Goal: Information Seeking & Learning: Check status

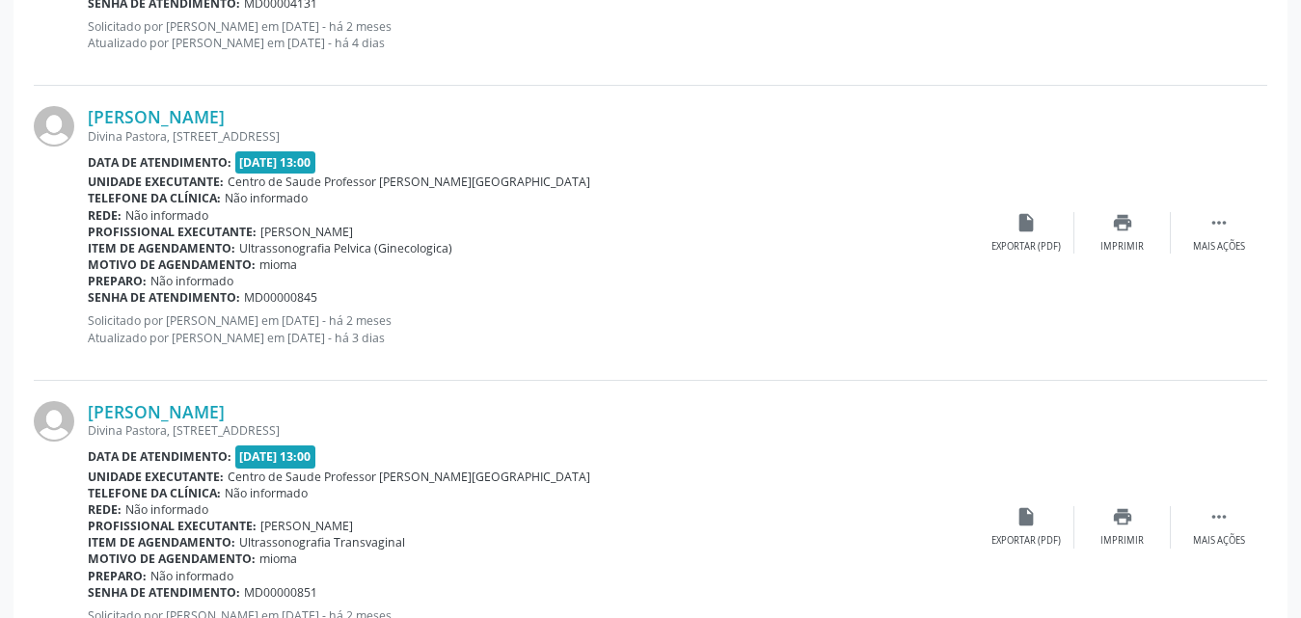
scroll to position [1287, 0]
click at [1134, 228] on div "print Imprimir" at bounding box center [1122, 233] width 96 height 41
click at [1118, 526] on icon "print" at bounding box center [1122, 517] width 21 height 21
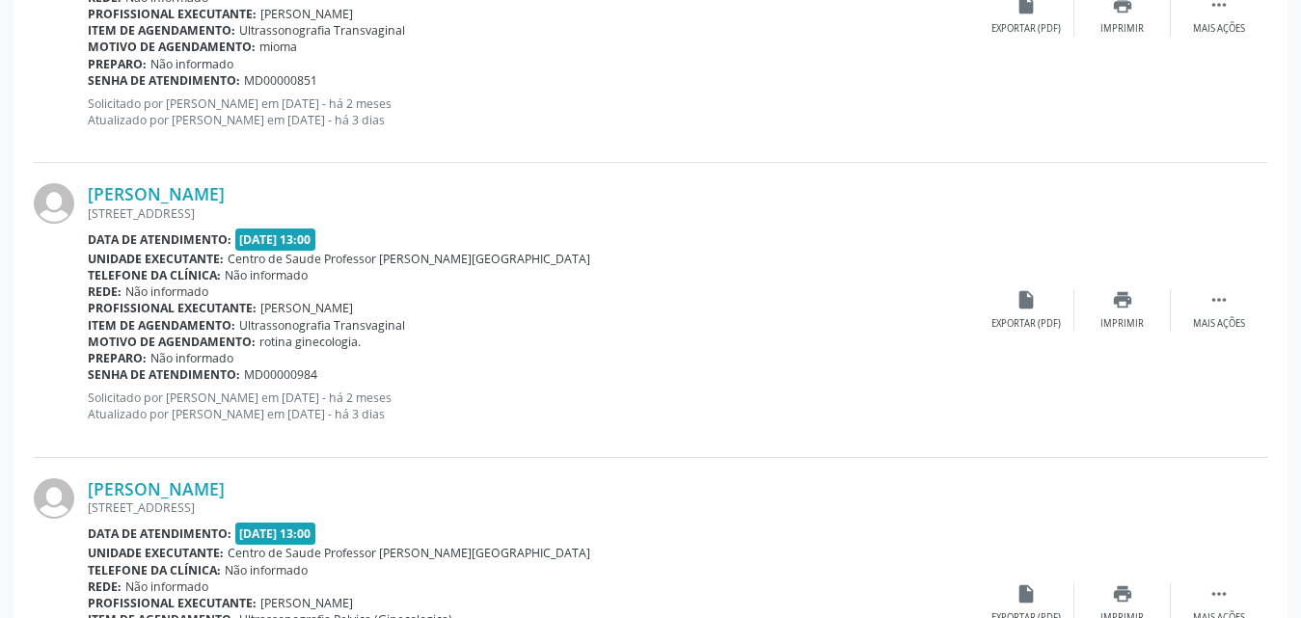
scroll to position [1865, 0]
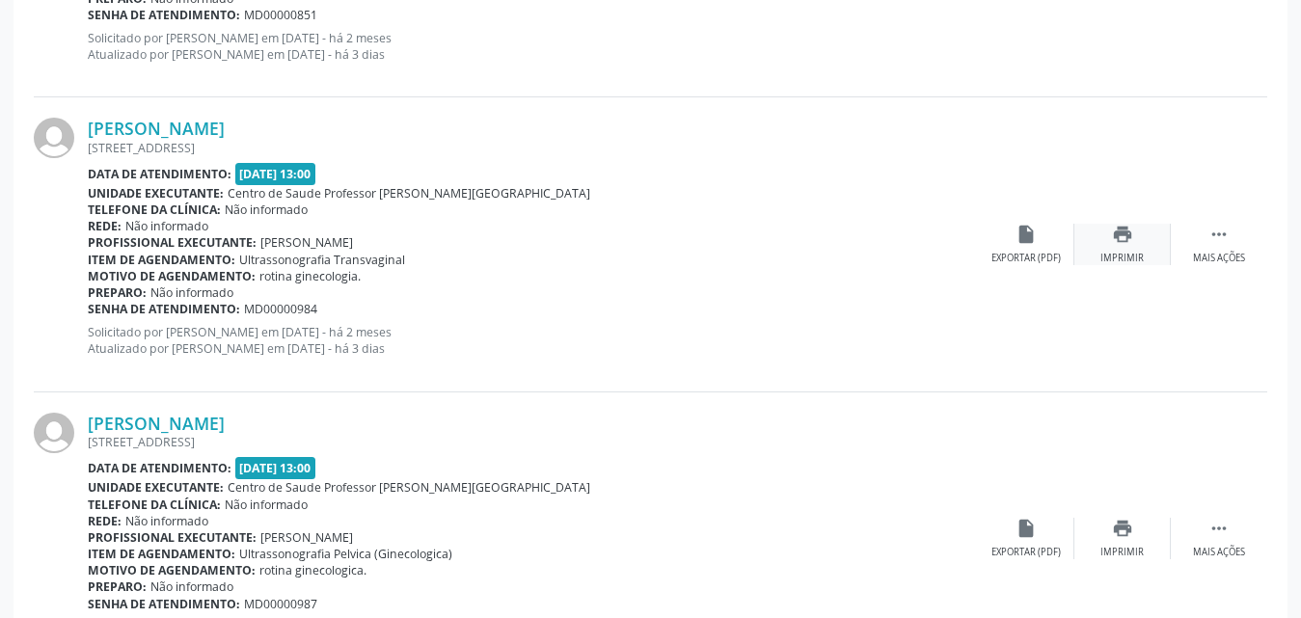
click at [1134, 248] on div "print Imprimir" at bounding box center [1122, 244] width 96 height 41
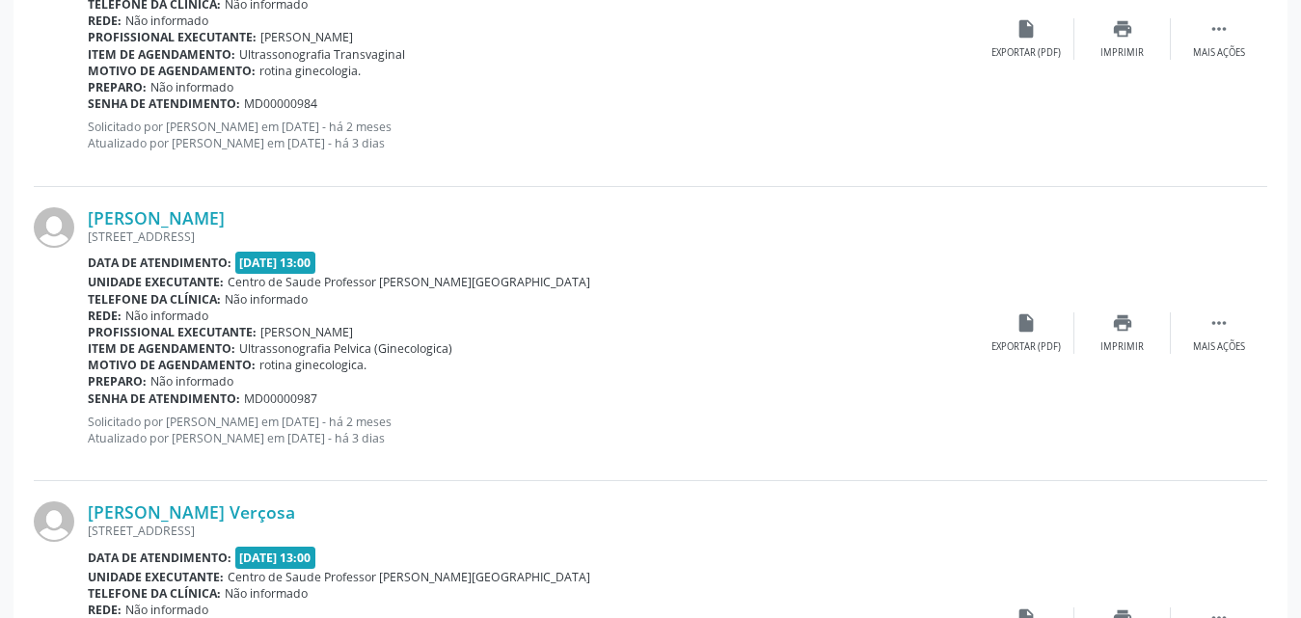
scroll to position [2251, 0]
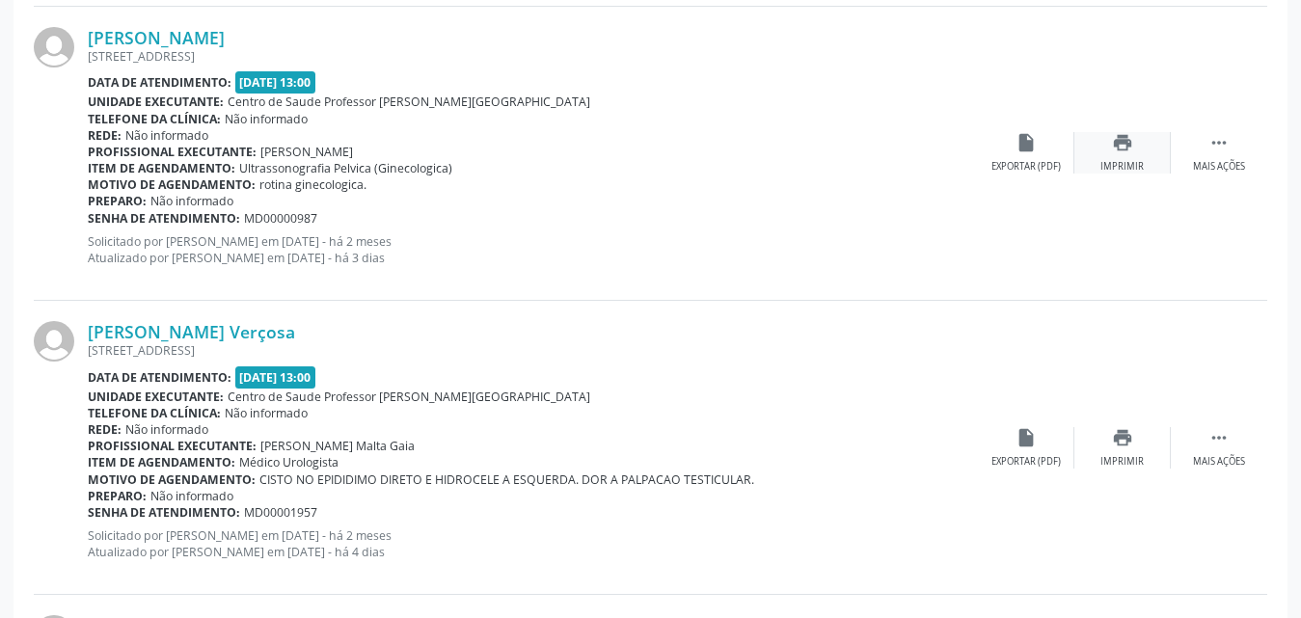
click at [1110, 146] on div "print Imprimir" at bounding box center [1122, 152] width 96 height 41
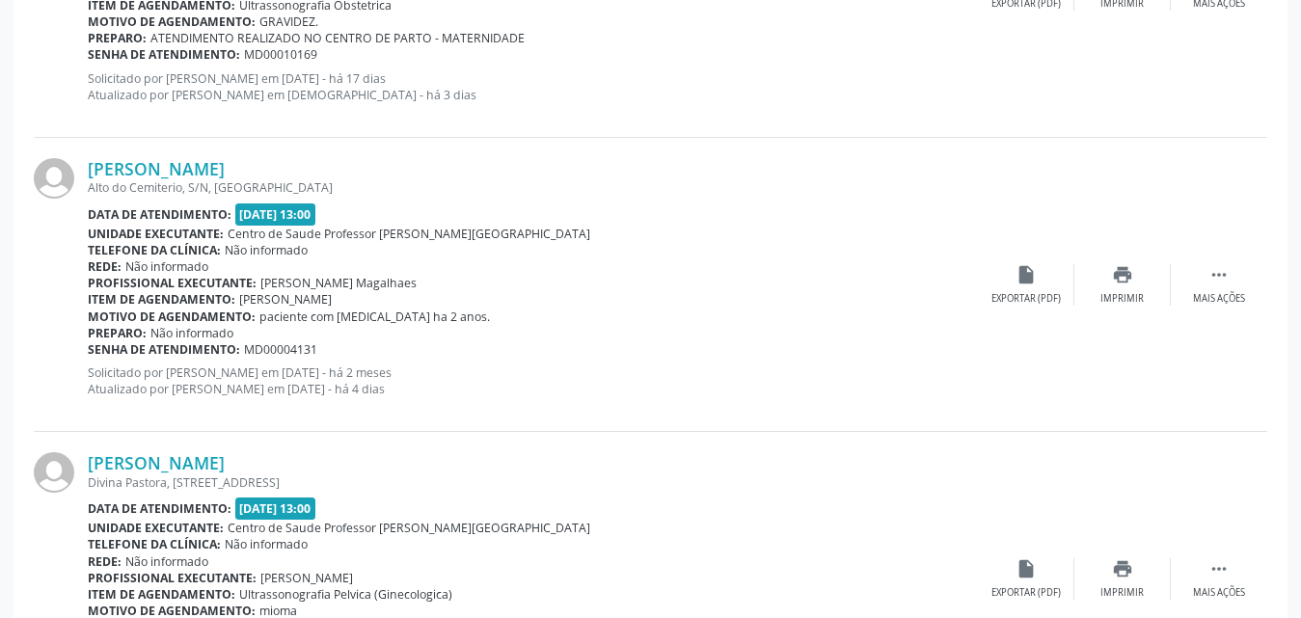
scroll to position [997, 0]
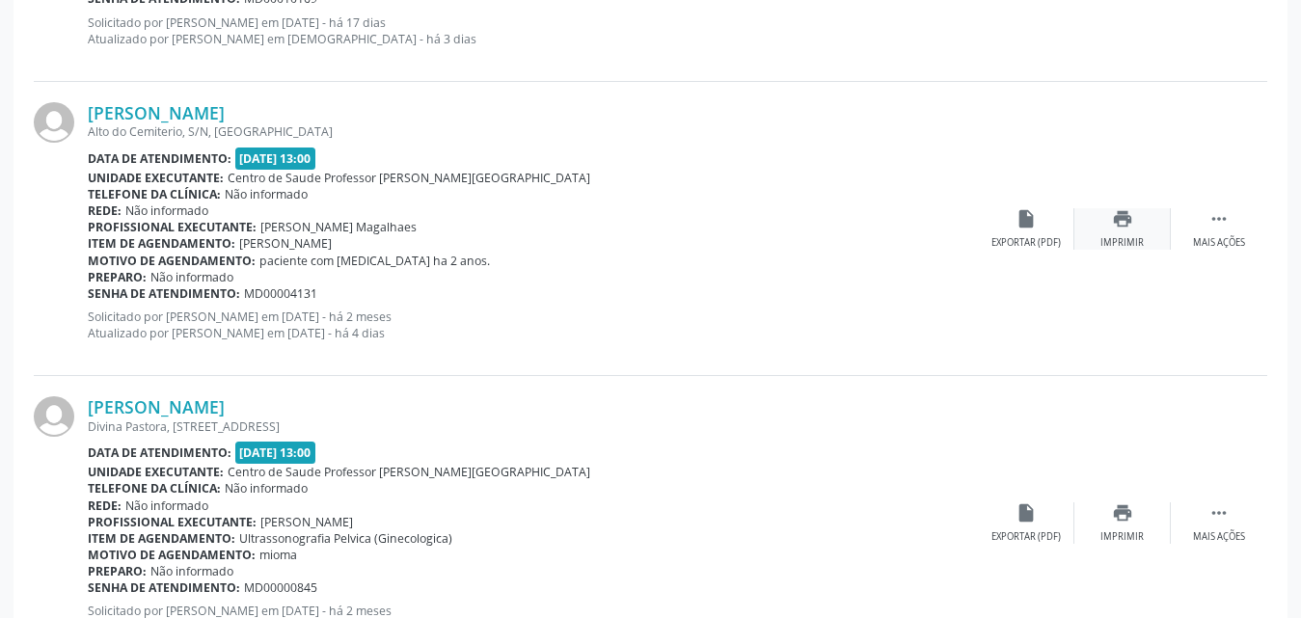
click at [1125, 223] on icon "print" at bounding box center [1122, 218] width 21 height 21
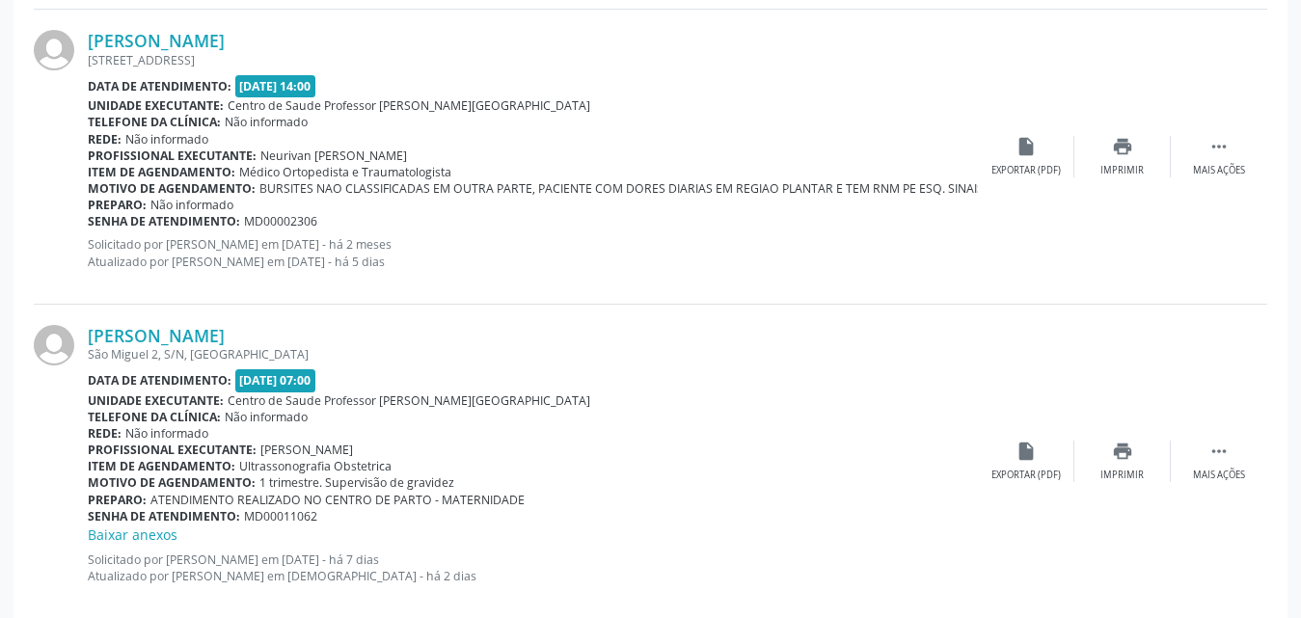
scroll to position [2926, 0]
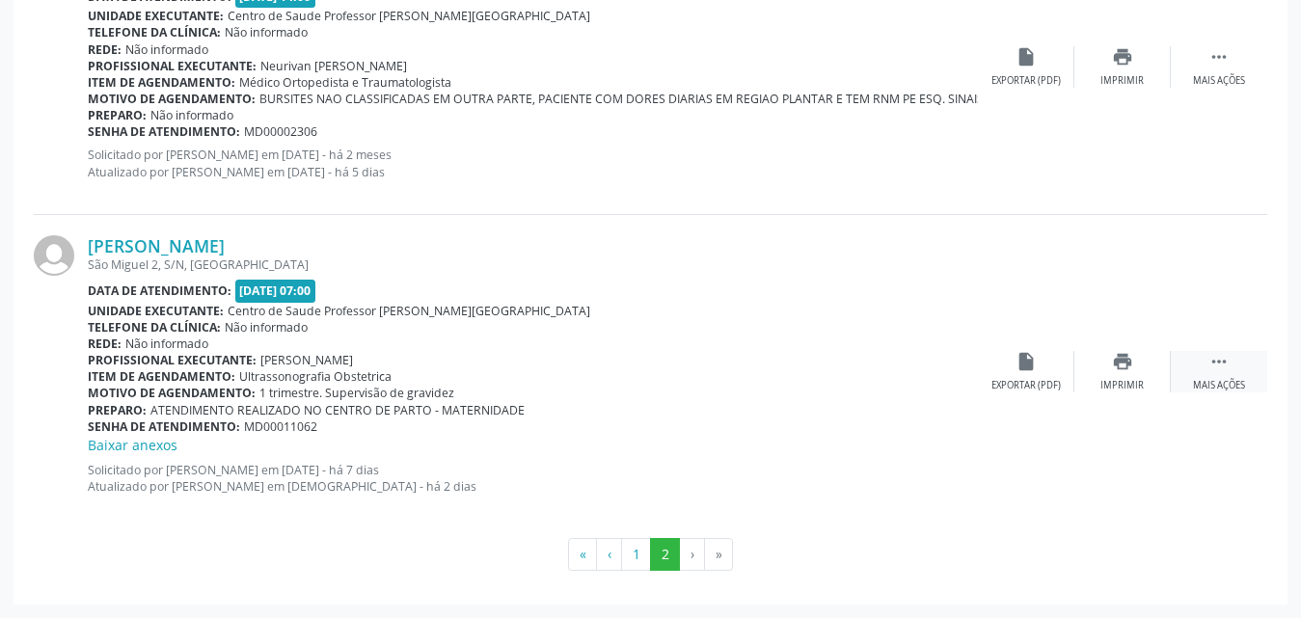
click at [1211, 368] on icon "" at bounding box center [1219, 361] width 21 height 21
click at [1211, 361] on icon "" at bounding box center [1219, 361] width 21 height 21
click at [1115, 384] on div "Editar" at bounding box center [1122, 386] width 31 height 14
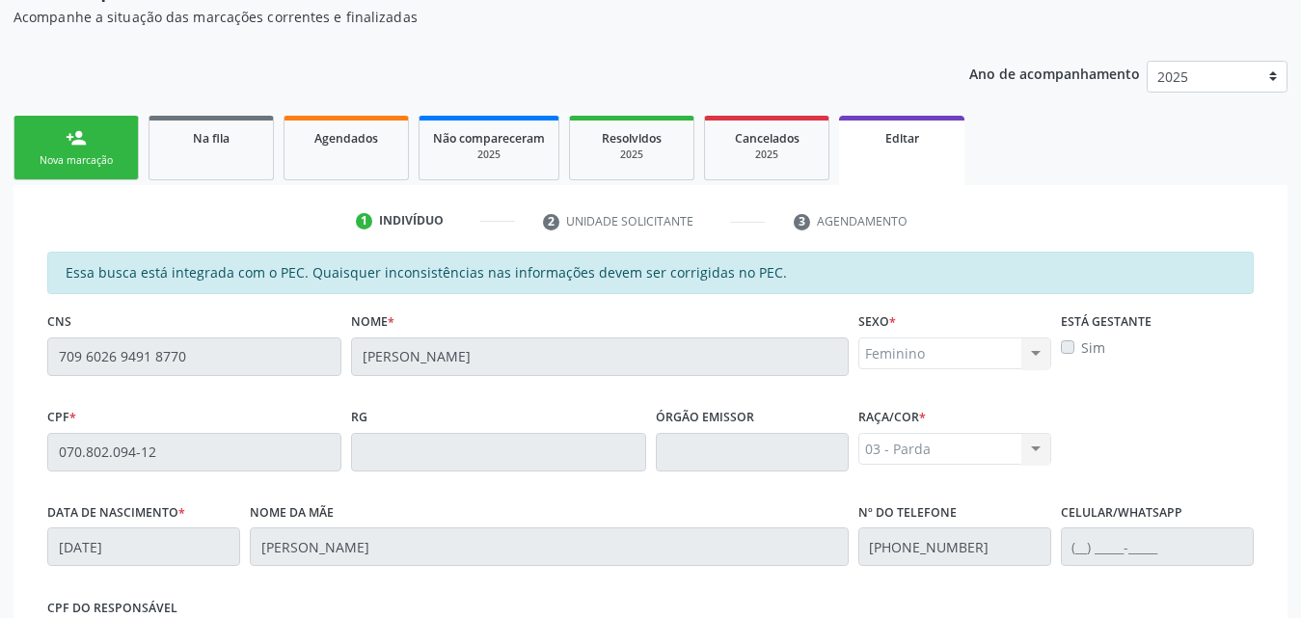
scroll to position [289, 0]
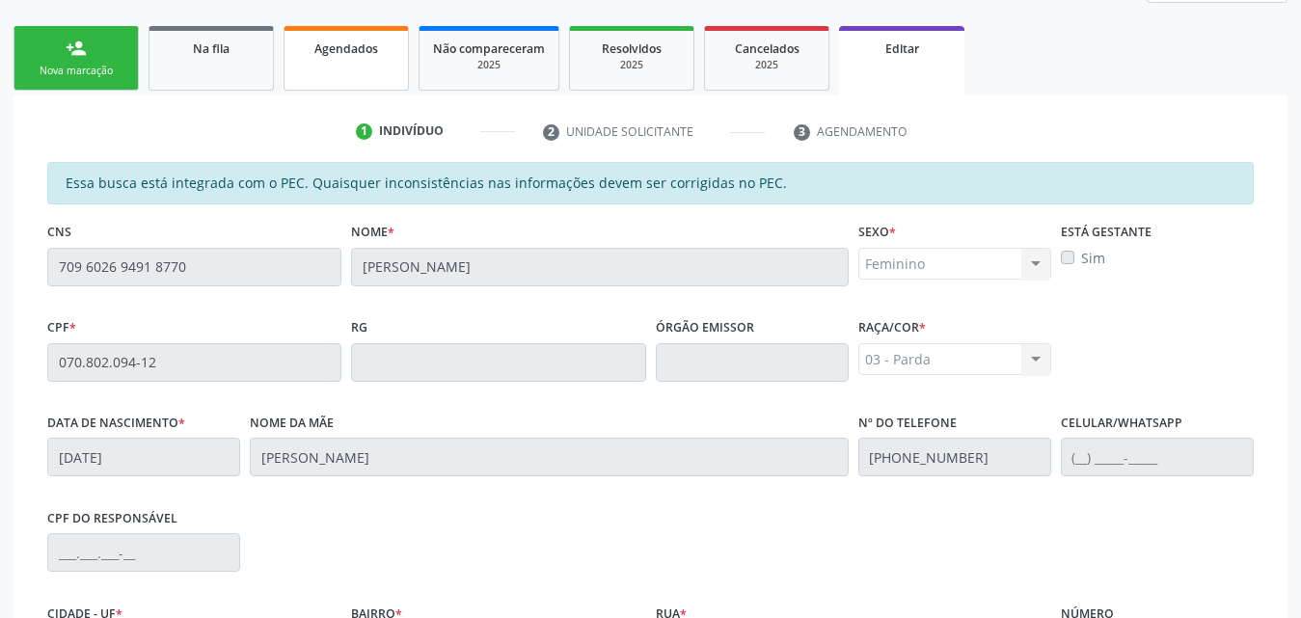
click at [373, 59] on link "Agendados" at bounding box center [346, 58] width 125 height 65
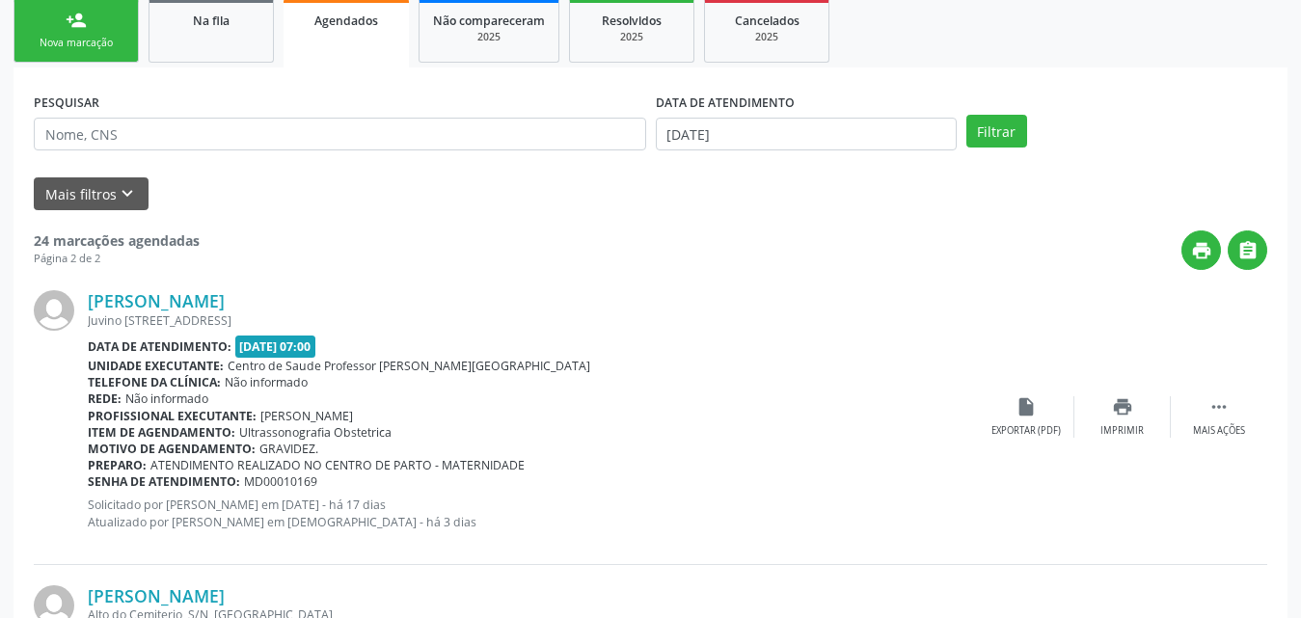
scroll to position [414, 0]
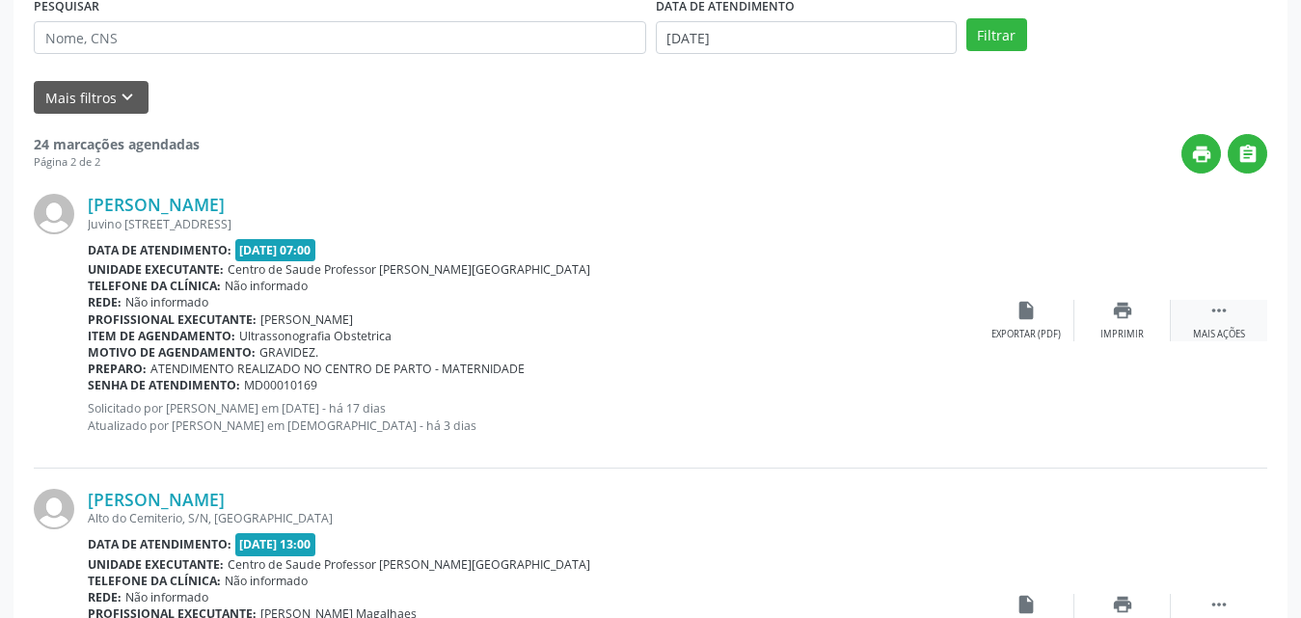
click at [1241, 335] on div "Mais ações" at bounding box center [1219, 335] width 52 height 14
click at [1120, 335] on div "Editar" at bounding box center [1122, 335] width 31 height 14
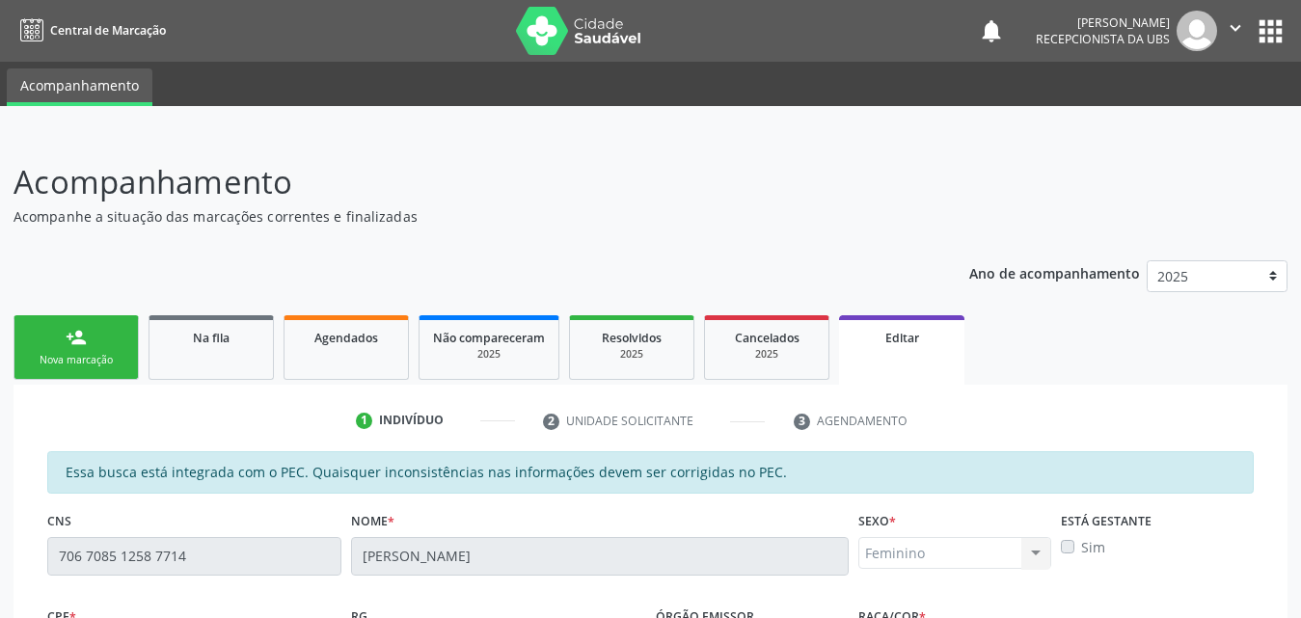
scroll to position [289, 0]
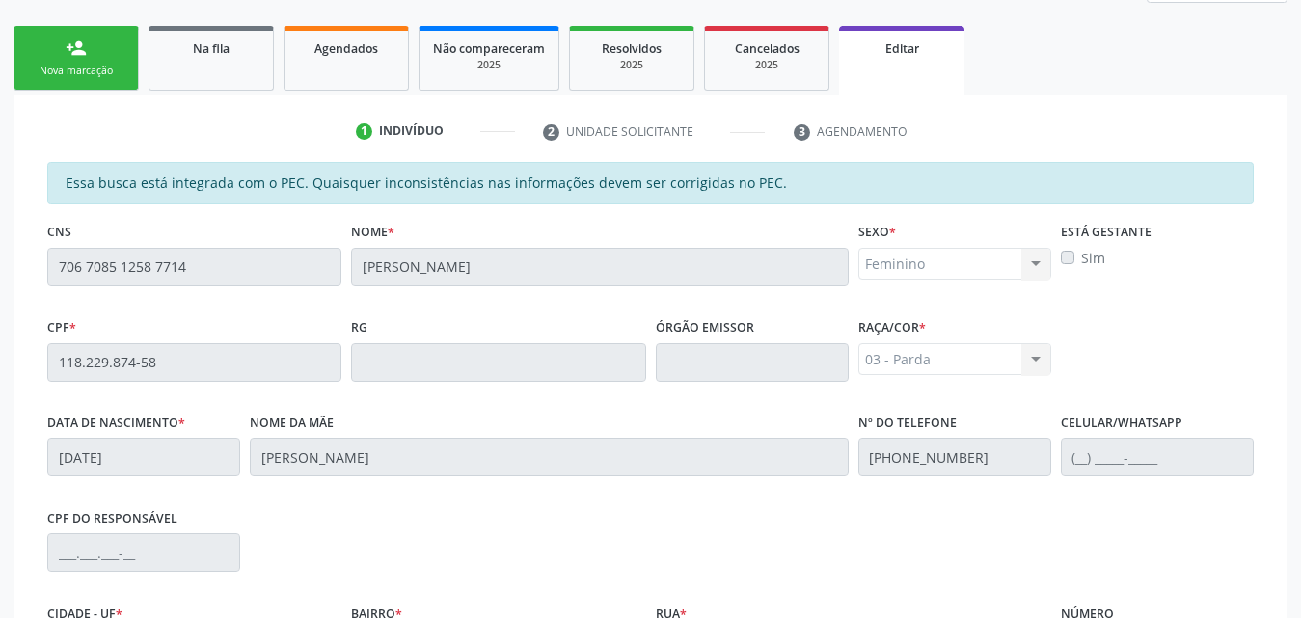
click at [215, 288] on fieldset "CNS 706 7085 1258 7714" at bounding box center [194, 259] width 294 height 82
click at [336, 61] on link "Agendados" at bounding box center [346, 58] width 125 height 65
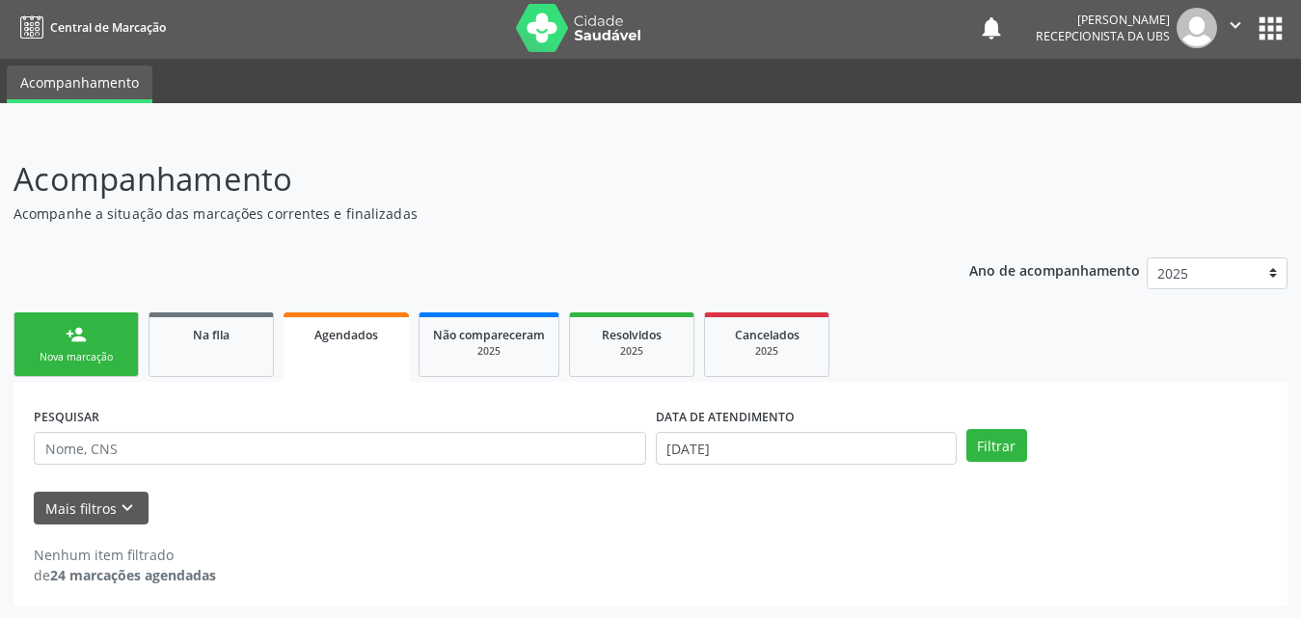
scroll to position [4, 0]
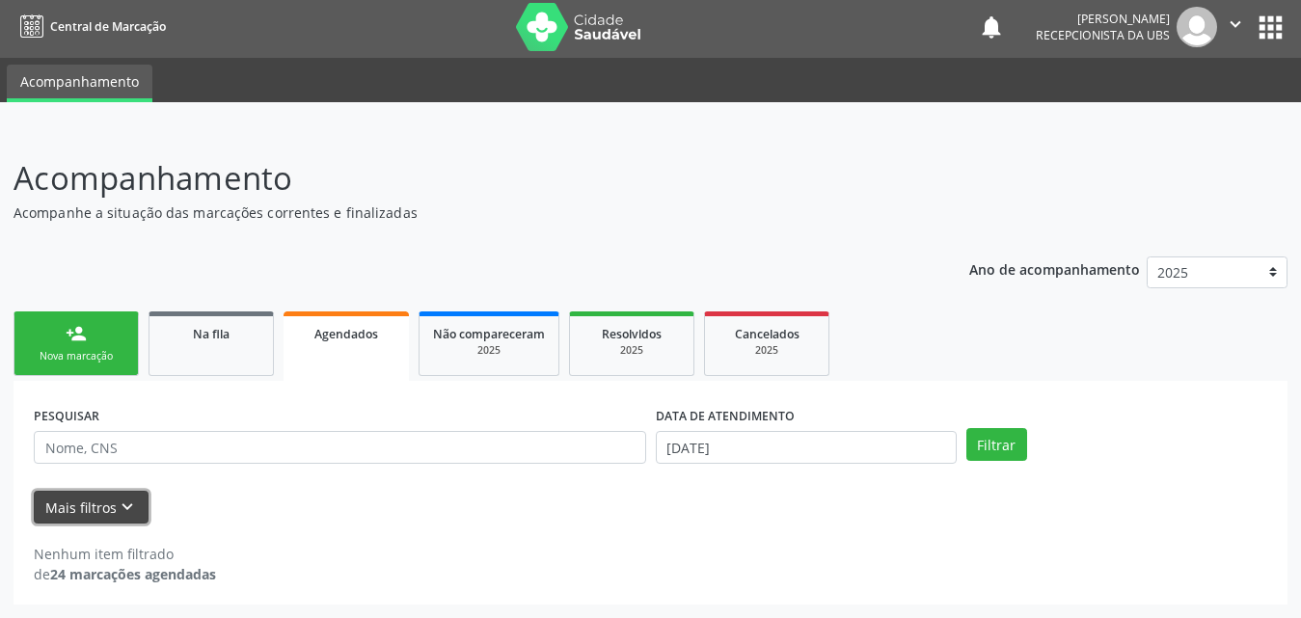
click at [85, 510] on button "Mais filtros keyboard_arrow_down" at bounding box center [91, 508] width 115 height 34
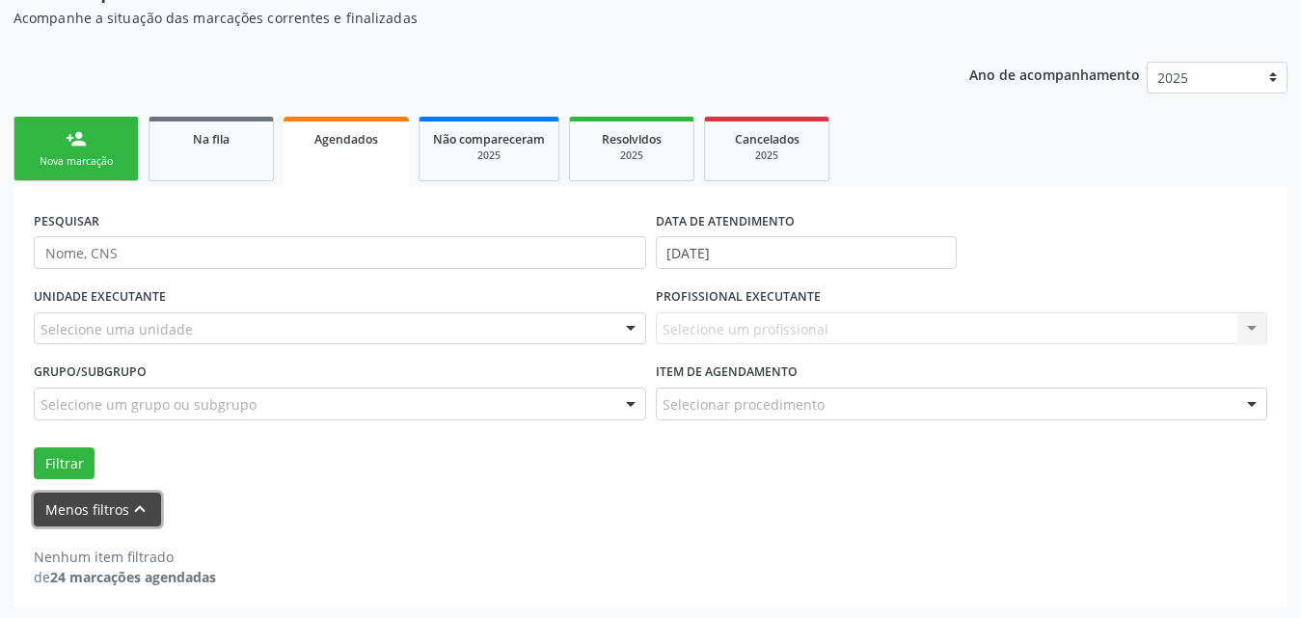
scroll to position [202, 0]
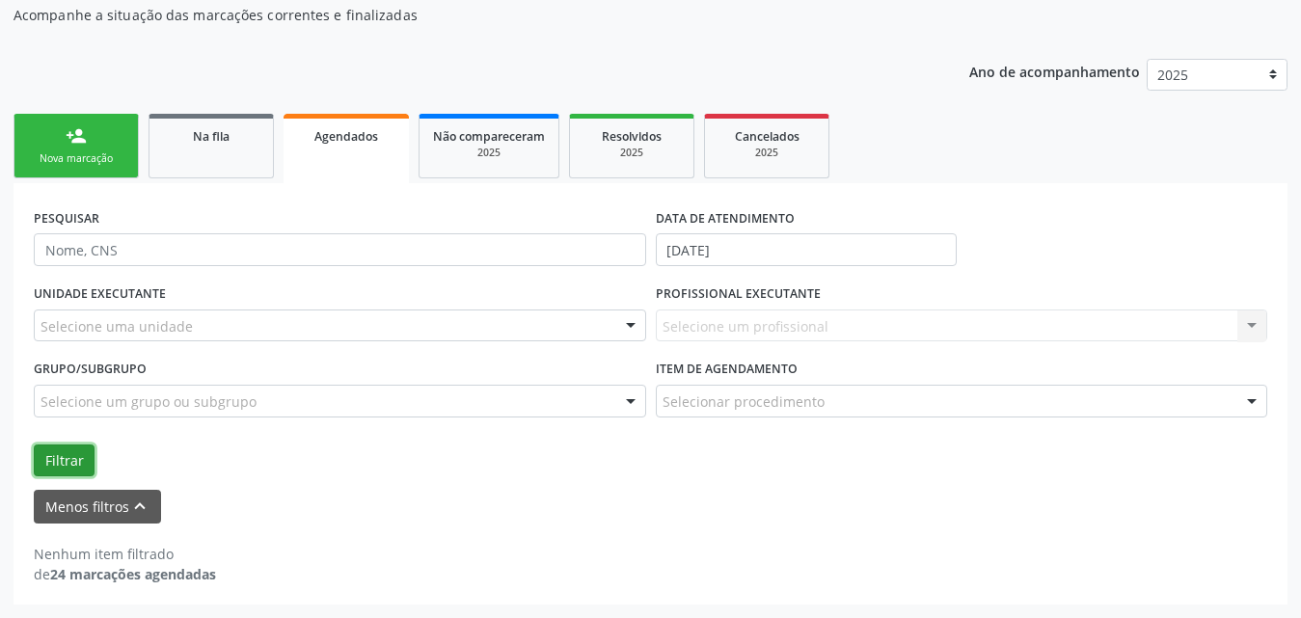
click at [43, 462] on button "Filtrar" at bounding box center [64, 461] width 61 height 33
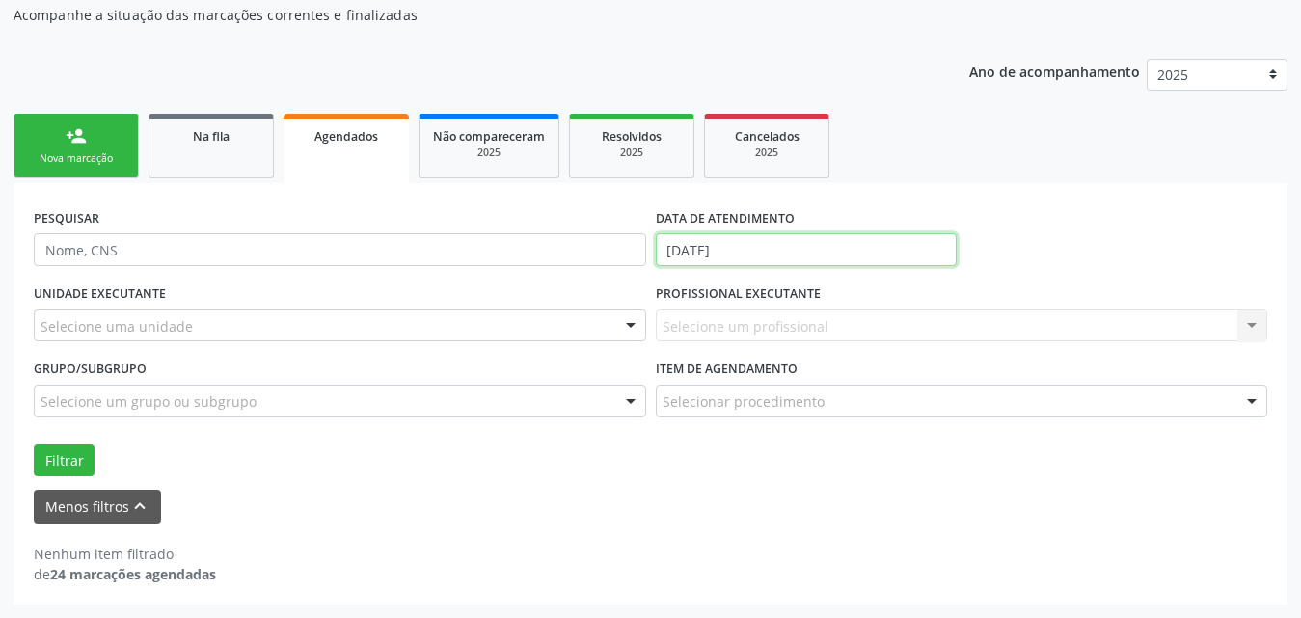
click at [762, 241] on input "[DATE]" at bounding box center [806, 249] width 301 height 33
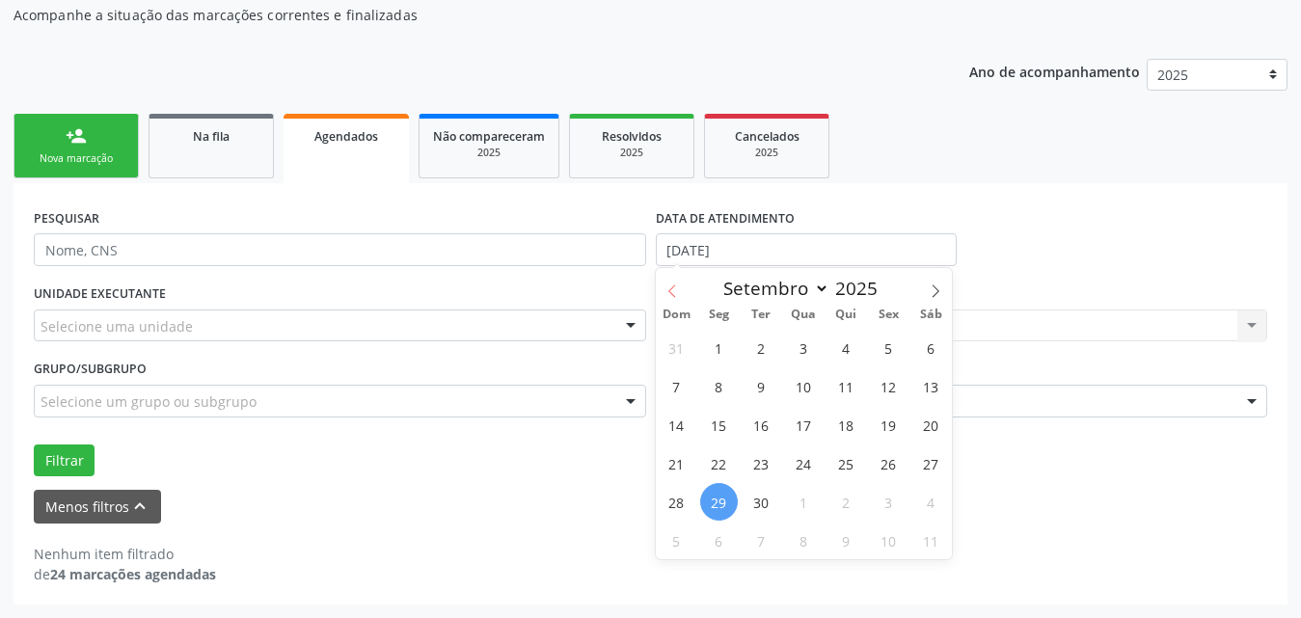
click at [678, 292] on icon at bounding box center [673, 292] width 14 height 14
select select "7"
click at [897, 348] on span "1" at bounding box center [889, 348] width 38 height 38
type input "[DATE]"
click at [941, 291] on icon at bounding box center [936, 292] width 14 height 14
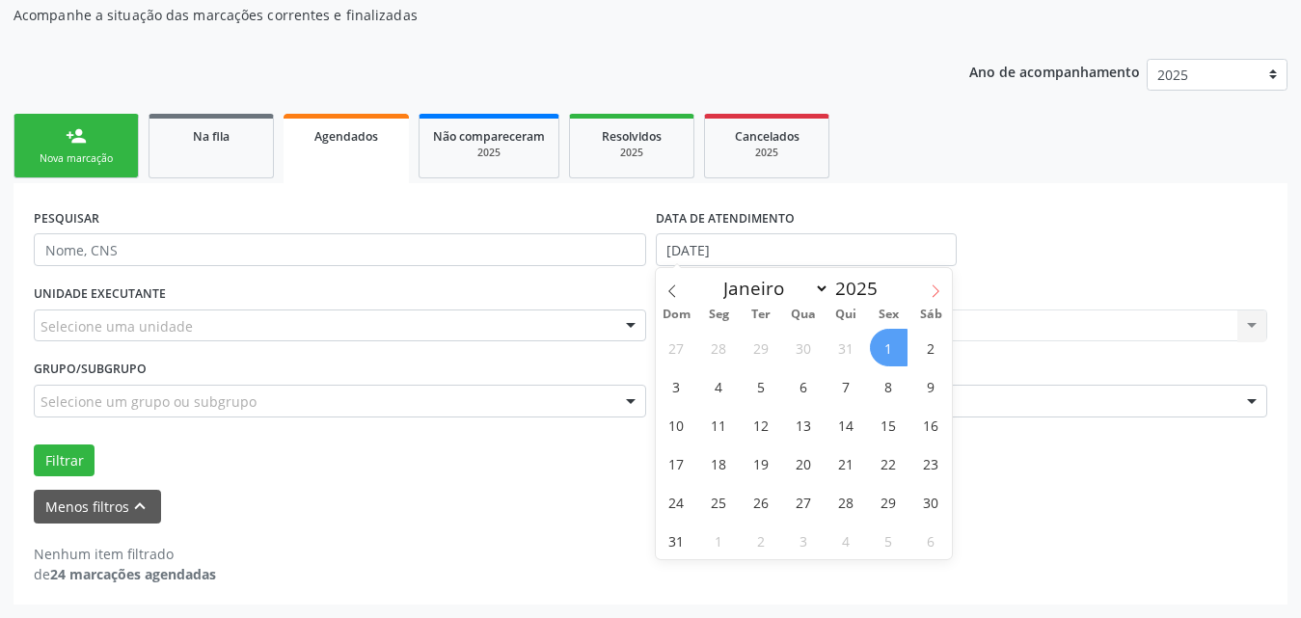
select select "8"
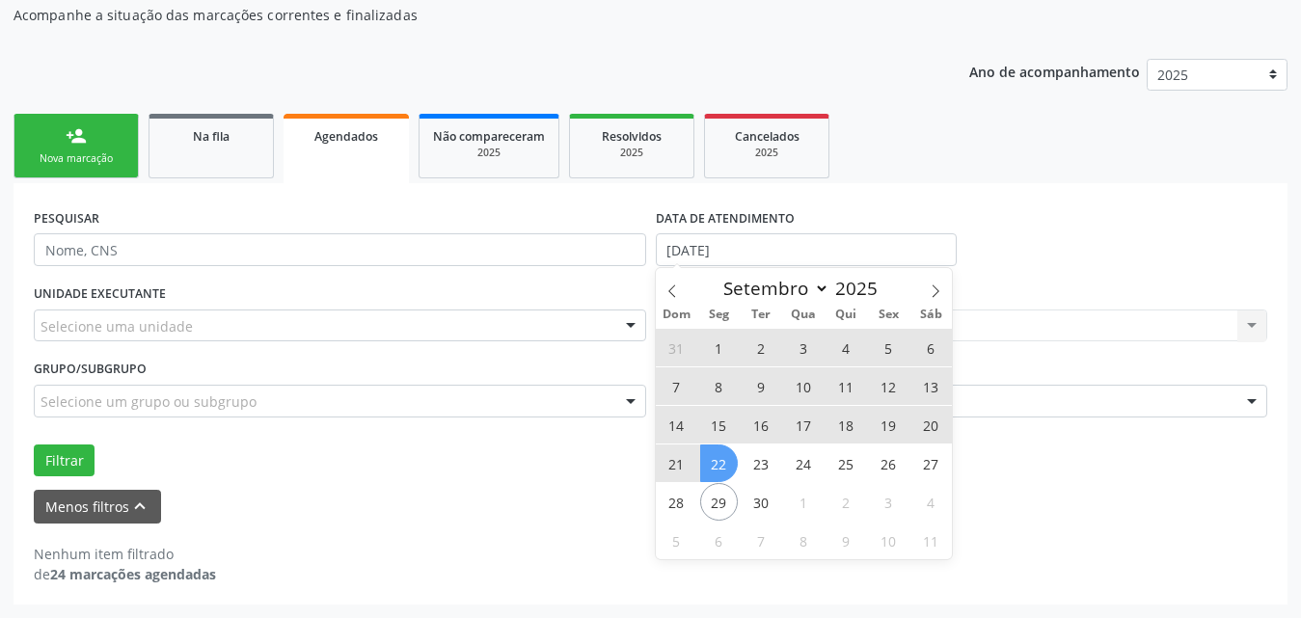
click at [715, 455] on span "22" at bounding box center [719, 464] width 38 height 38
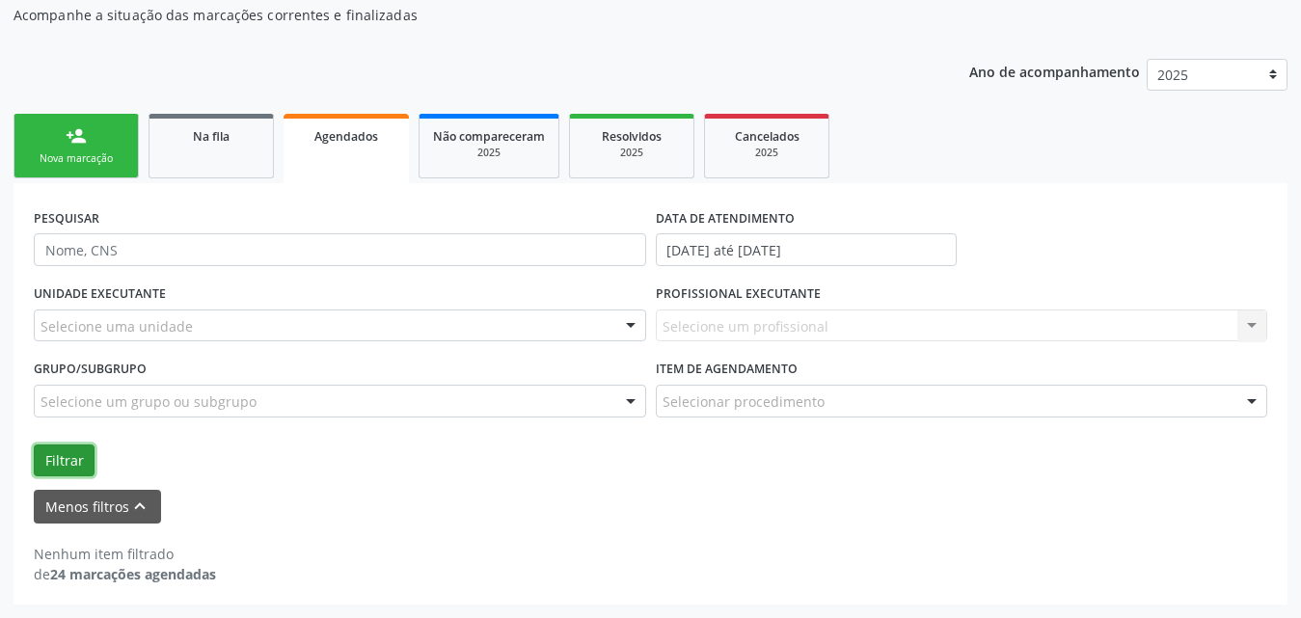
click at [54, 465] on button "Filtrar" at bounding box center [64, 461] width 61 height 33
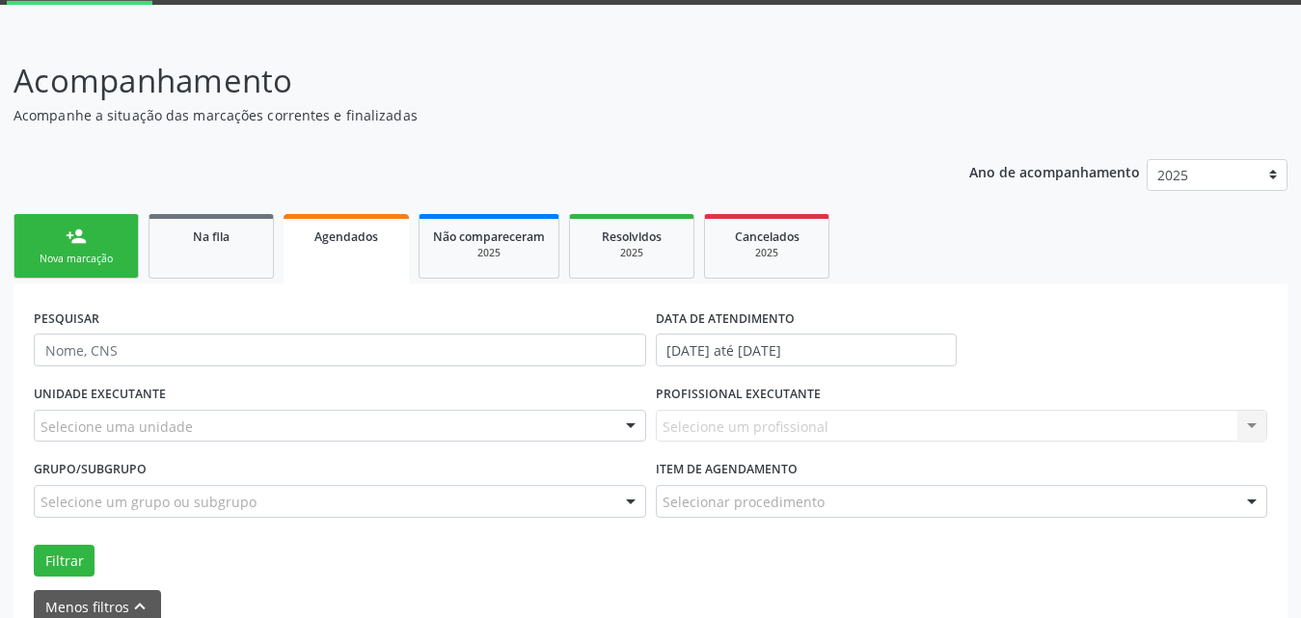
scroll to position [289, 0]
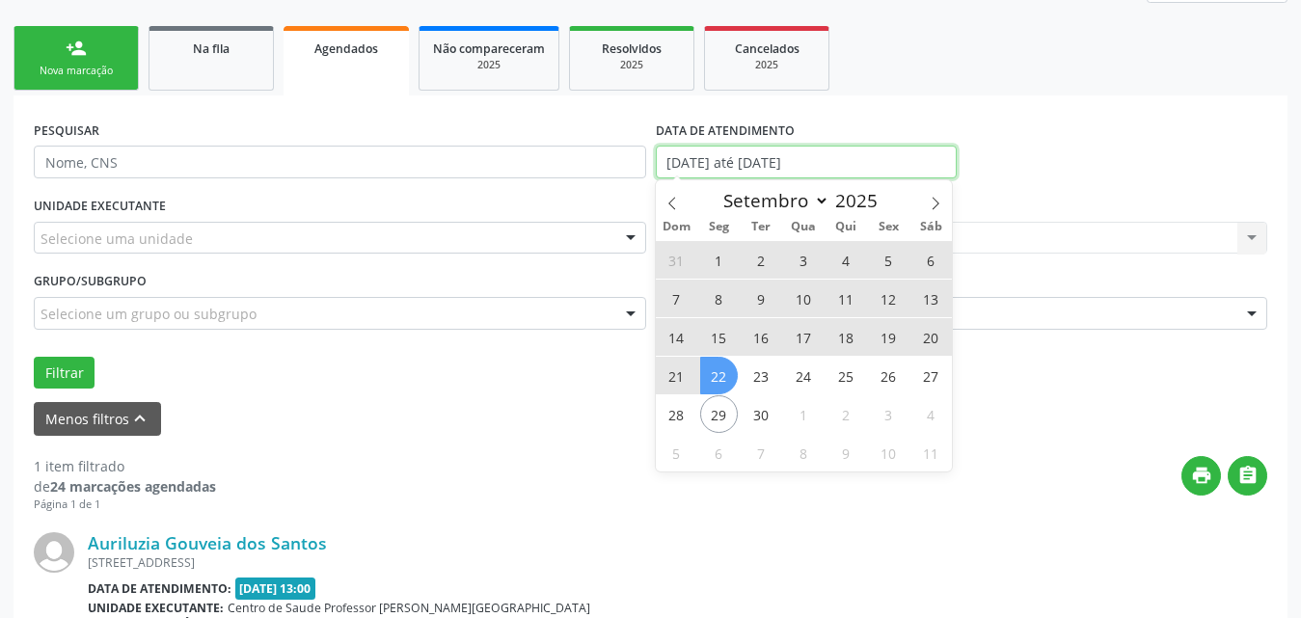
click at [915, 156] on input "[DATE] até [DATE]" at bounding box center [806, 162] width 301 height 33
click at [672, 203] on icon at bounding box center [673, 204] width 14 height 14
select select "7"
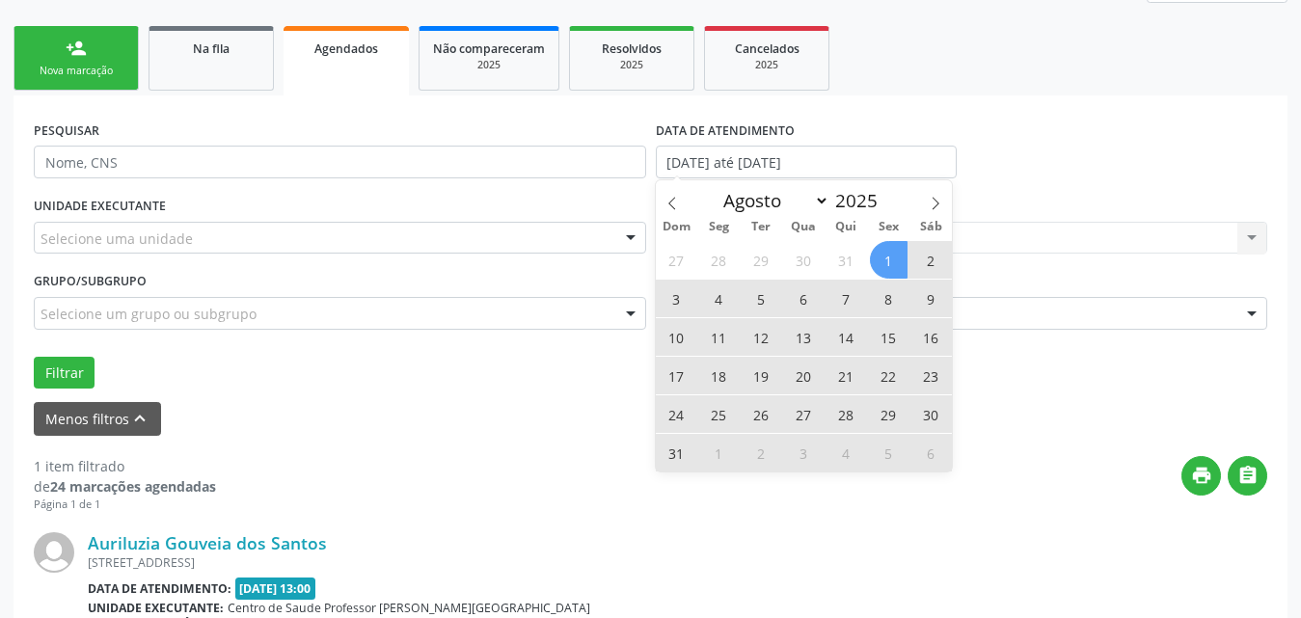
click at [891, 254] on span "1" at bounding box center [889, 260] width 38 height 38
type input "[DATE]"
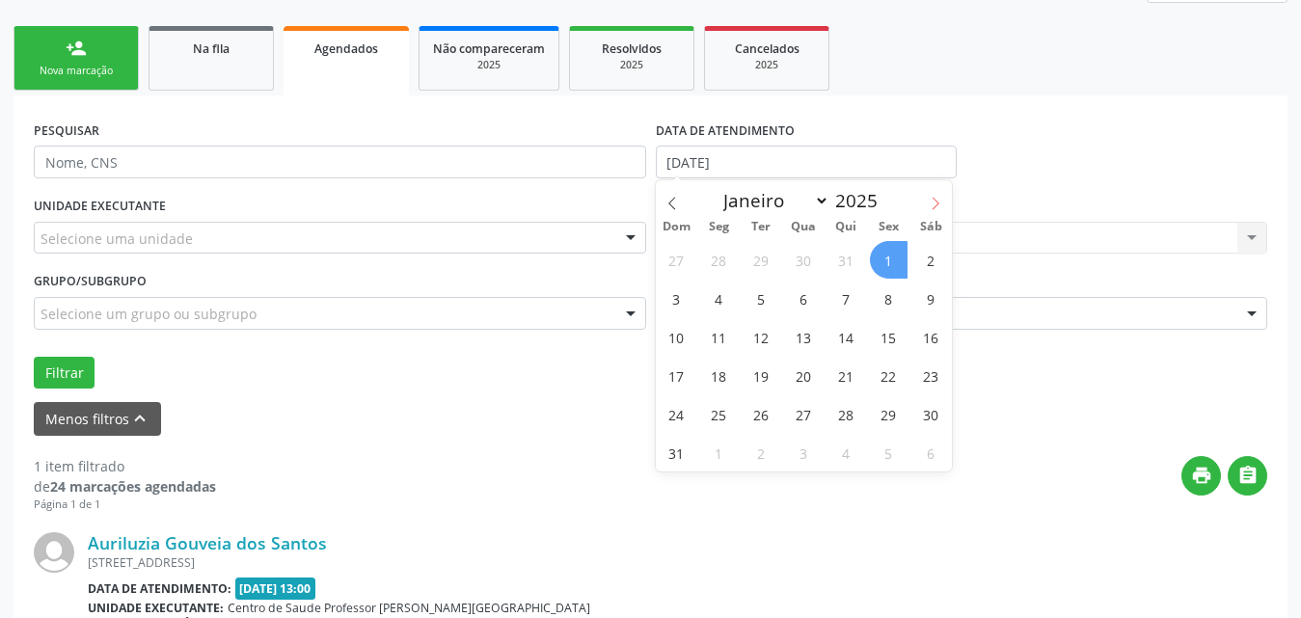
click at [938, 198] on icon at bounding box center [936, 204] width 14 height 14
select select "8"
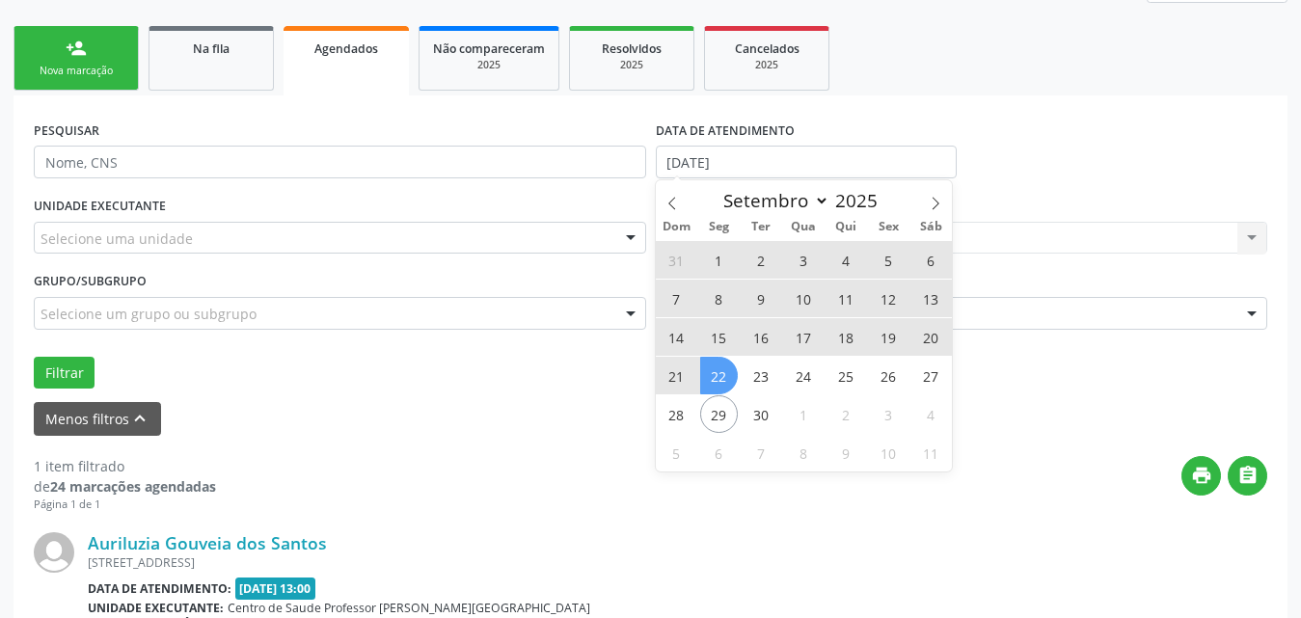
click at [720, 374] on span "22" at bounding box center [719, 376] width 38 height 38
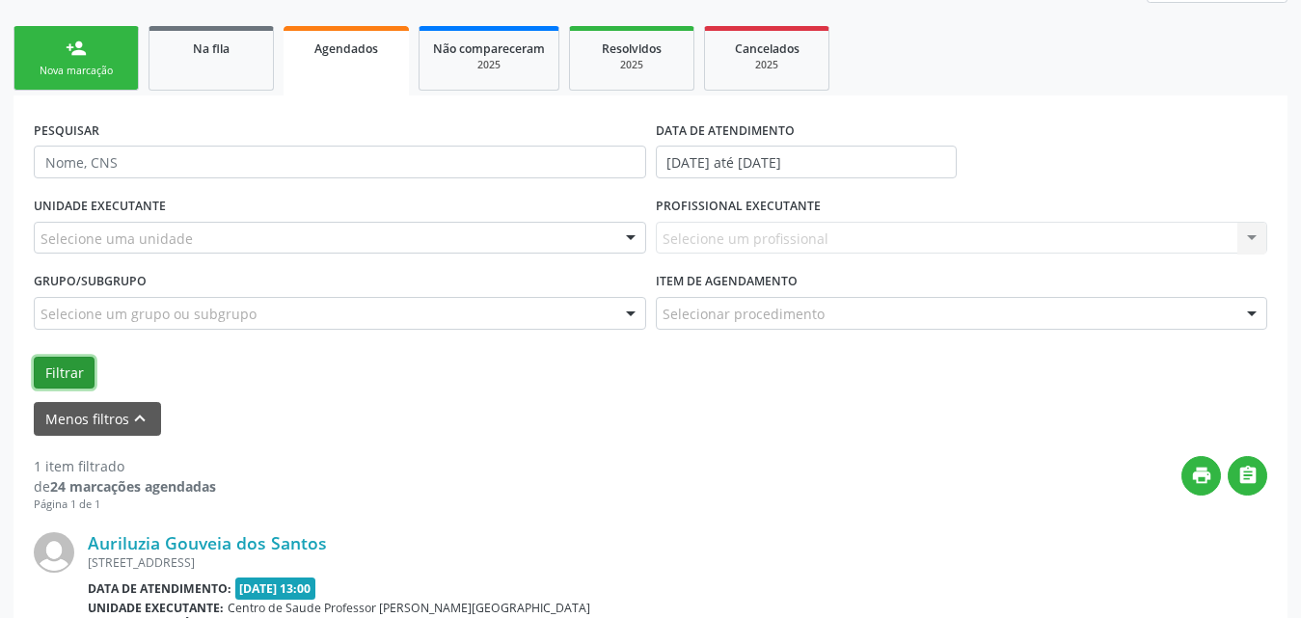
click at [45, 372] on button "Filtrar" at bounding box center [64, 373] width 61 height 33
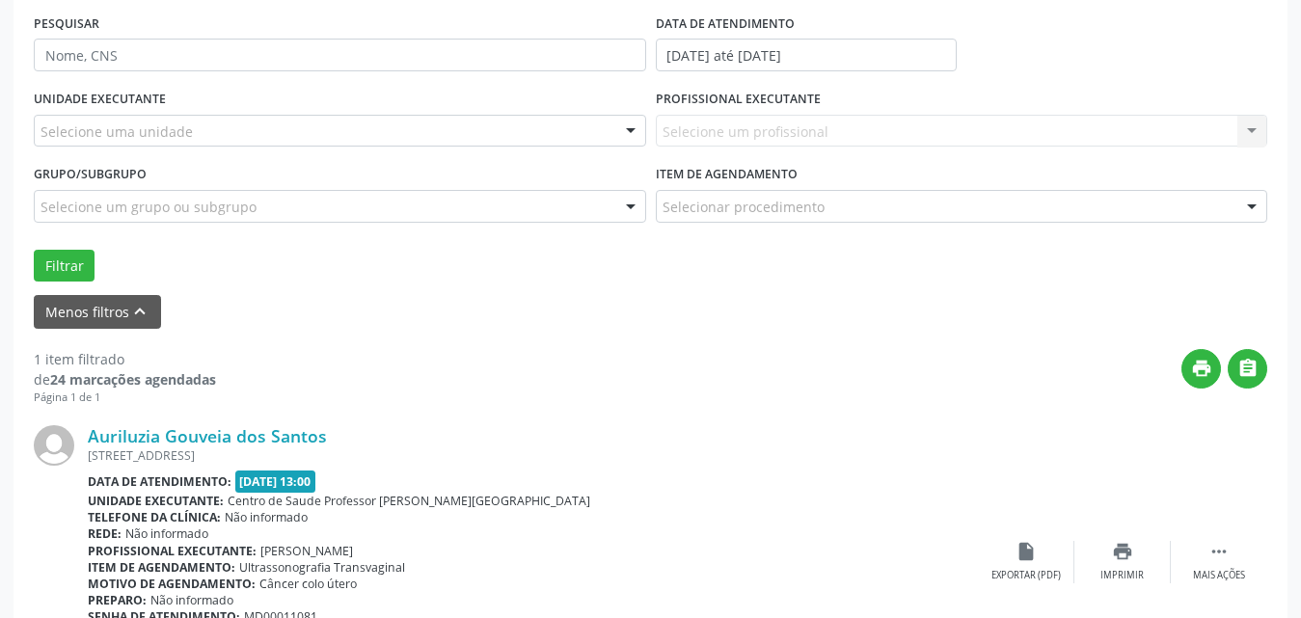
scroll to position [242, 0]
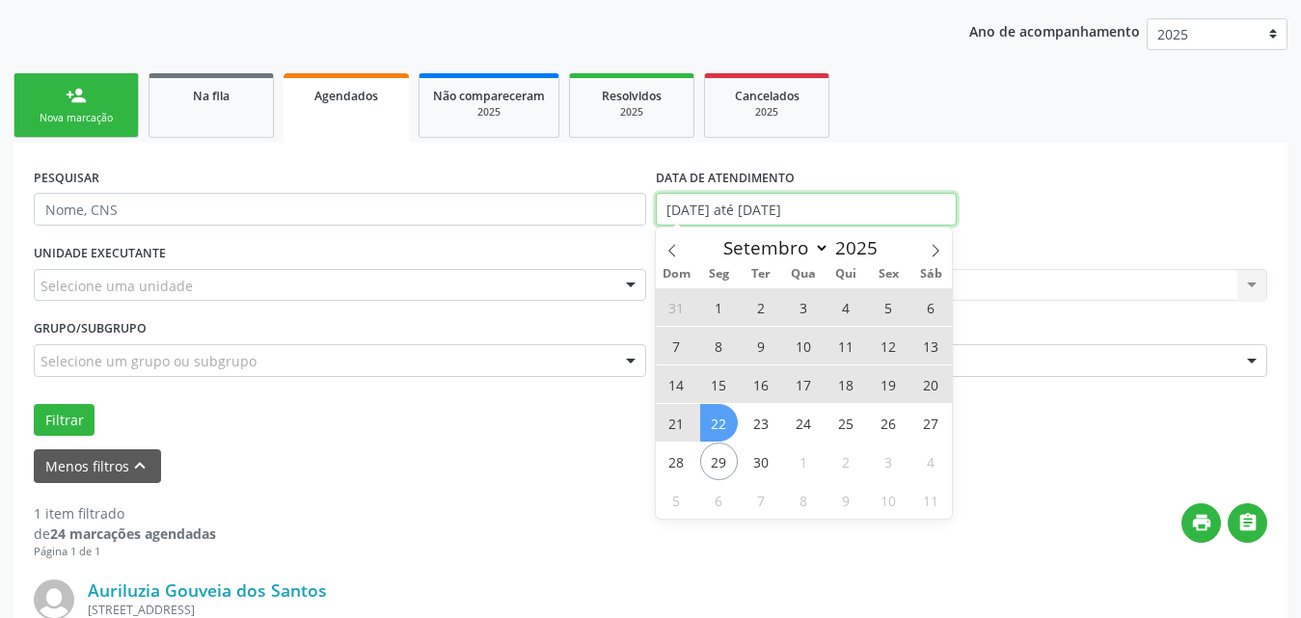
click at [909, 214] on input "[DATE] até [DATE]" at bounding box center [806, 209] width 301 height 33
click at [670, 256] on icon at bounding box center [673, 251] width 14 height 14
select select "7"
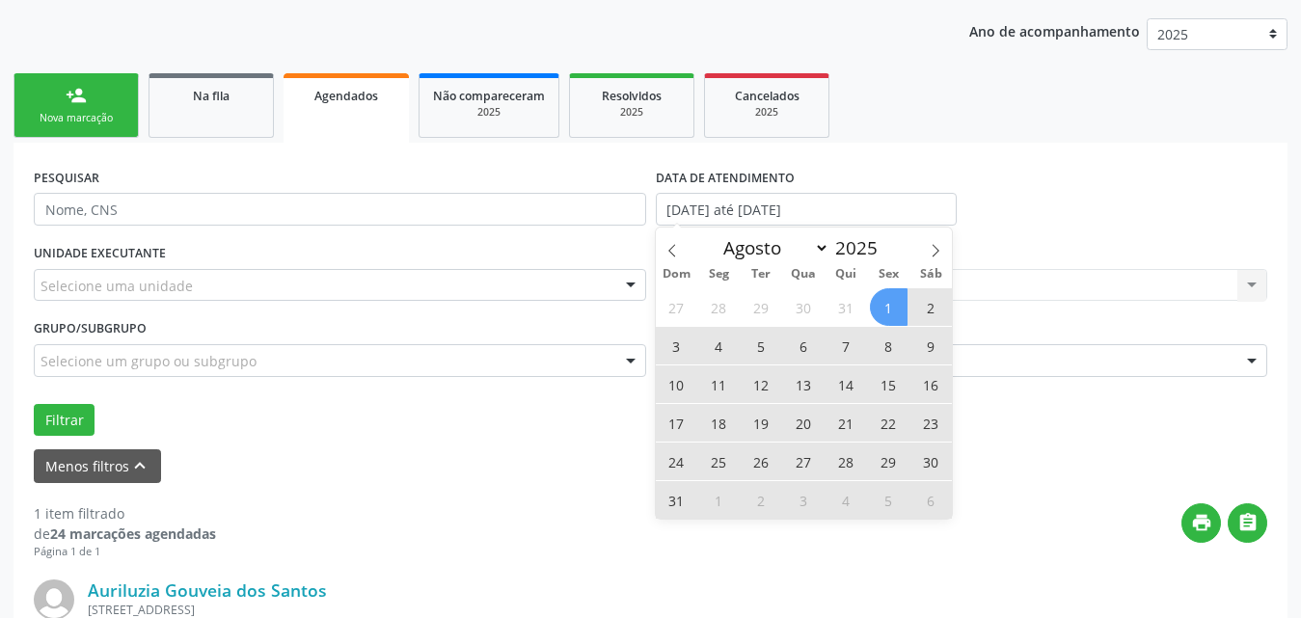
click at [885, 310] on span "1" at bounding box center [889, 307] width 38 height 38
type input "[DATE]"
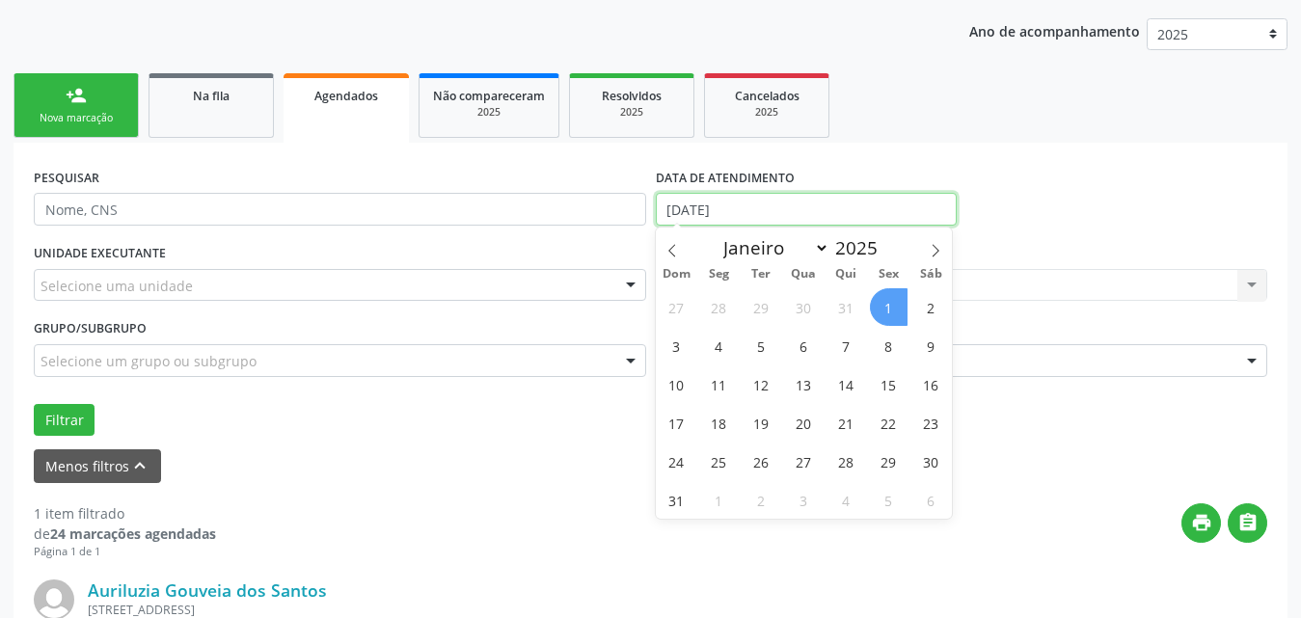
click at [840, 202] on input "[DATE]" at bounding box center [806, 209] width 301 height 33
click at [927, 246] on span at bounding box center [935, 244] width 33 height 33
select select "8"
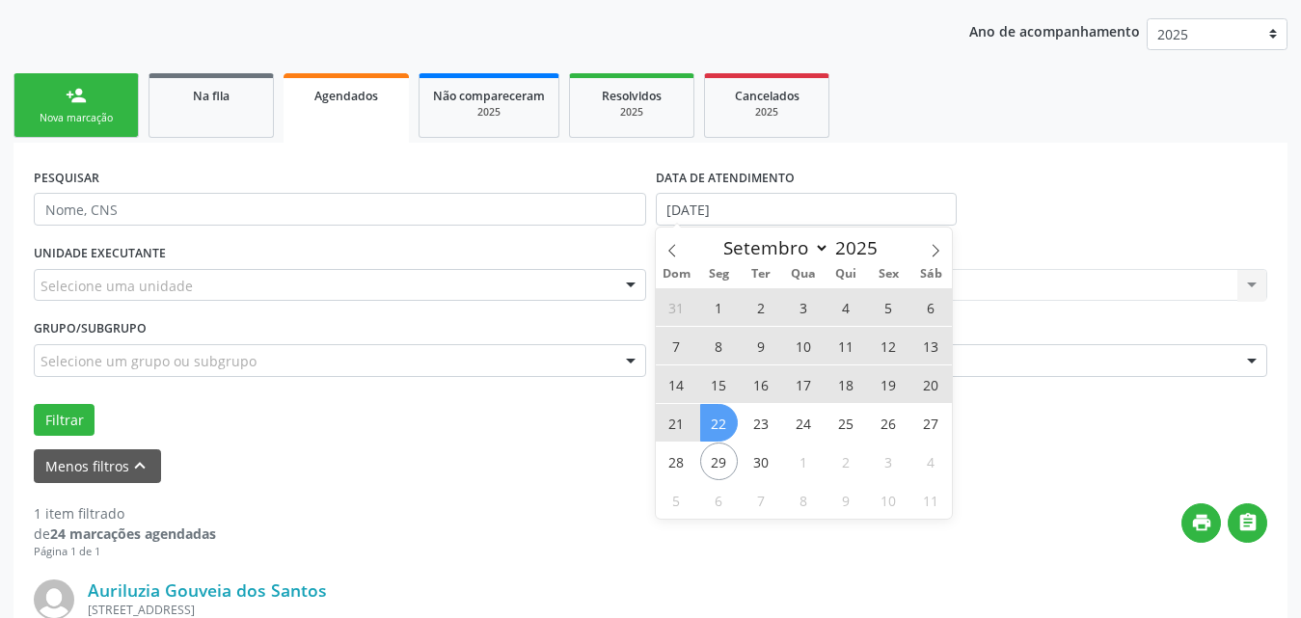
click at [720, 417] on span "22" at bounding box center [719, 423] width 38 height 38
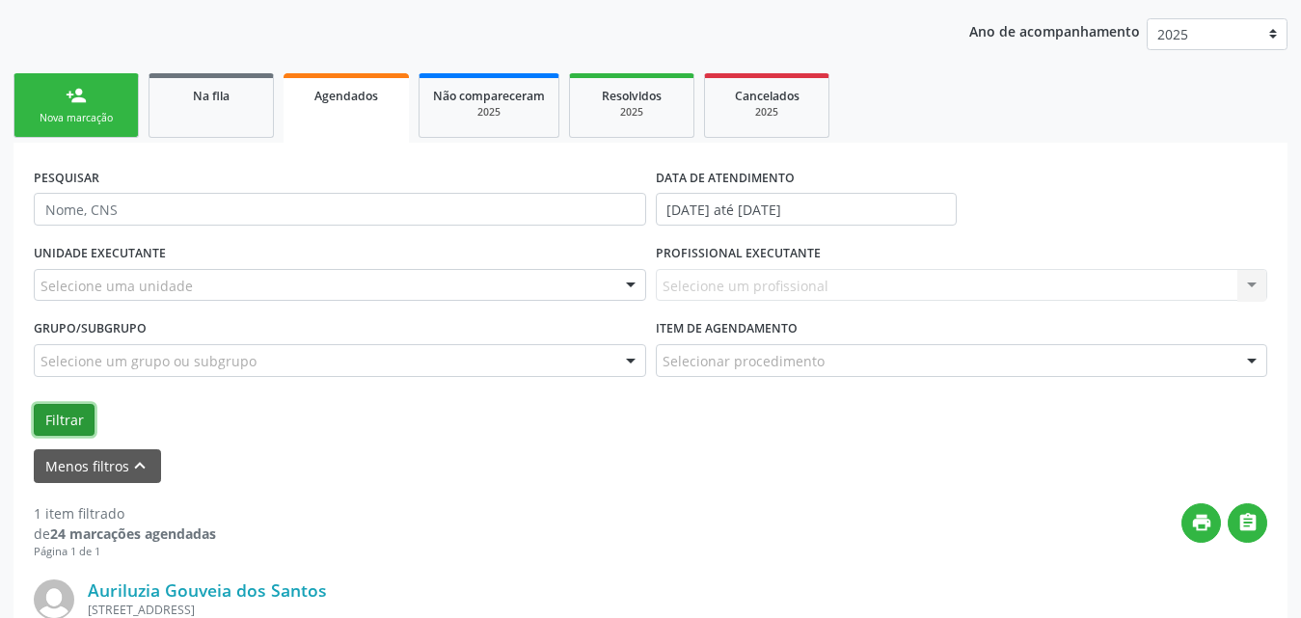
click at [56, 422] on button "Filtrar" at bounding box center [64, 420] width 61 height 33
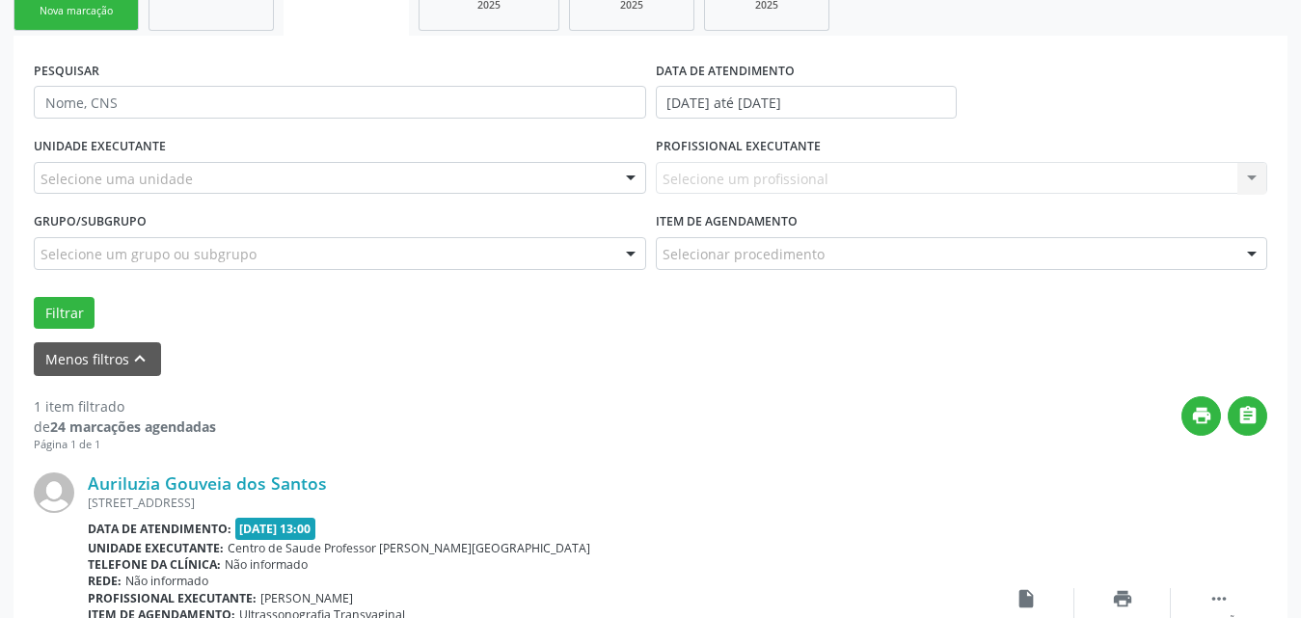
scroll to position [146, 0]
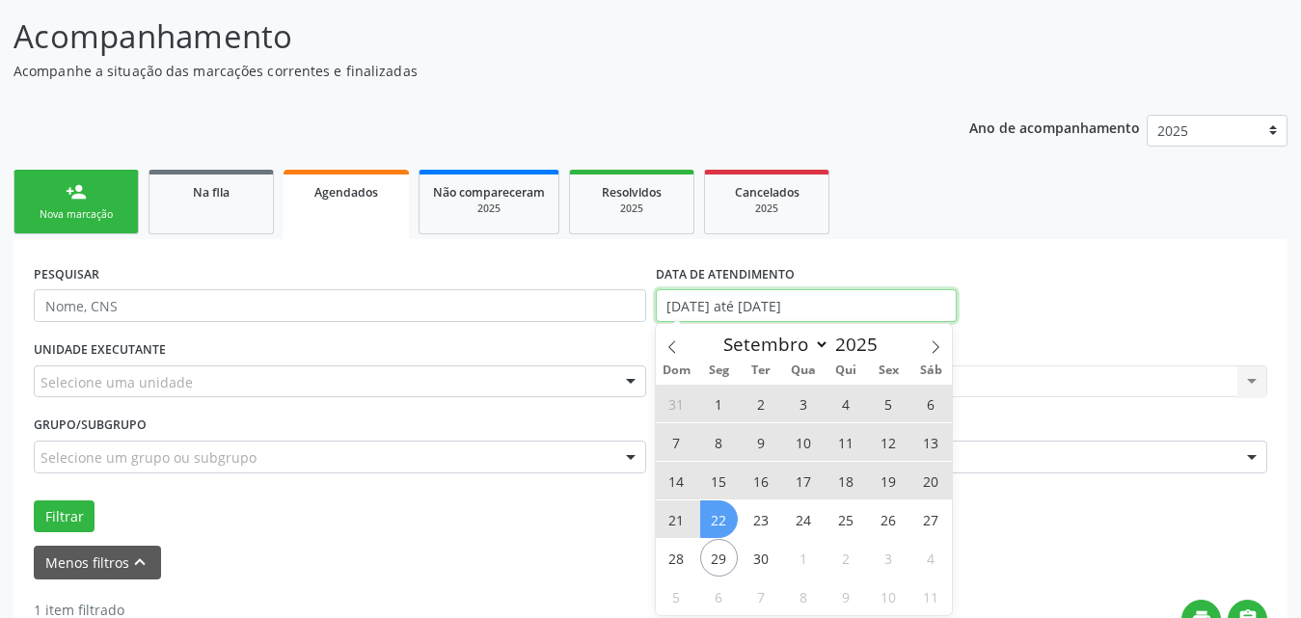
click at [919, 313] on input "[DATE] até [DATE]" at bounding box center [806, 305] width 301 height 33
click at [714, 557] on span "29" at bounding box center [719, 558] width 38 height 38
type input "[DATE]"
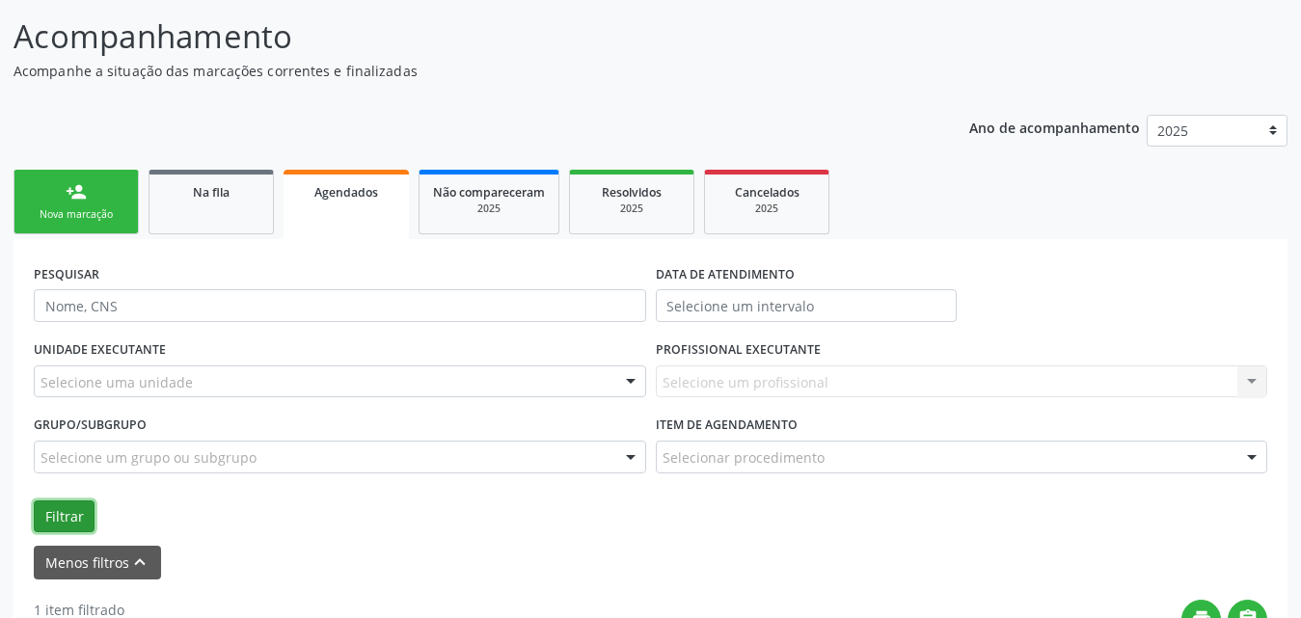
click at [60, 526] on button "Filtrar" at bounding box center [64, 517] width 61 height 33
click at [767, 297] on input "text" at bounding box center [806, 305] width 301 height 33
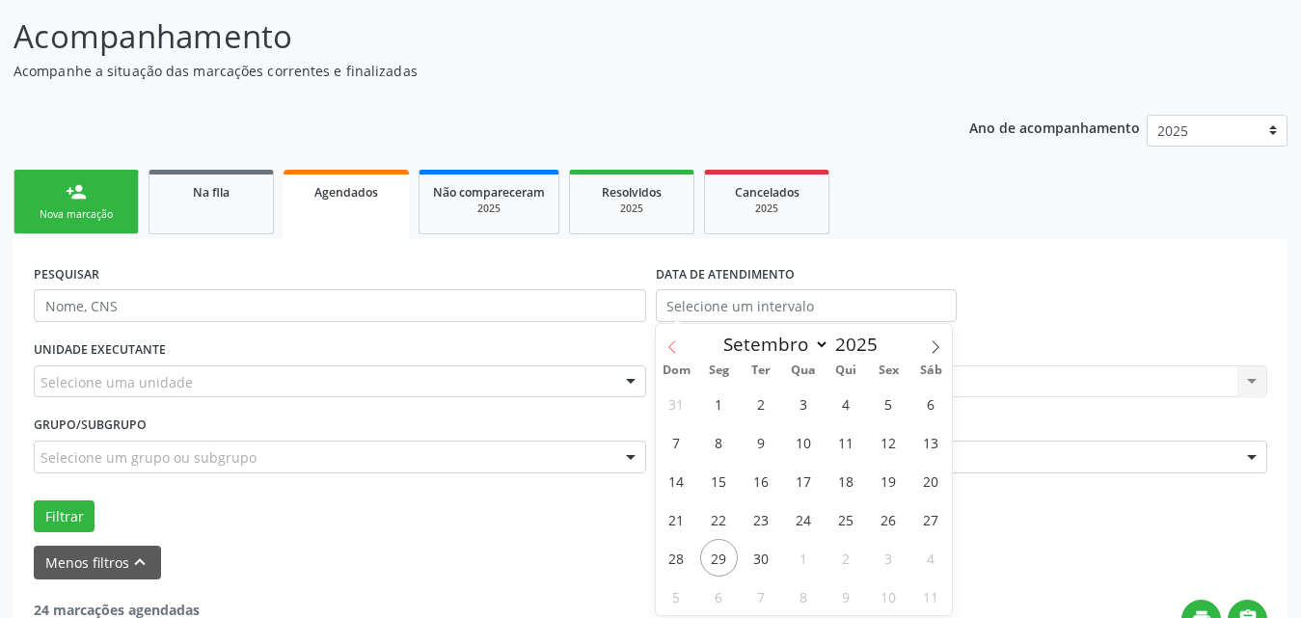
click at [668, 344] on icon at bounding box center [673, 347] width 14 height 14
select select "7"
click at [895, 405] on span "1" at bounding box center [889, 404] width 38 height 38
type input "[DATE]"
click at [937, 343] on icon at bounding box center [936, 347] width 14 height 14
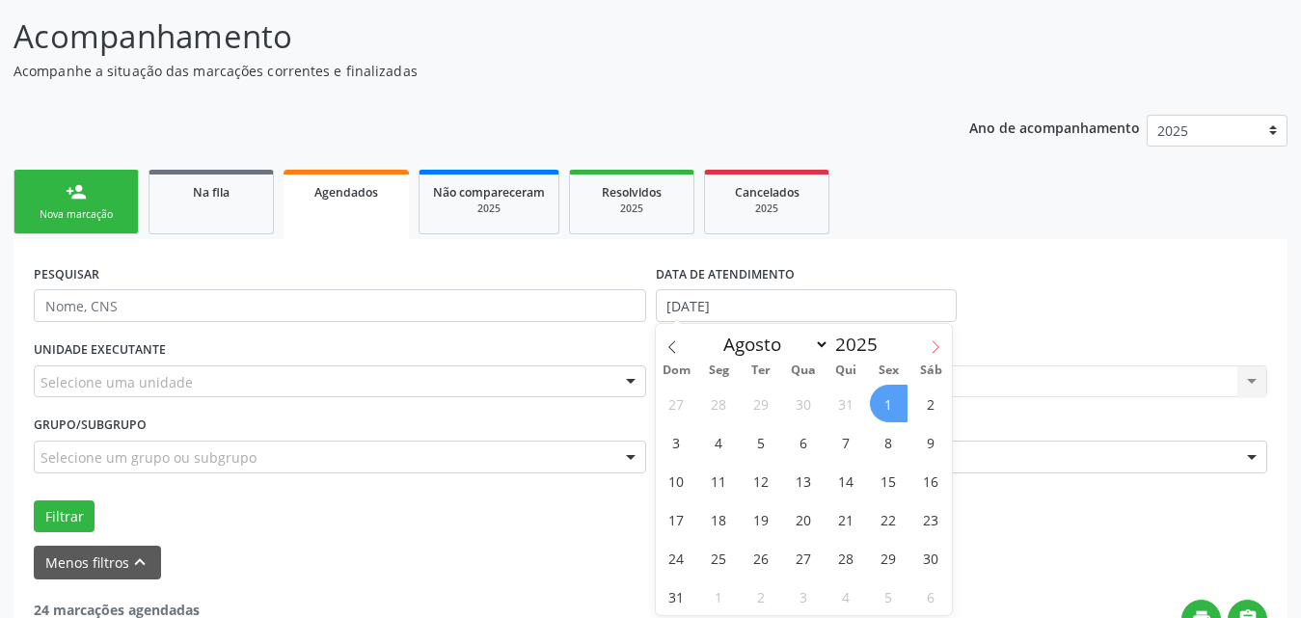
select select "8"
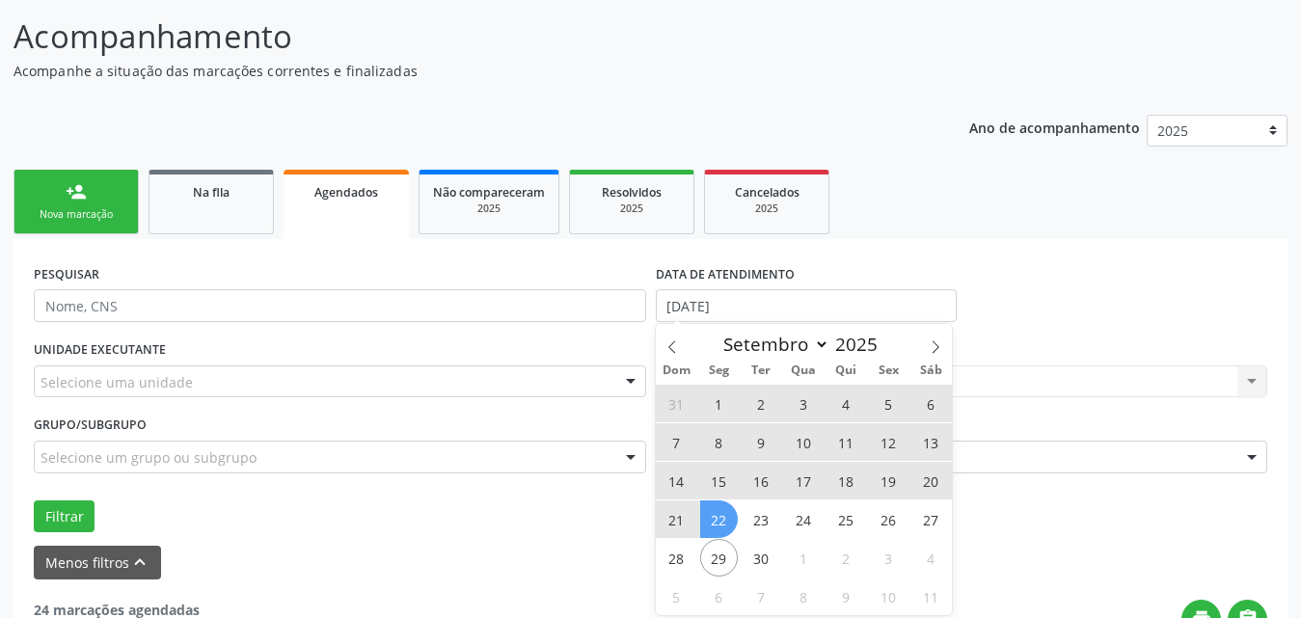
click at [720, 514] on span "22" at bounding box center [719, 520] width 38 height 38
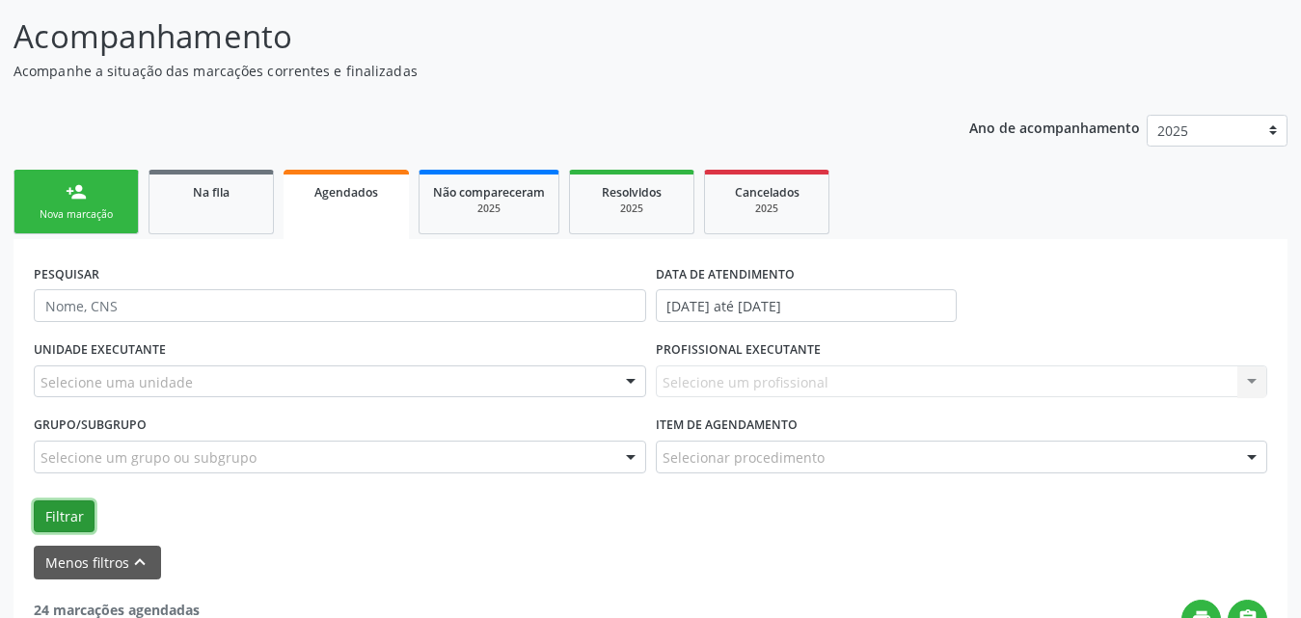
click at [72, 519] on button "Filtrar" at bounding box center [64, 517] width 61 height 33
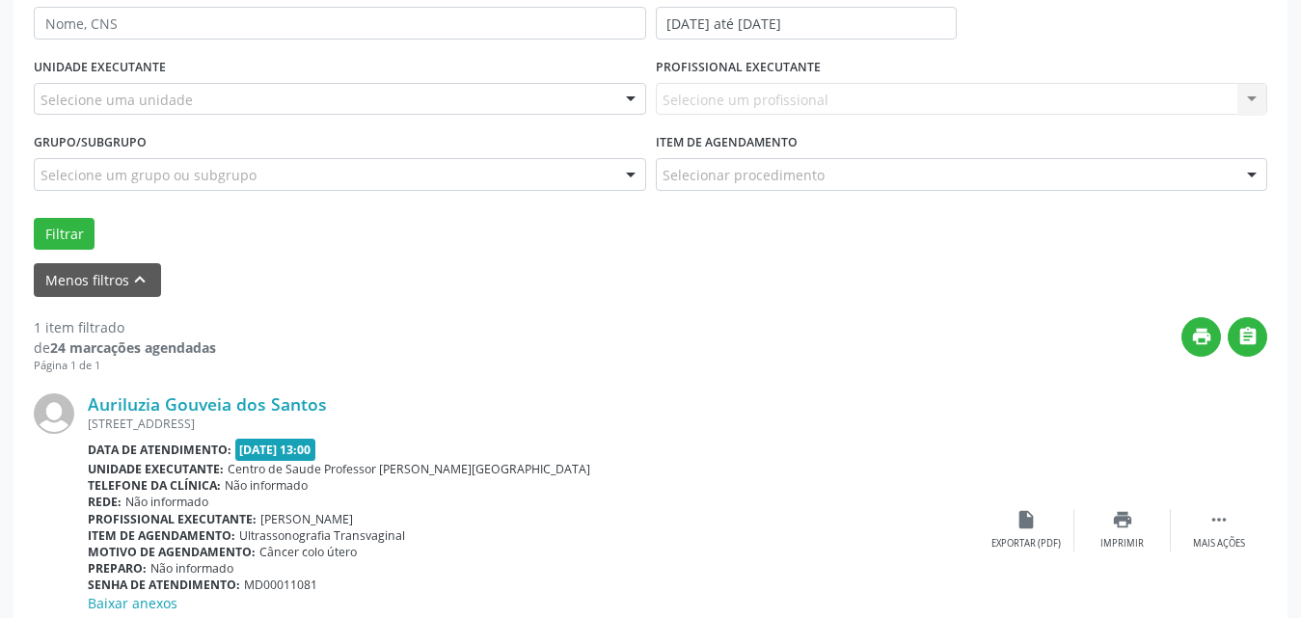
scroll to position [242, 0]
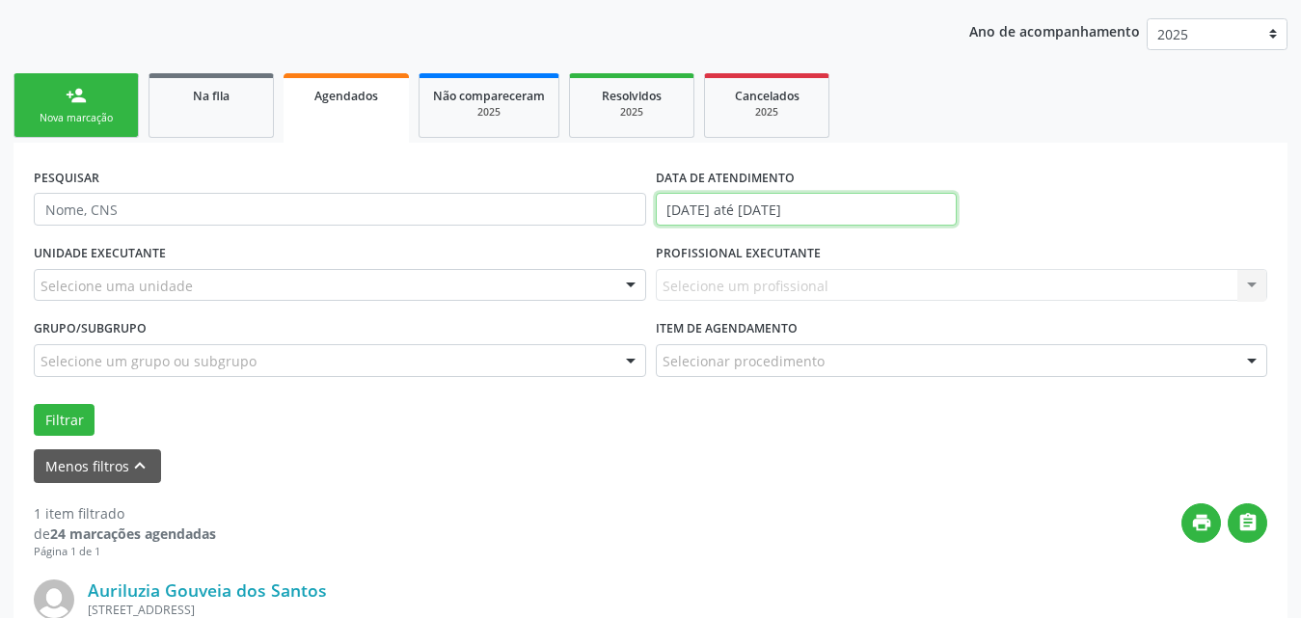
click at [928, 206] on input "[DATE] até [DATE]" at bounding box center [806, 209] width 301 height 33
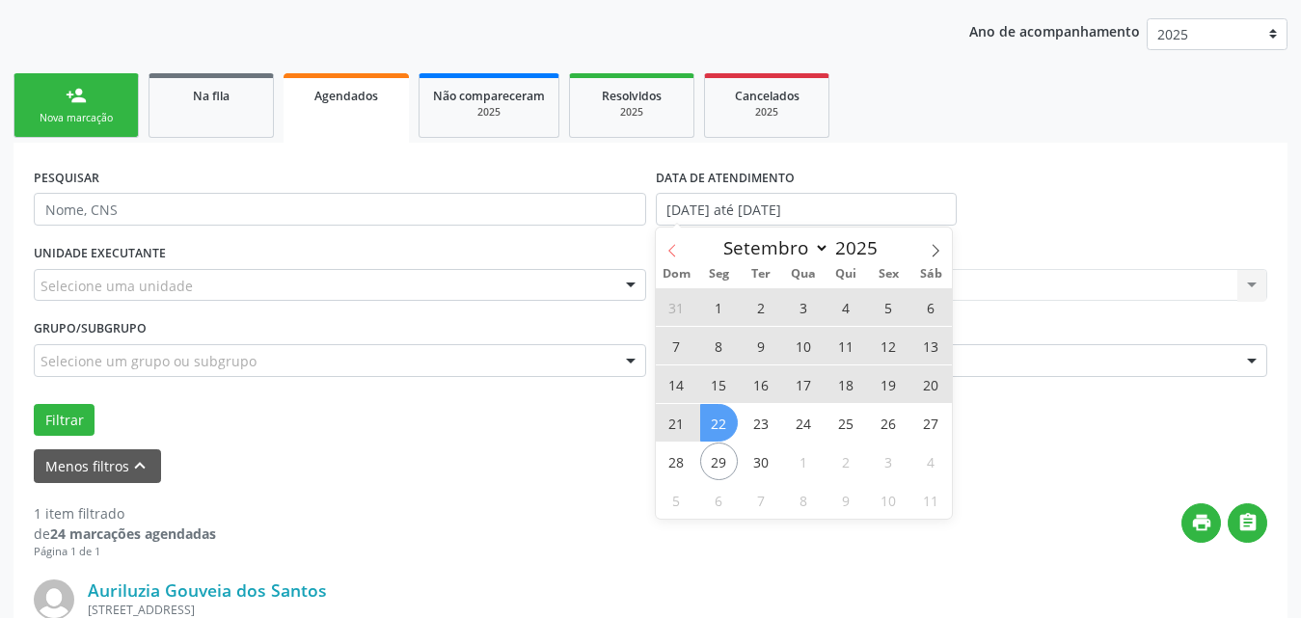
click at [663, 241] on span at bounding box center [672, 244] width 33 height 33
select select "7"
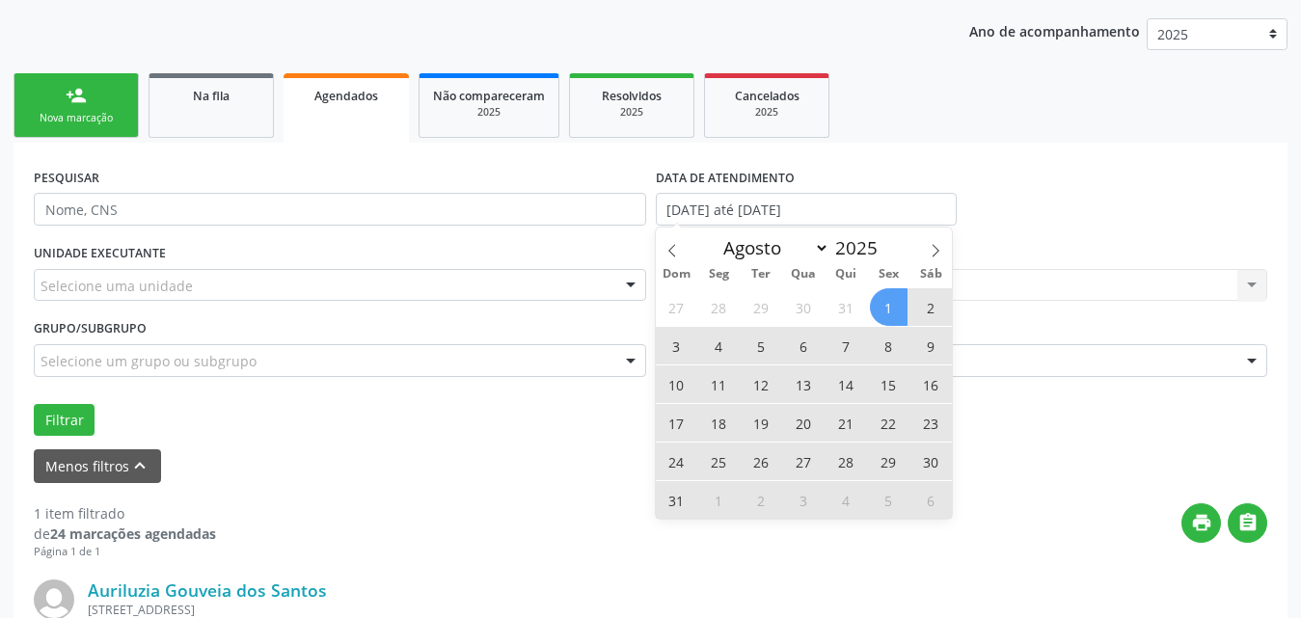
click at [896, 311] on span "1" at bounding box center [889, 307] width 38 height 38
type input "[DATE]"
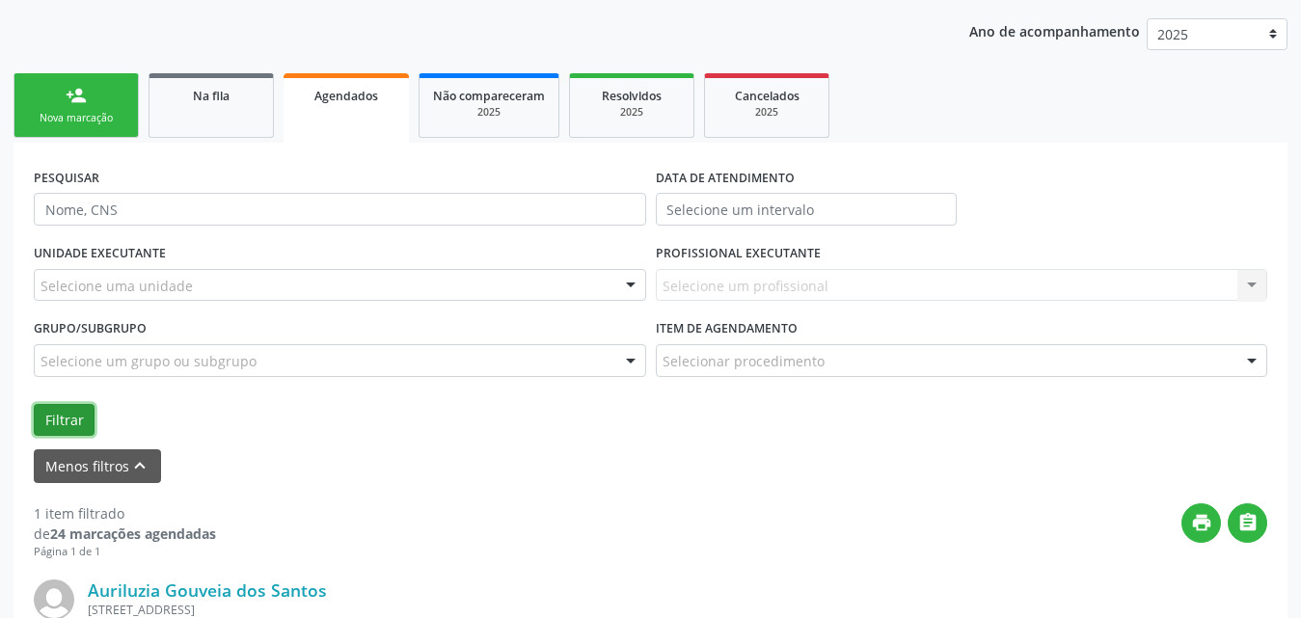
click at [53, 421] on button "Filtrar" at bounding box center [64, 420] width 61 height 33
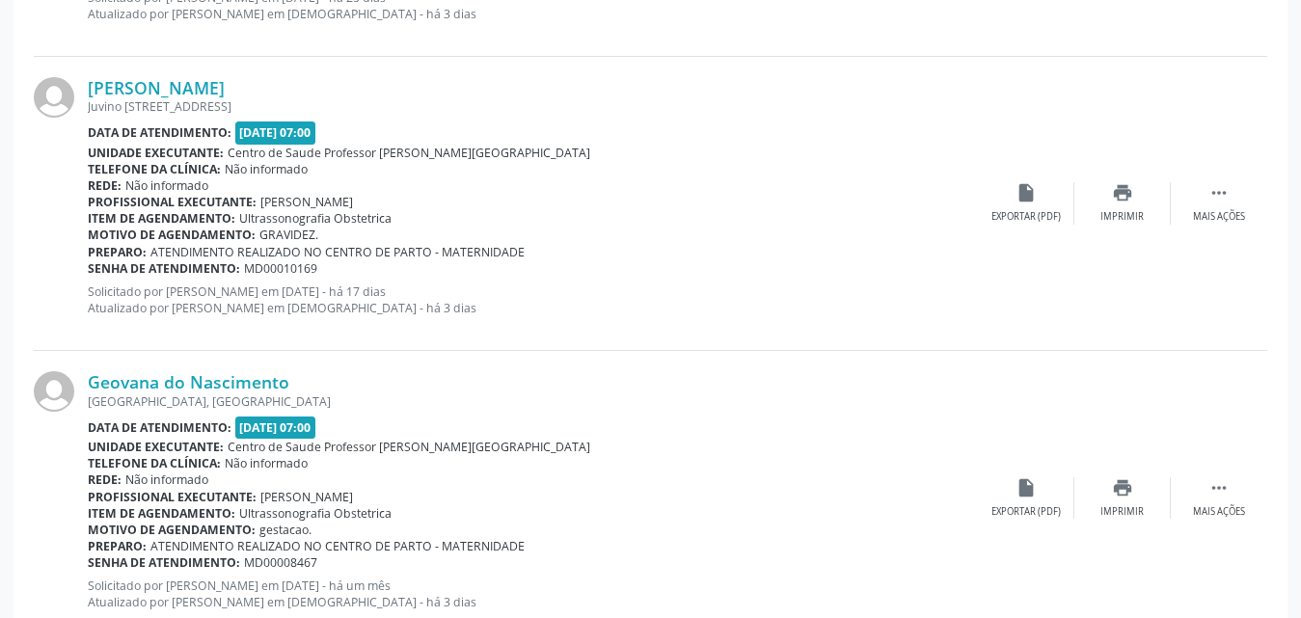
scroll to position [4714, 0]
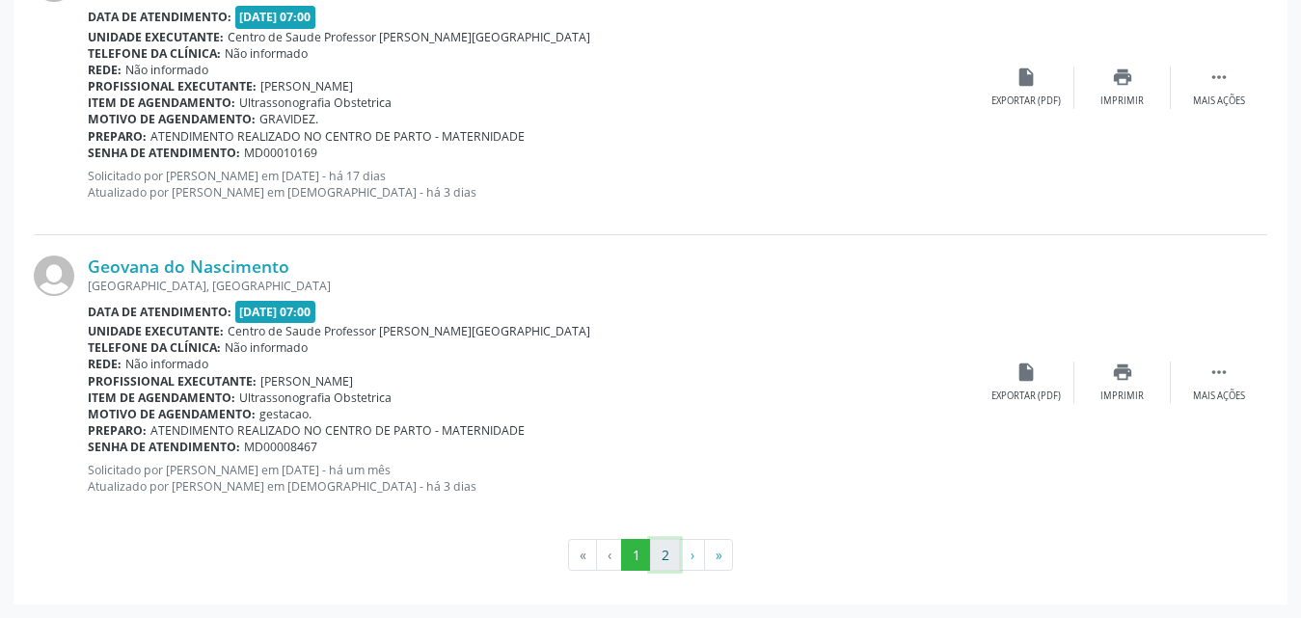
click at [670, 559] on button "2" at bounding box center [665, 555] width 30 height 33
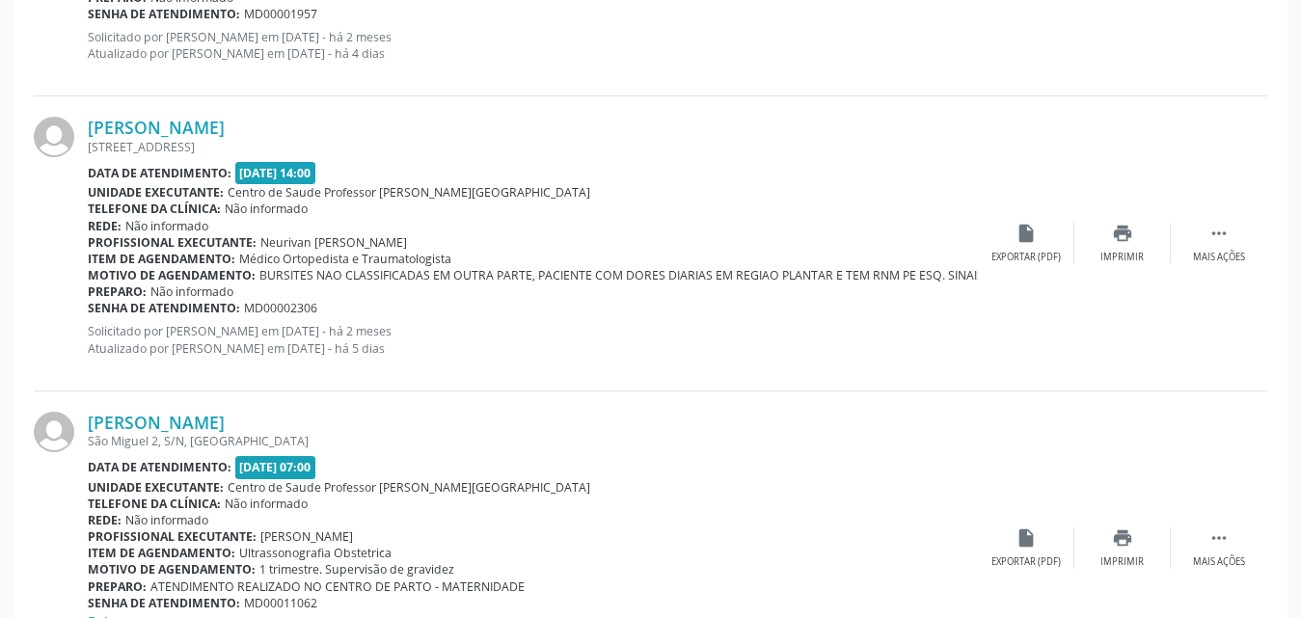
scroll to position [2926, 0]
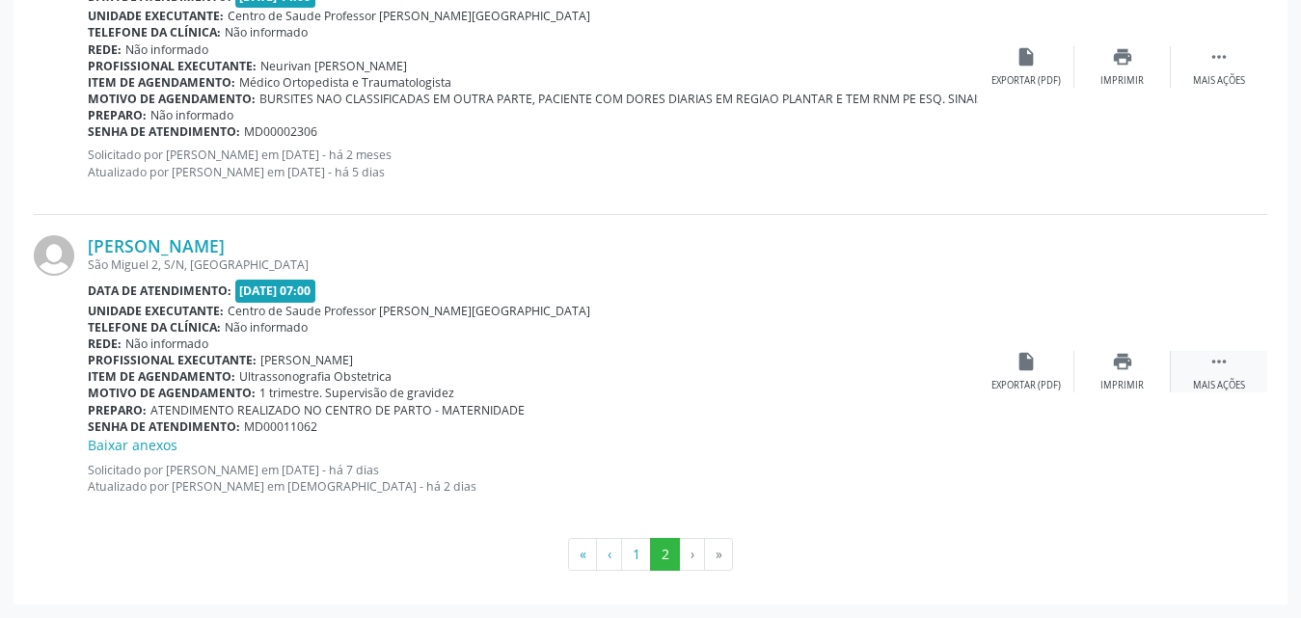
click at [1222, 368] on icon "" at bounding box center [1219, 361] width 21 height 21
click at [1121, 385] on div "Editar" at bounding box center [1122, 386] width 31 height 14
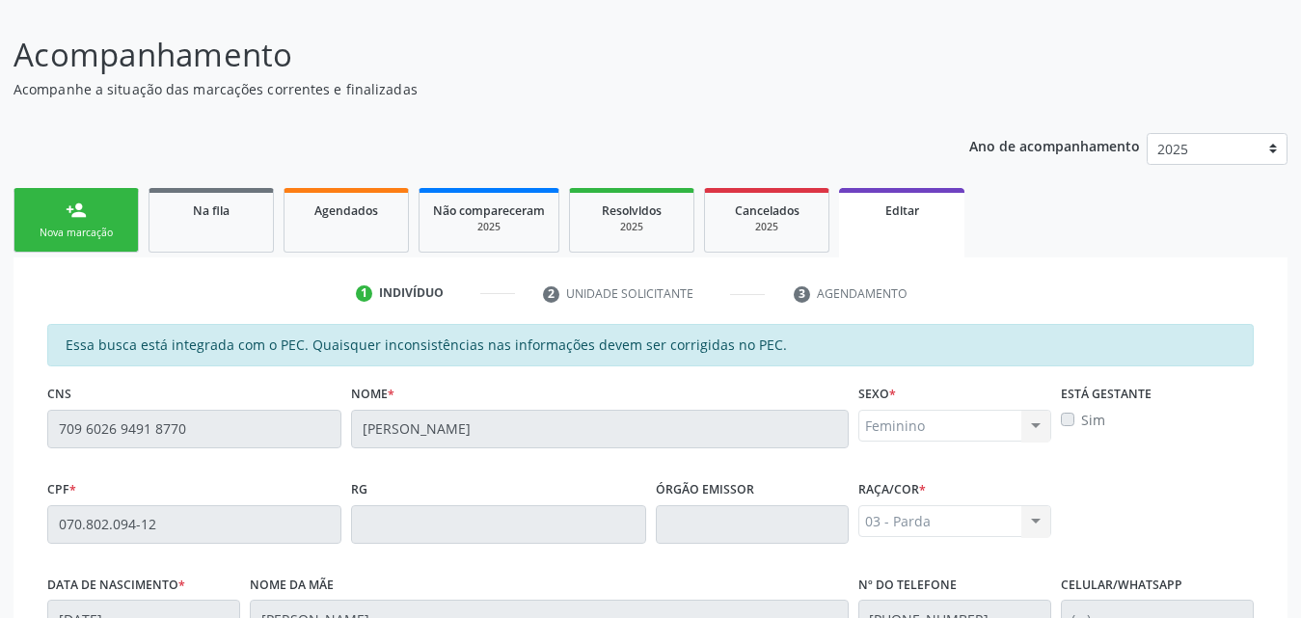
scroll to position [0, 0]
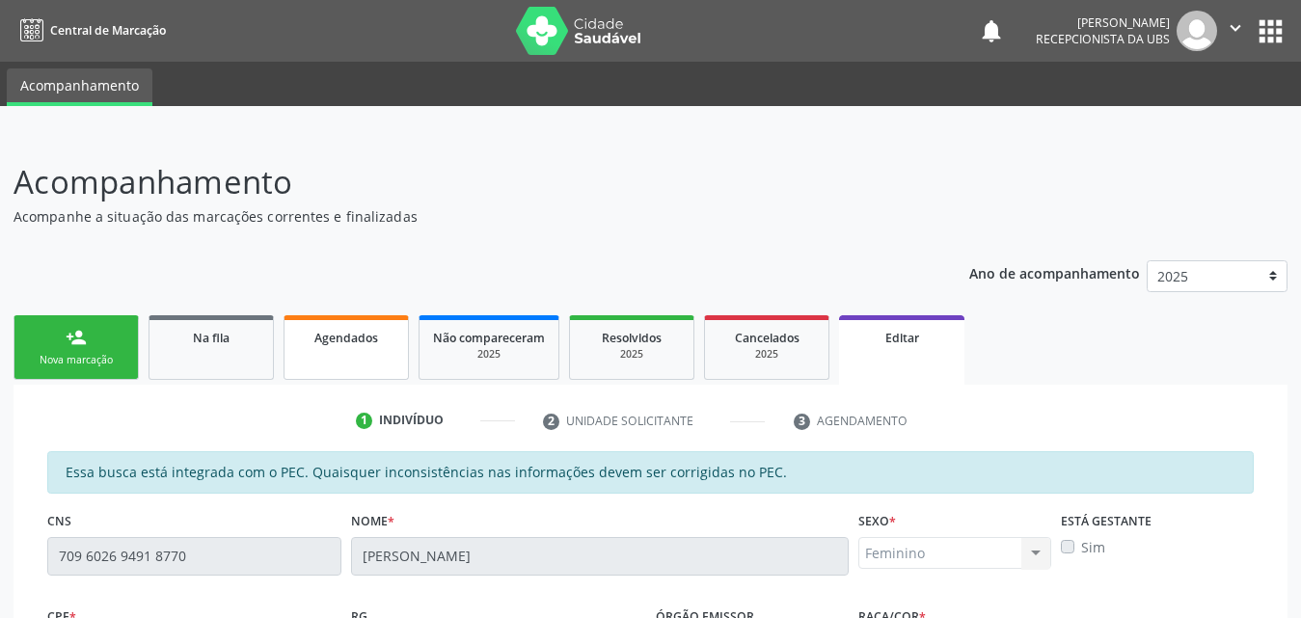
click at [379, 350] on link "Agendados" at bounding box center [346, 347] width 125 height 65
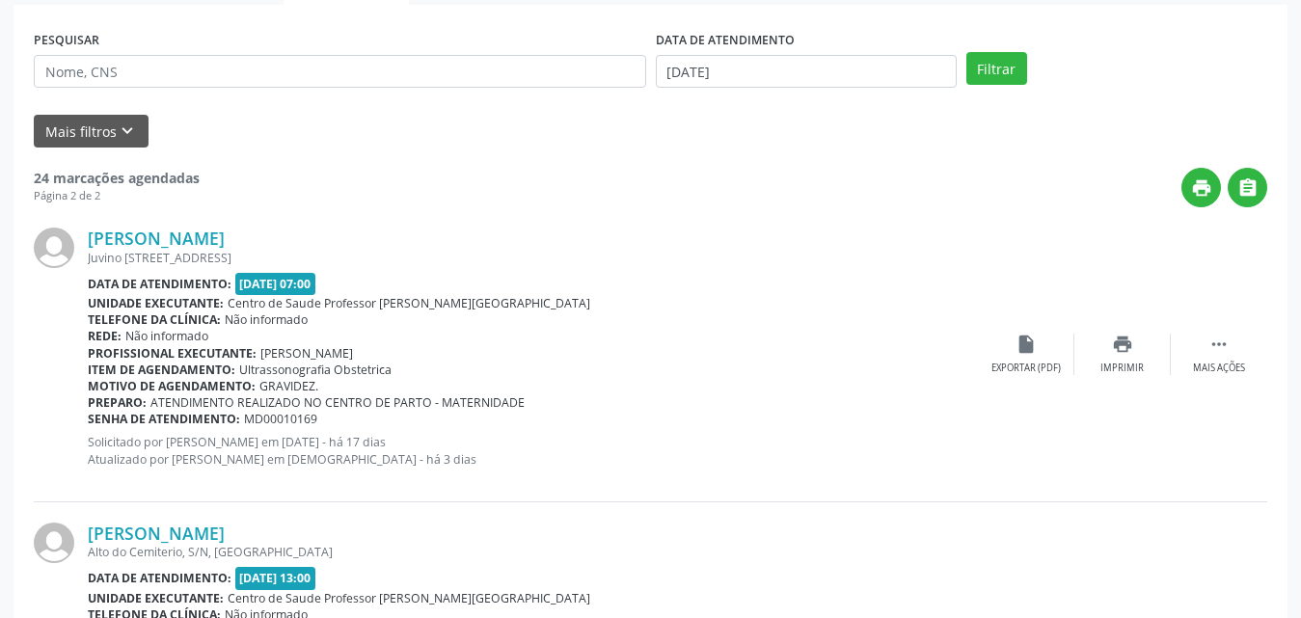
scroll to position [414, 0]
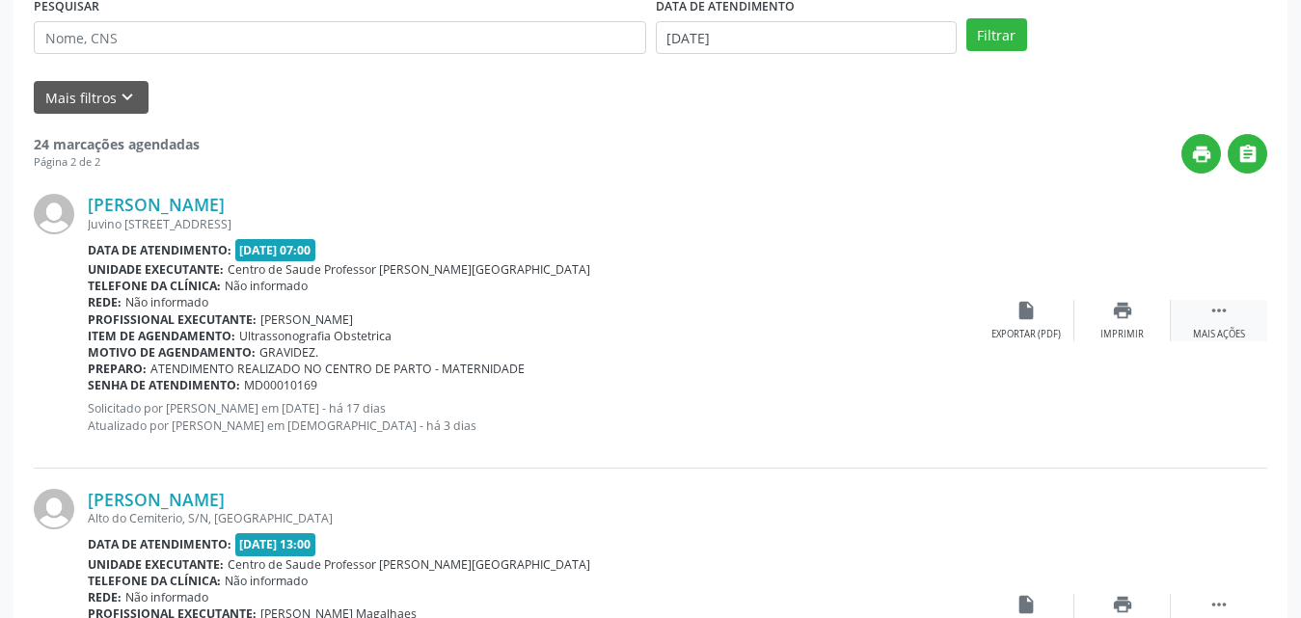
click at [1222, 322] on div " Mais ações" at bounding box center [1219, 320] width 96 height 41
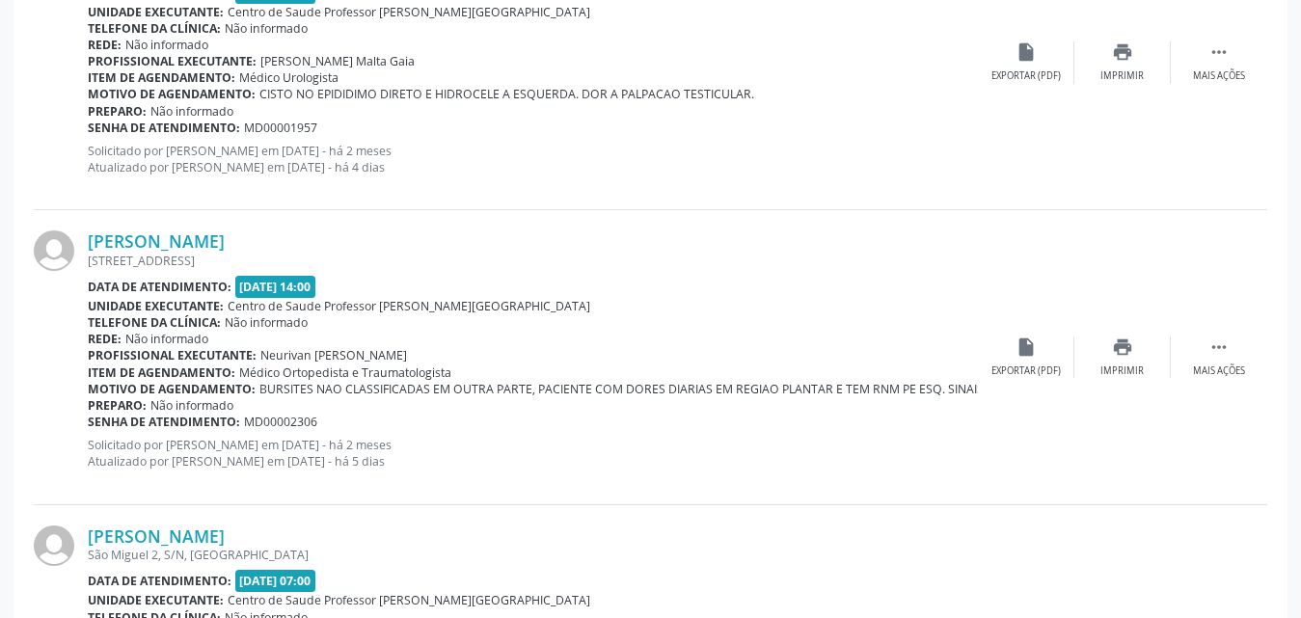
scroll to position [2729, 0]
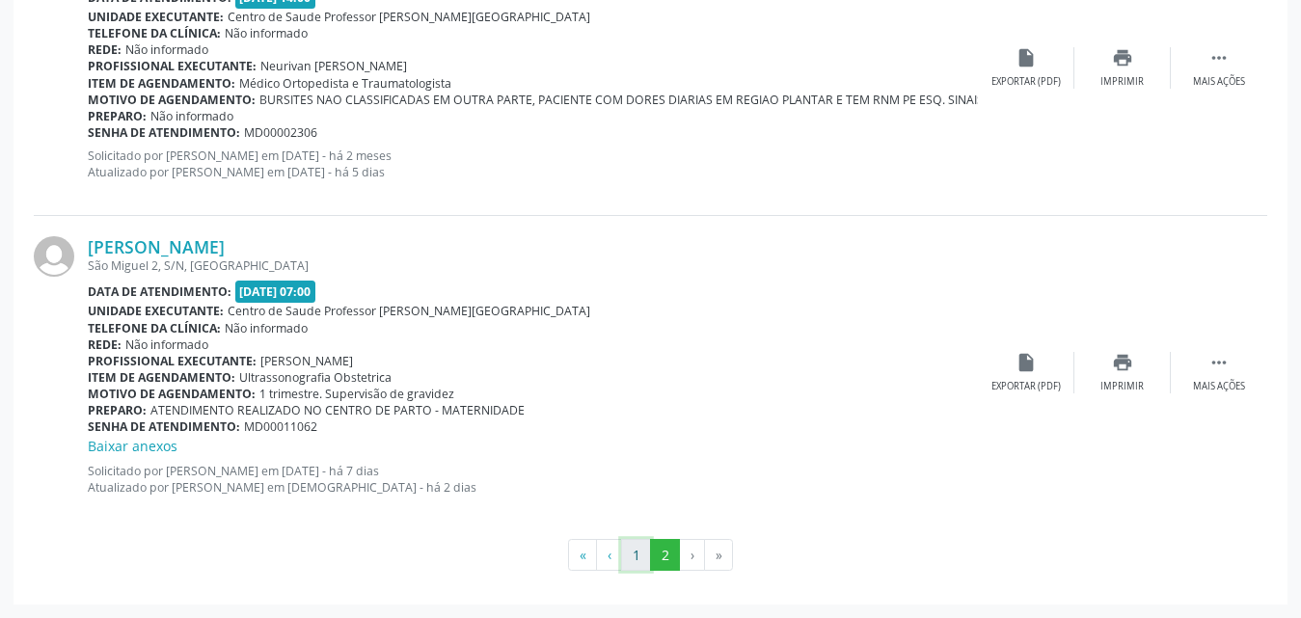
click at [630, 561] on button "1" at bounding box center [636, 555] width 30 height 33
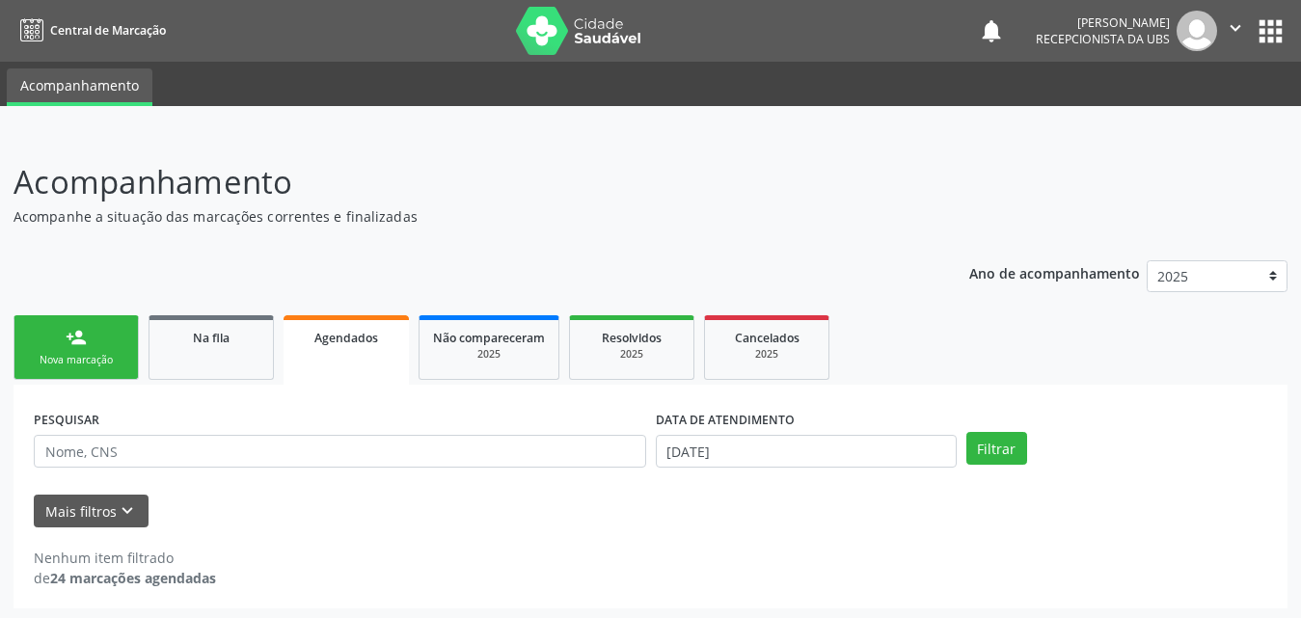
scroll to position [4, 0]
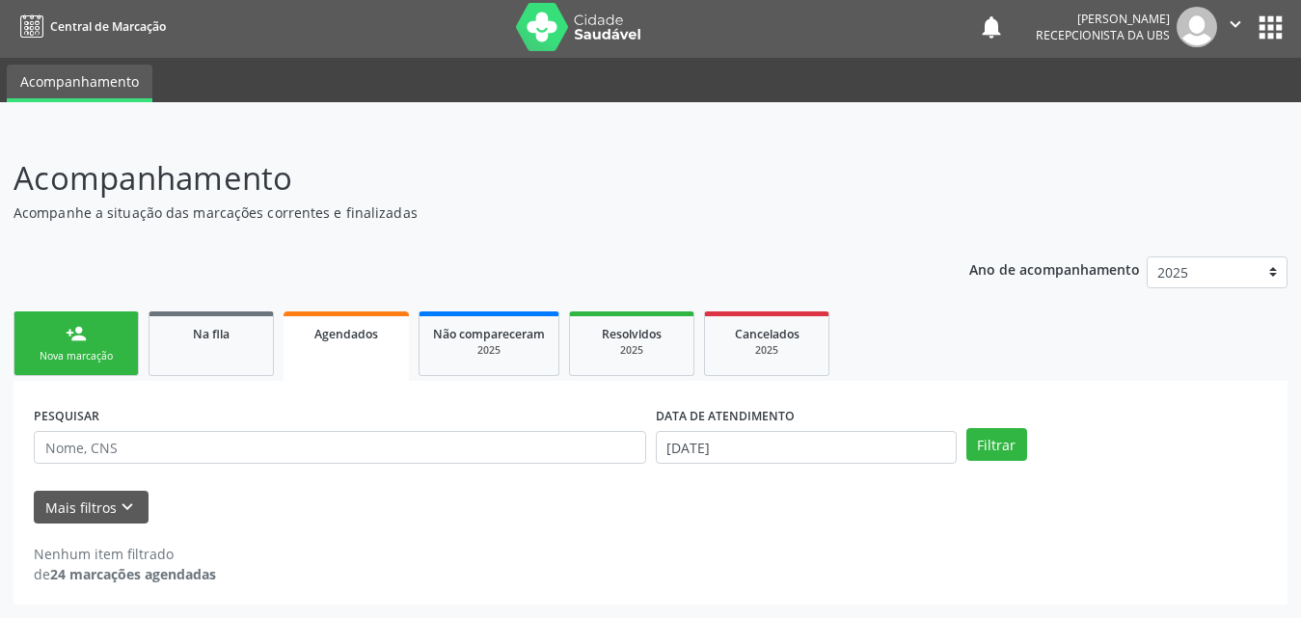
click at [357, 353] on link "Agendados" at bounding box center [346, 346] width 125 height 69
click at [344, 338] on span "Agendados" at bounding box center [346, 334] width 64 height 16
click at [61, 508] on button "Mais filtros keyboard_arrow_down" at bounding box center [91, 508] width 115 height 34
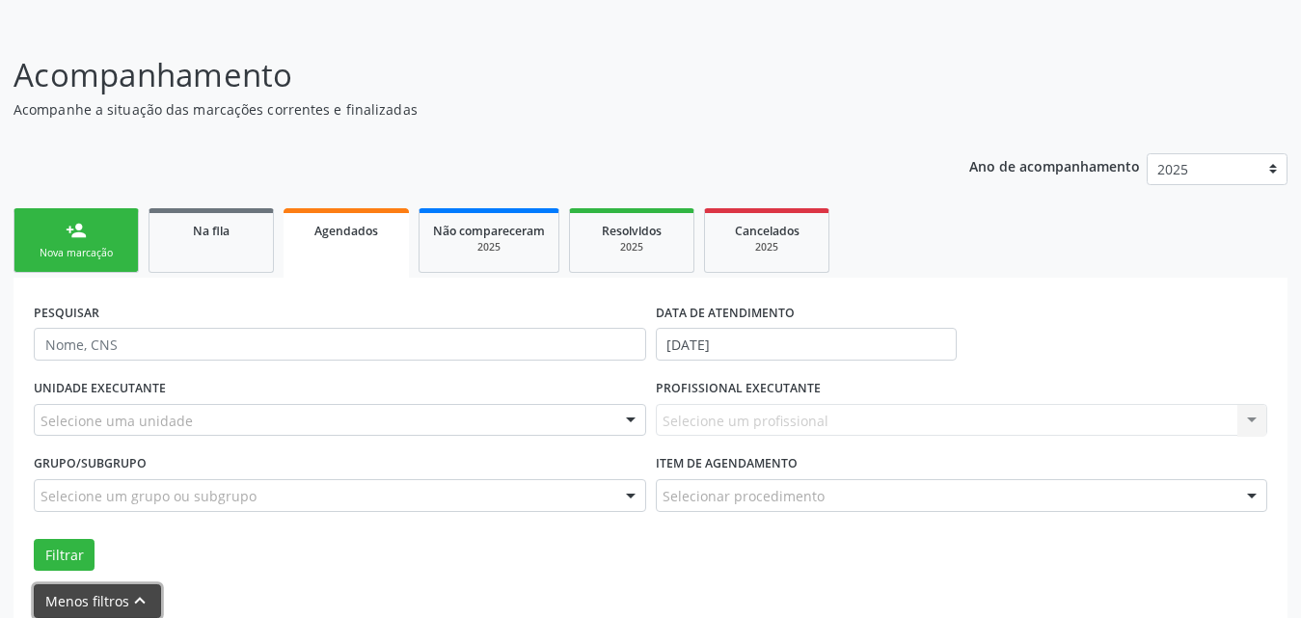
scroll to position [202, 0]
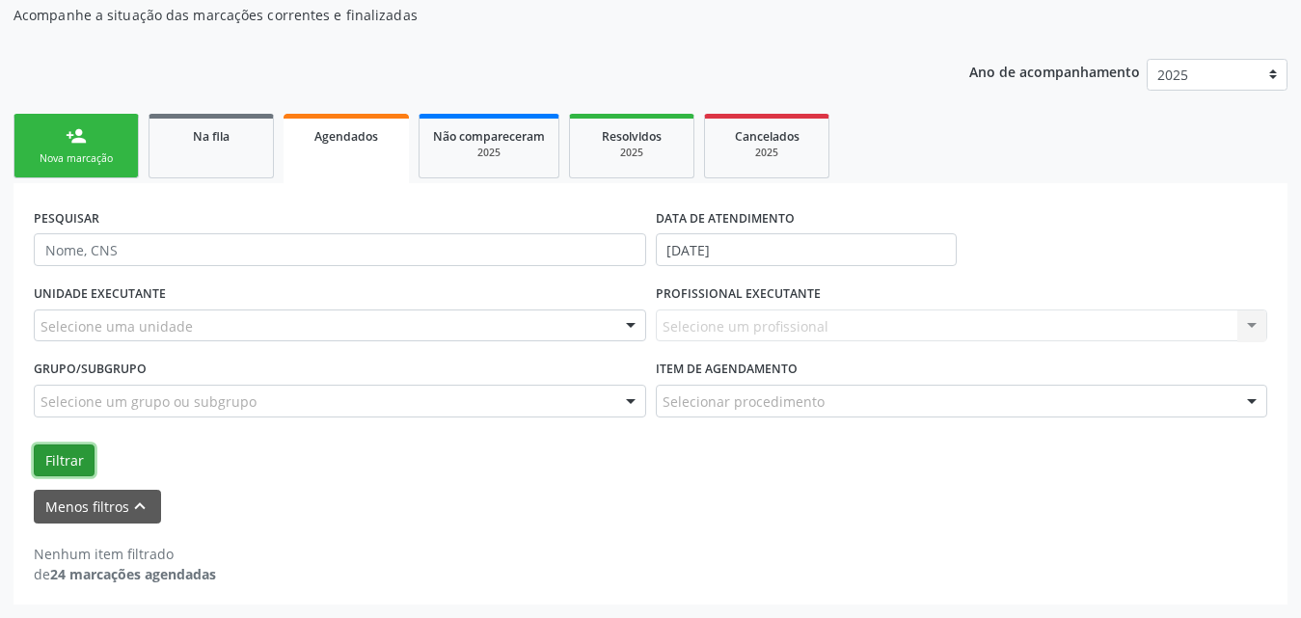
click at [80, 462] on button "Filtrar" at bounding box center [64, 461] width 61 height 33
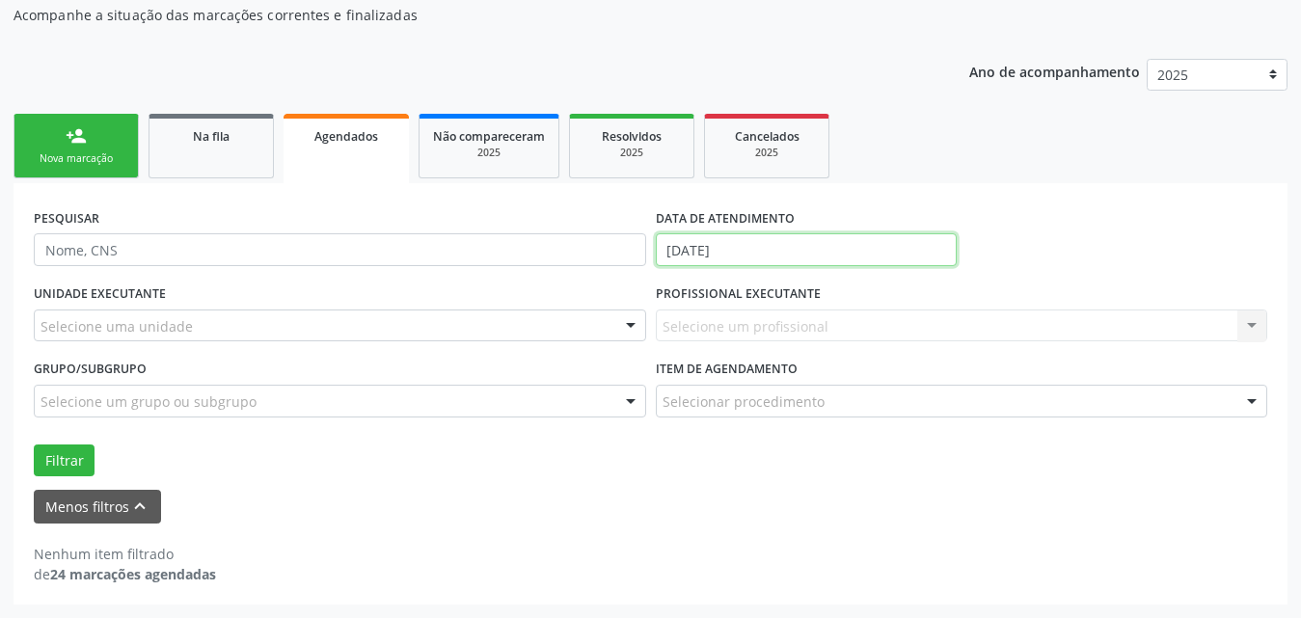
click at [883, 245] on input "[DATE]" at bounding box center [806, 249] width 301 height 33
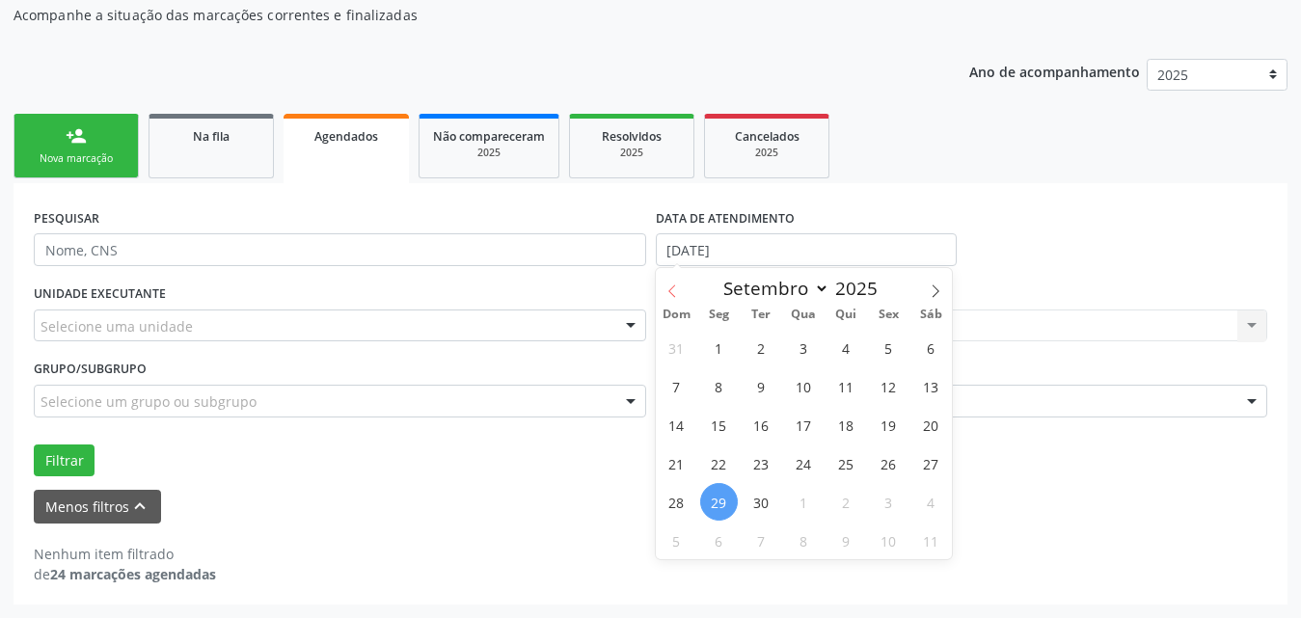
click at [673, 288] on icon at bounding box center [673, 292] width 14 height 14
select select "7"
click at [877, 347] on span "1" at bounding box center [889, 348] width 38 height 38
type input "[DATE]"
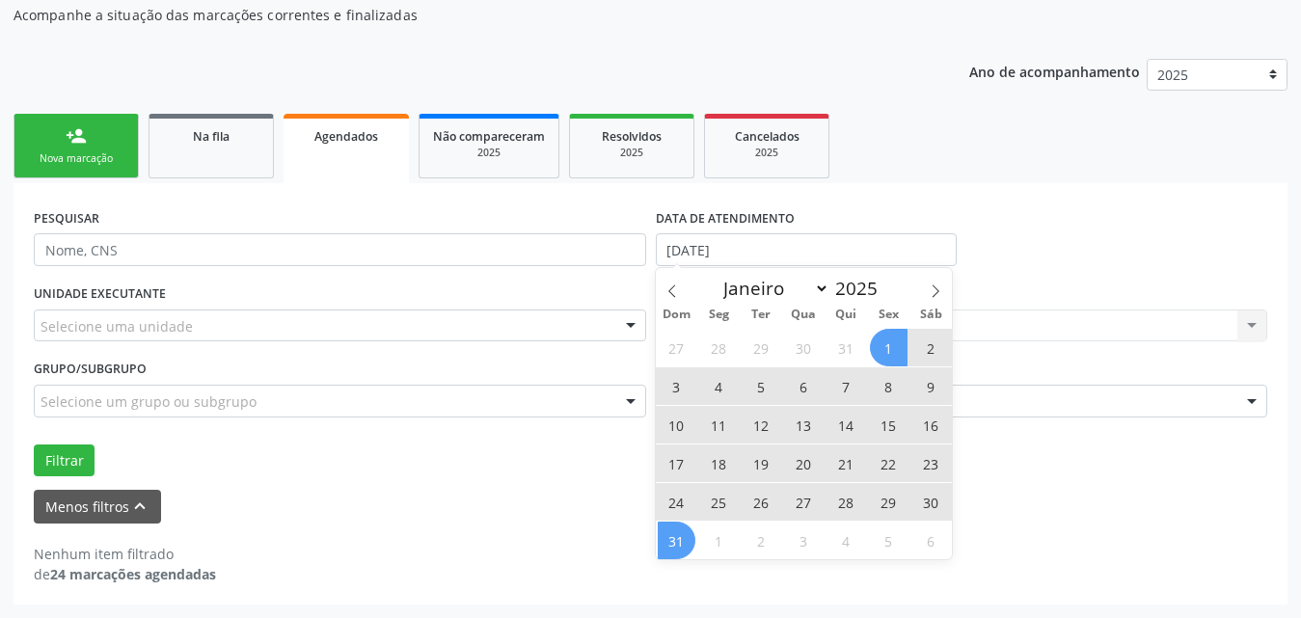
click at [683, 545] on span "31" at bounding box center [677, 541] width 38 height 38
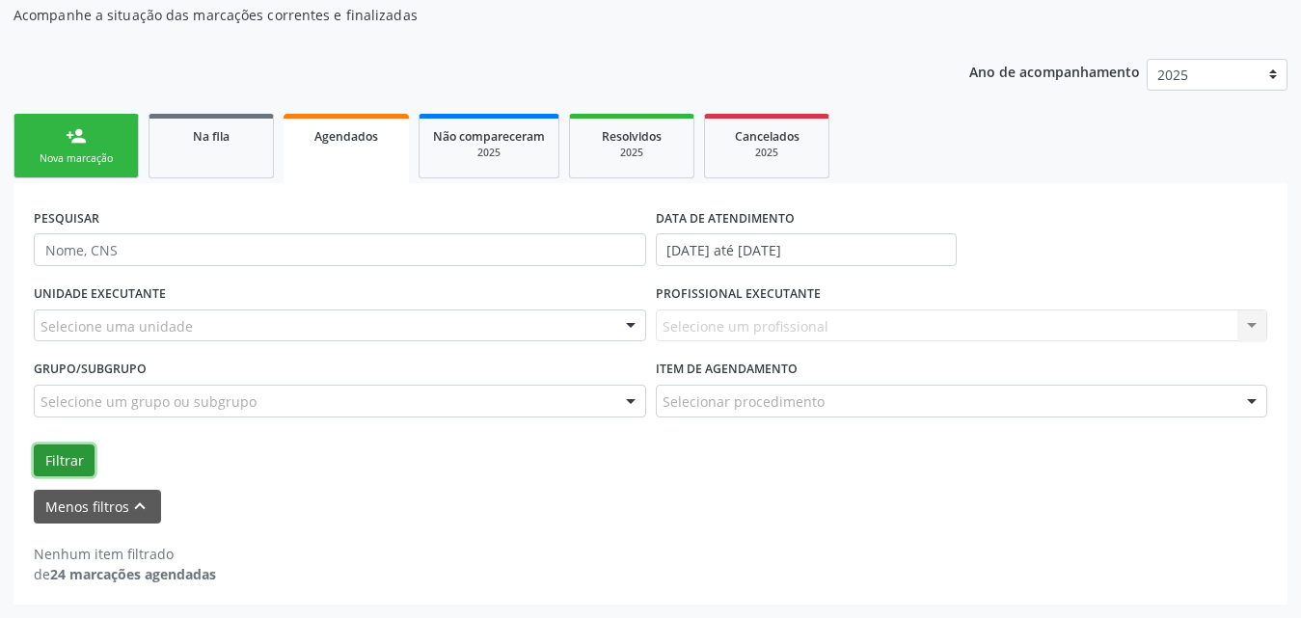
click at [53, 473] on button "Filtrar" at bounding box center [64, 461] width 61 height 33
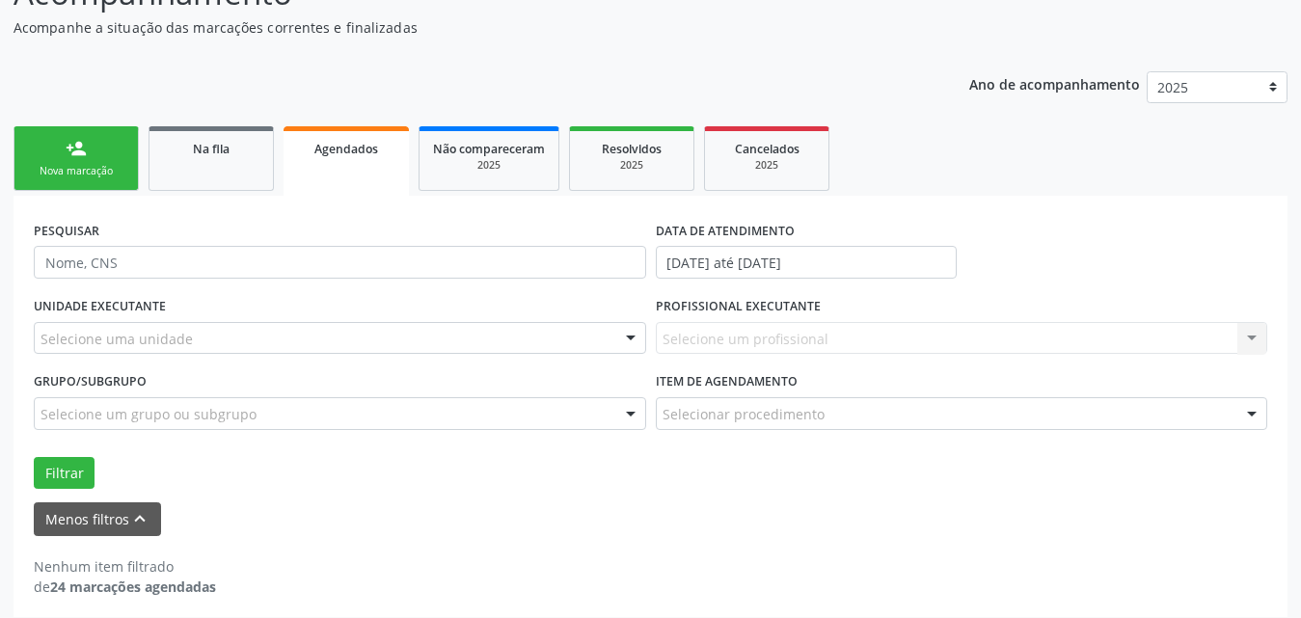
scroll to position [193, 0]
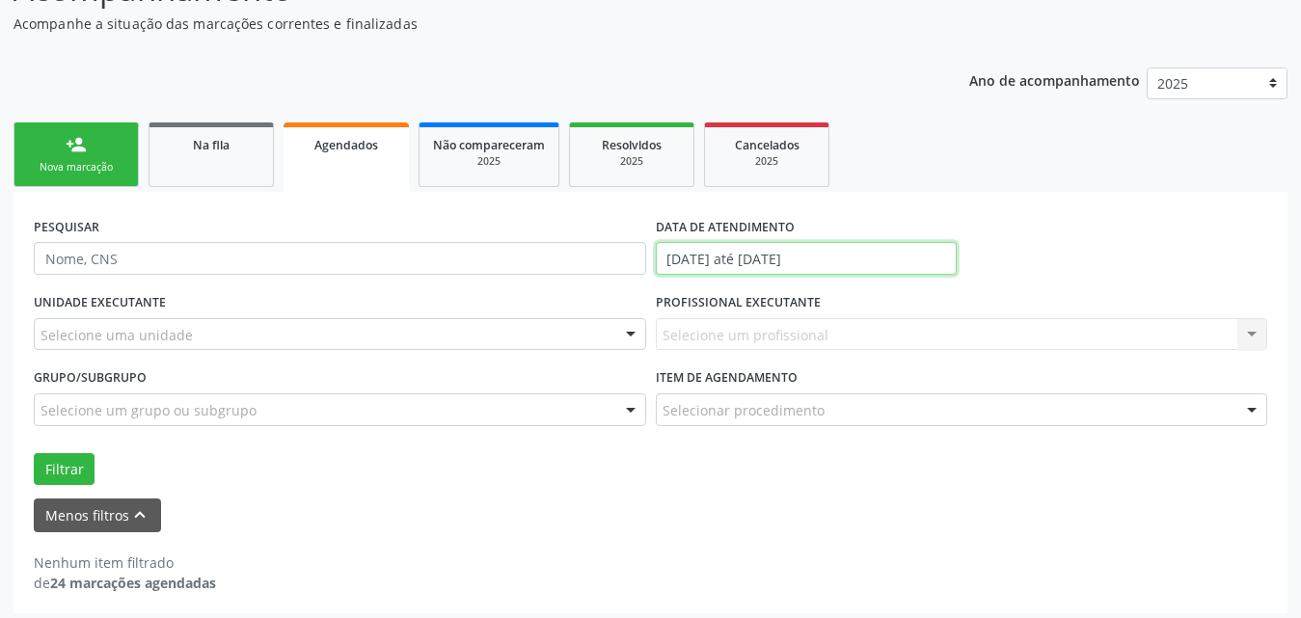
click at [849, 257] on input "[DATE] até [DATE]" at bounding box center [806, 258] width 301 height 33
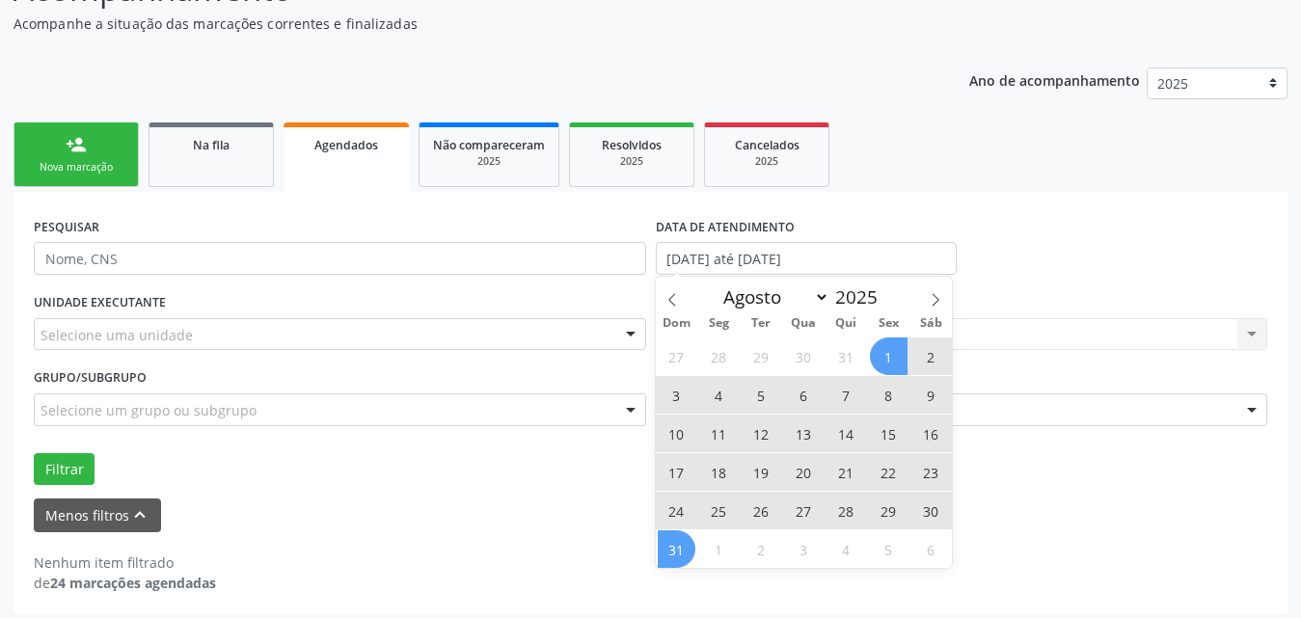
click at [888, 353] on span "1" at bounding box center [889, 357] width 38 height 38
type input "[DATE]"
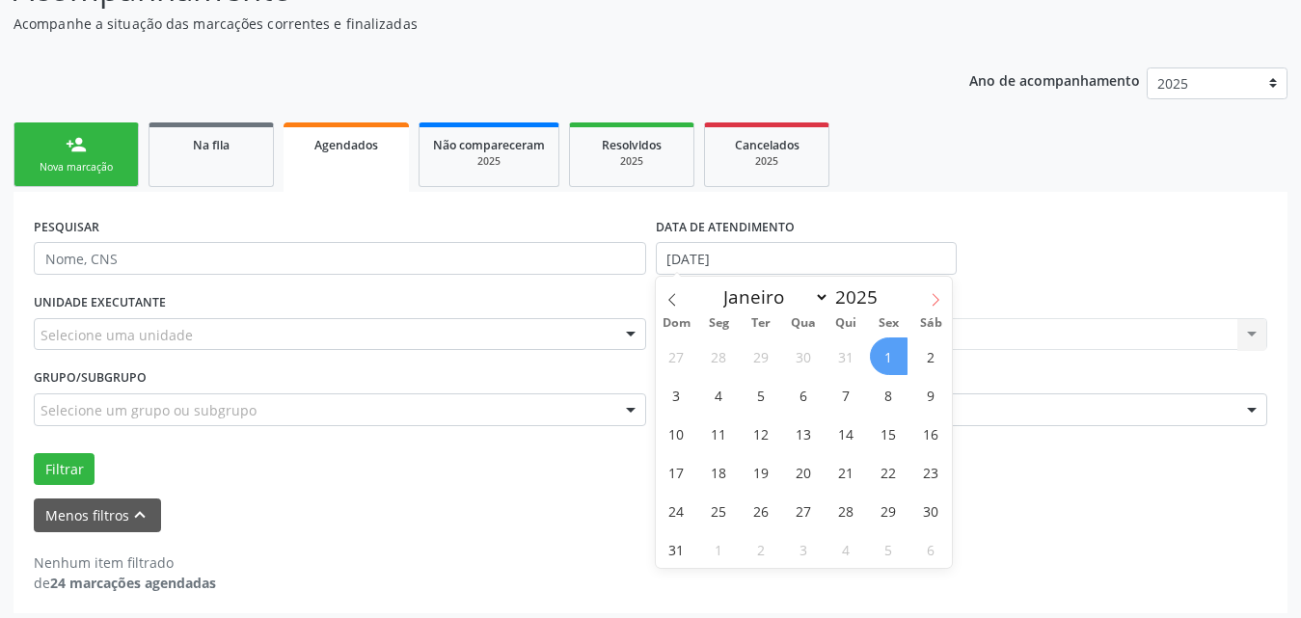
click at [933, 291] on span at bounding box center [935, 293] width 33 height 33
select select "8"
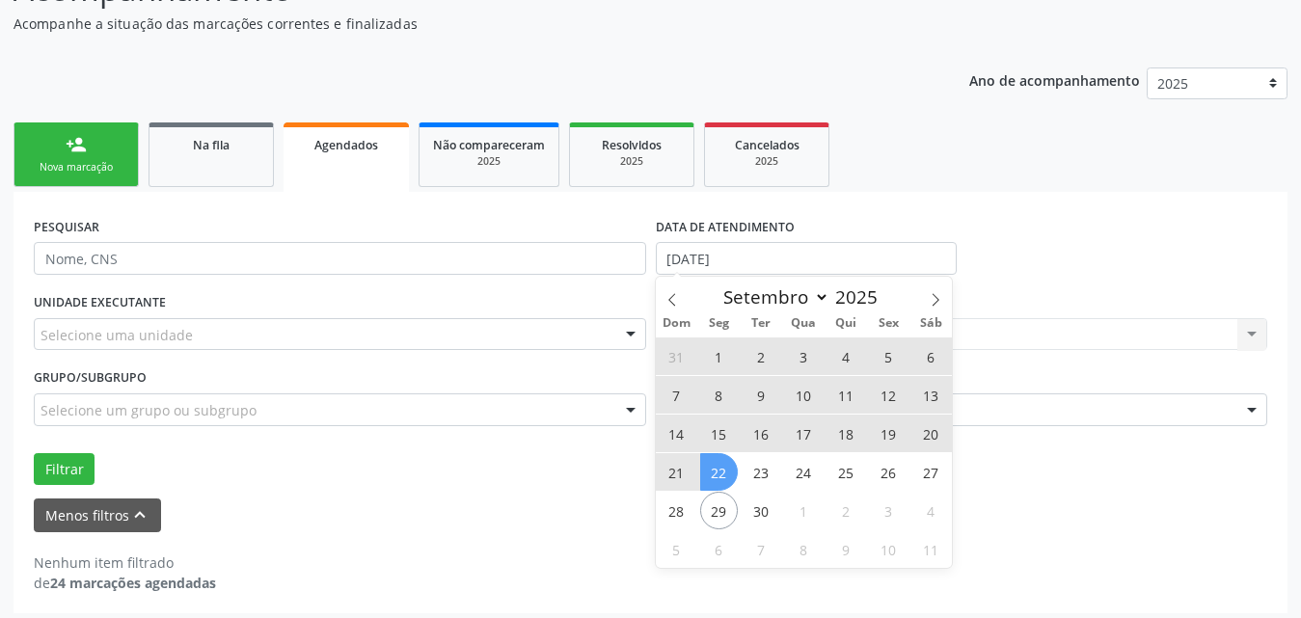
click at [723, 473] on span "22" at bounding box center [719, 472] width 38 height 38
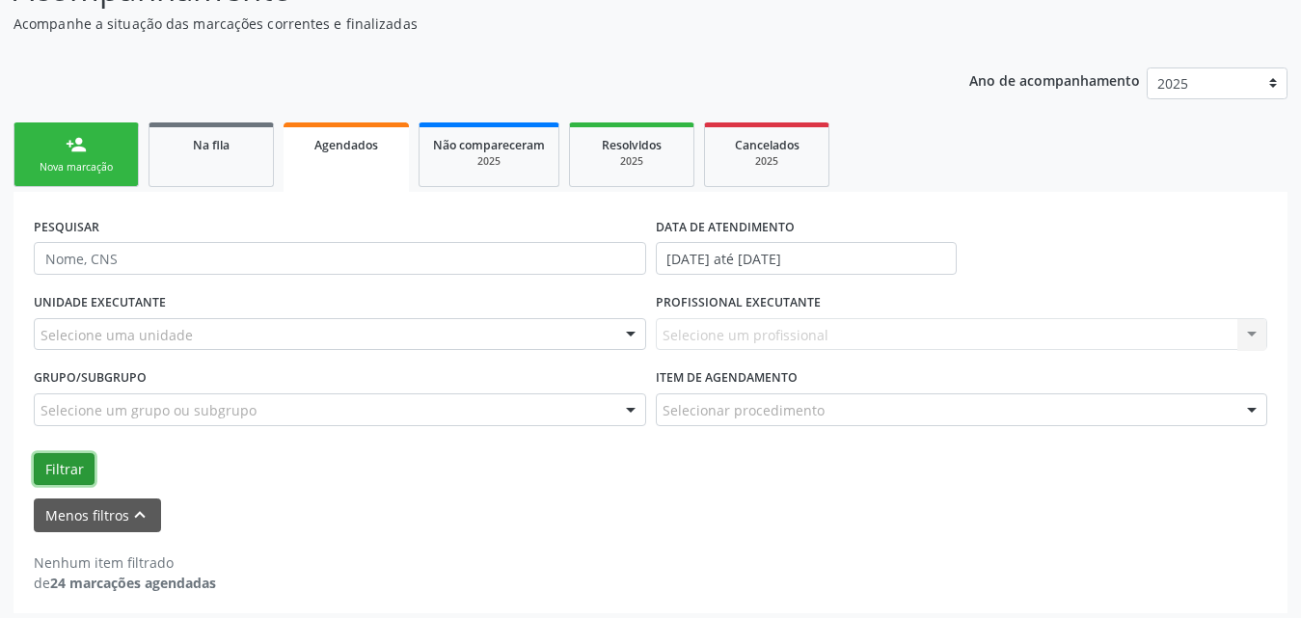
click at [76, 471] on button "Filtrar" at bounding box center [64, 469] width 61 height 33
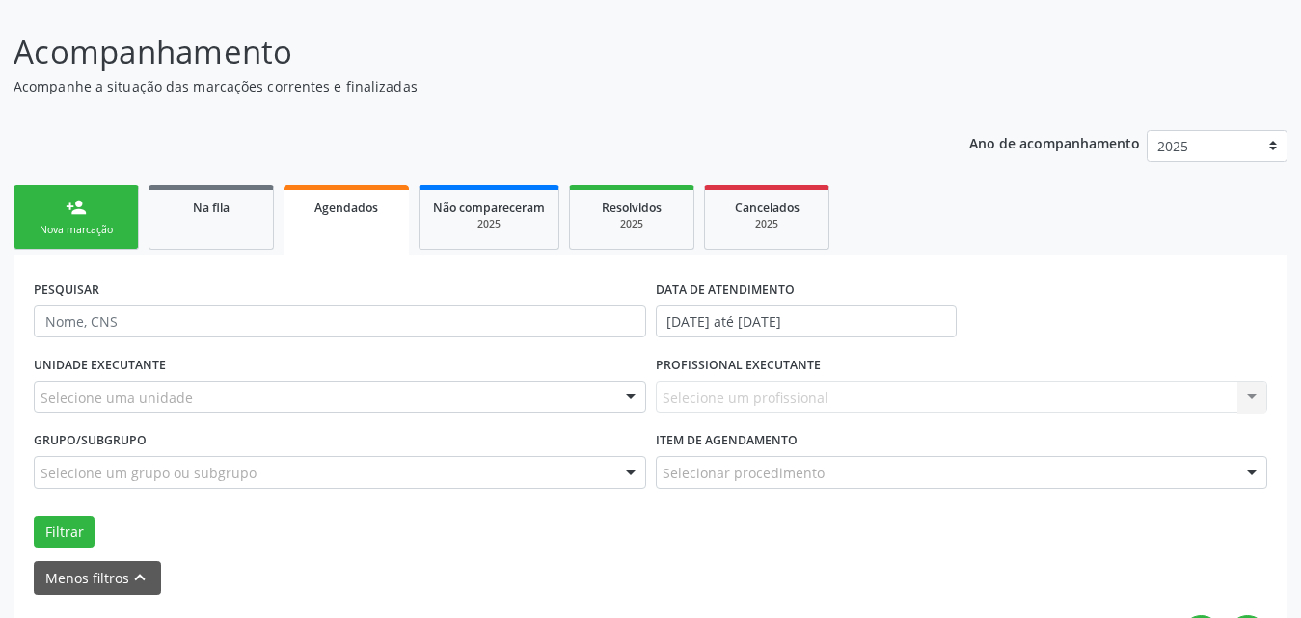
scroll to position [242, 0]
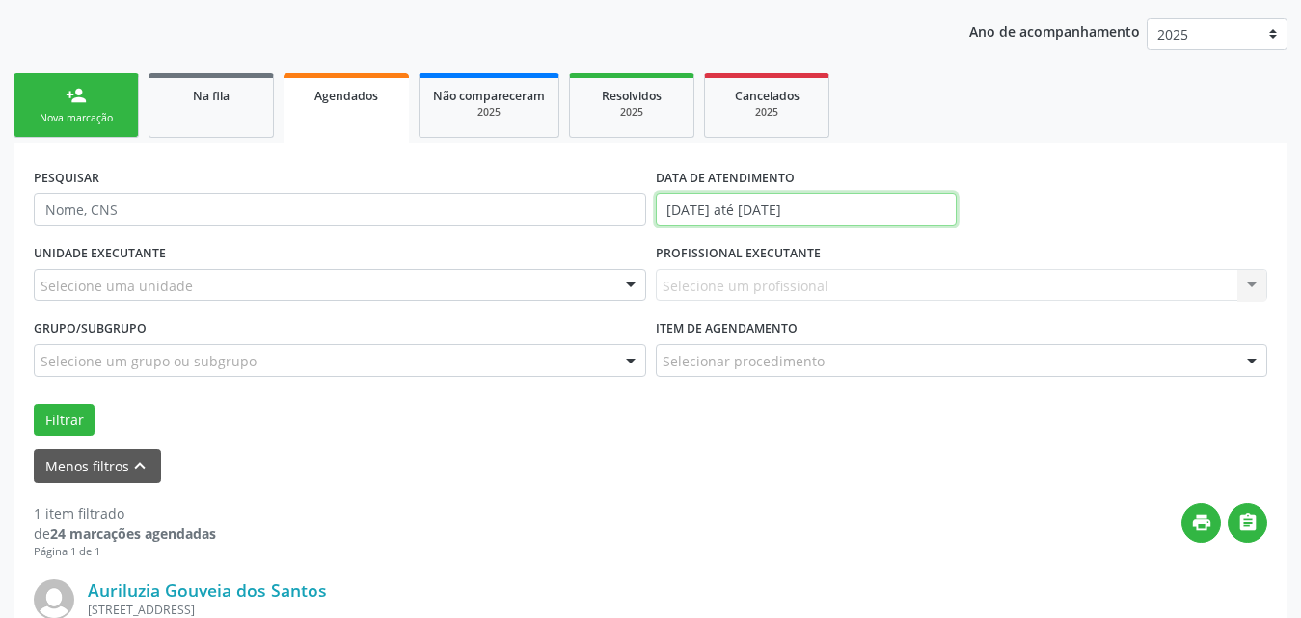
click at [910, 210] on input "[DATE] até [DATE]" at bounding box center [806, 209] width 301 height 33
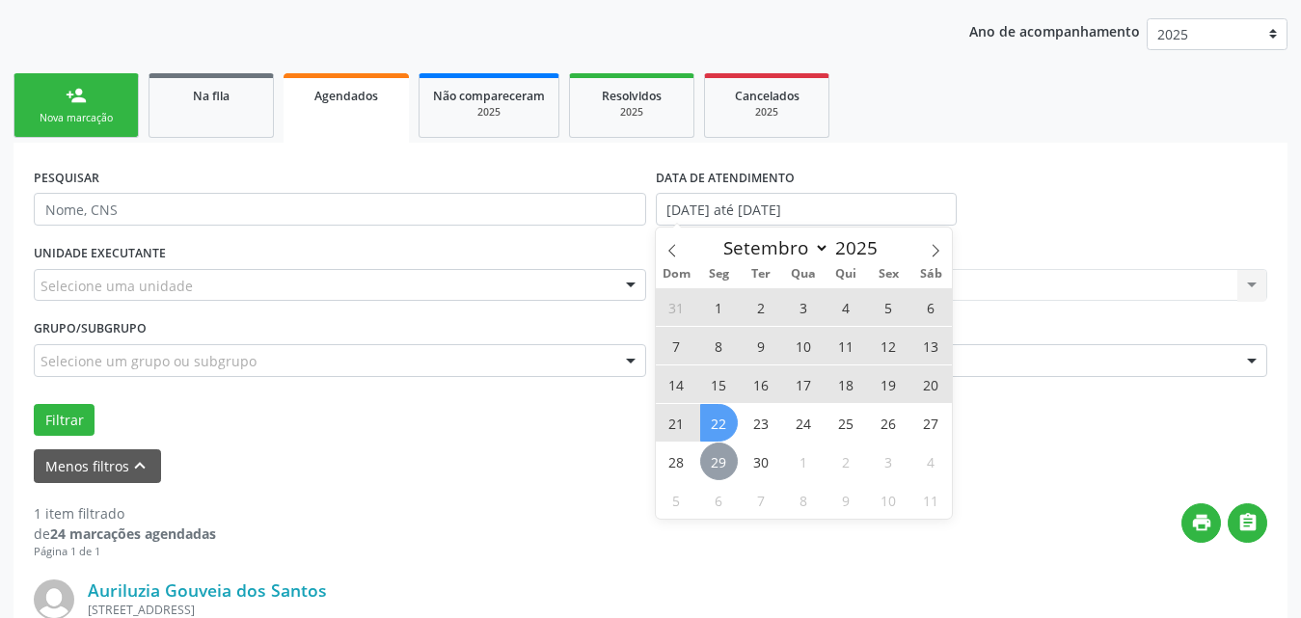
click at [712, 453] on span "29" at bounding box center [719, 462] width 38 height 38
type input "[DATE]"
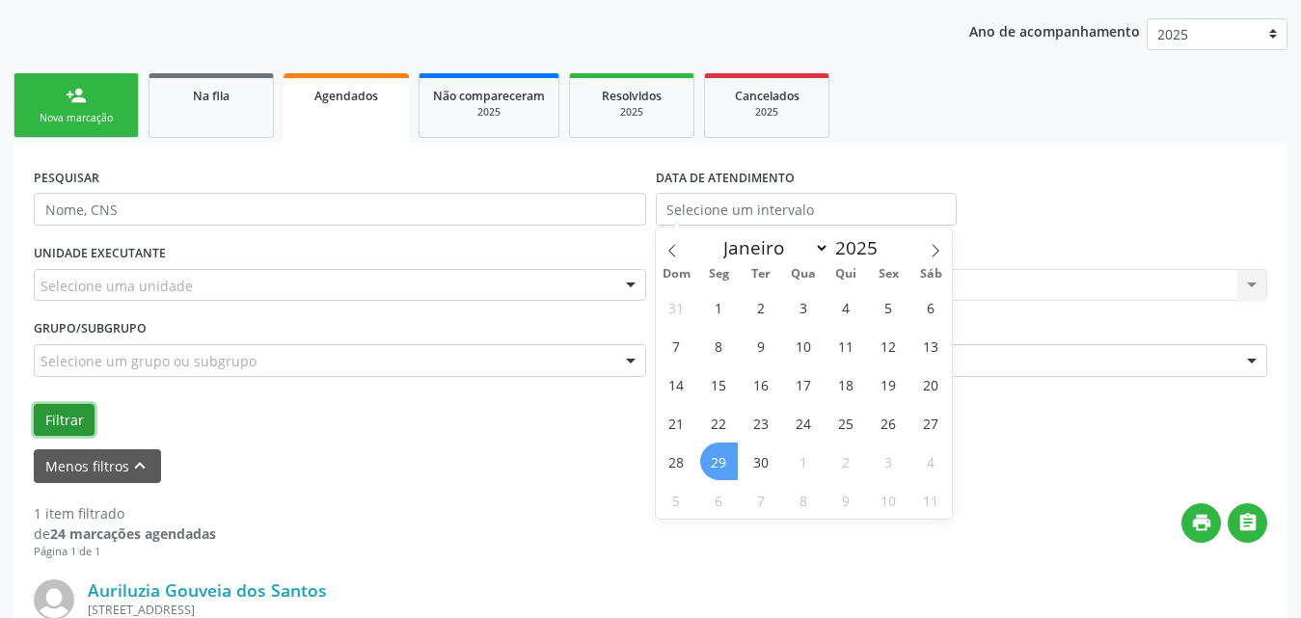
click at [49, 410] on button "Filtrar" at bounding box center [64, 420] width 61 height 33
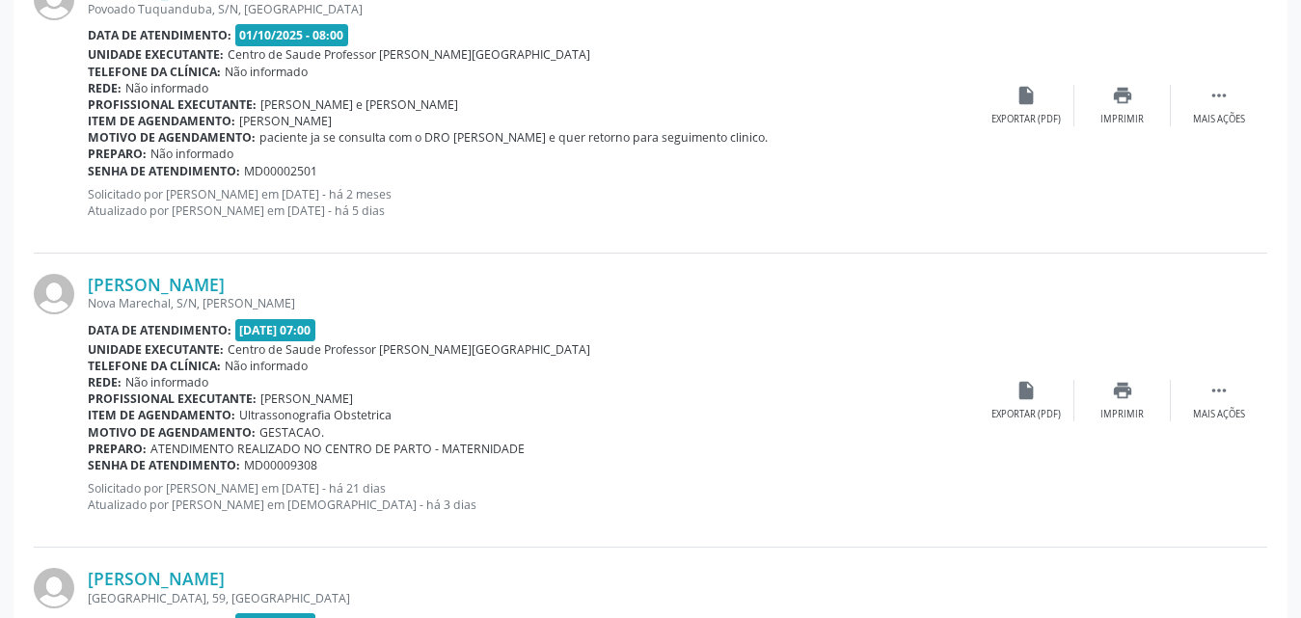
scroll to position [3845, 0]
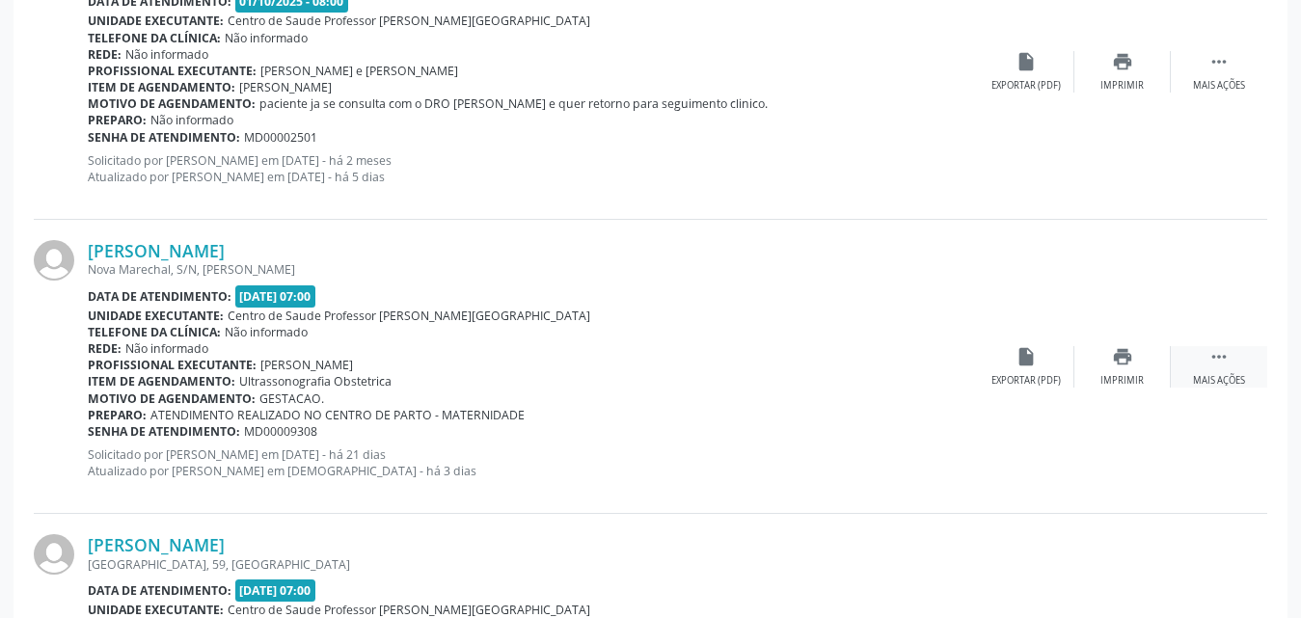
click at [1223, 365] on icon "" at bounding box center [1219, 356] width 21 height 21
click at [1123, 382] on div "Editar" at bounding box center [1122, 381] width 31 height 14
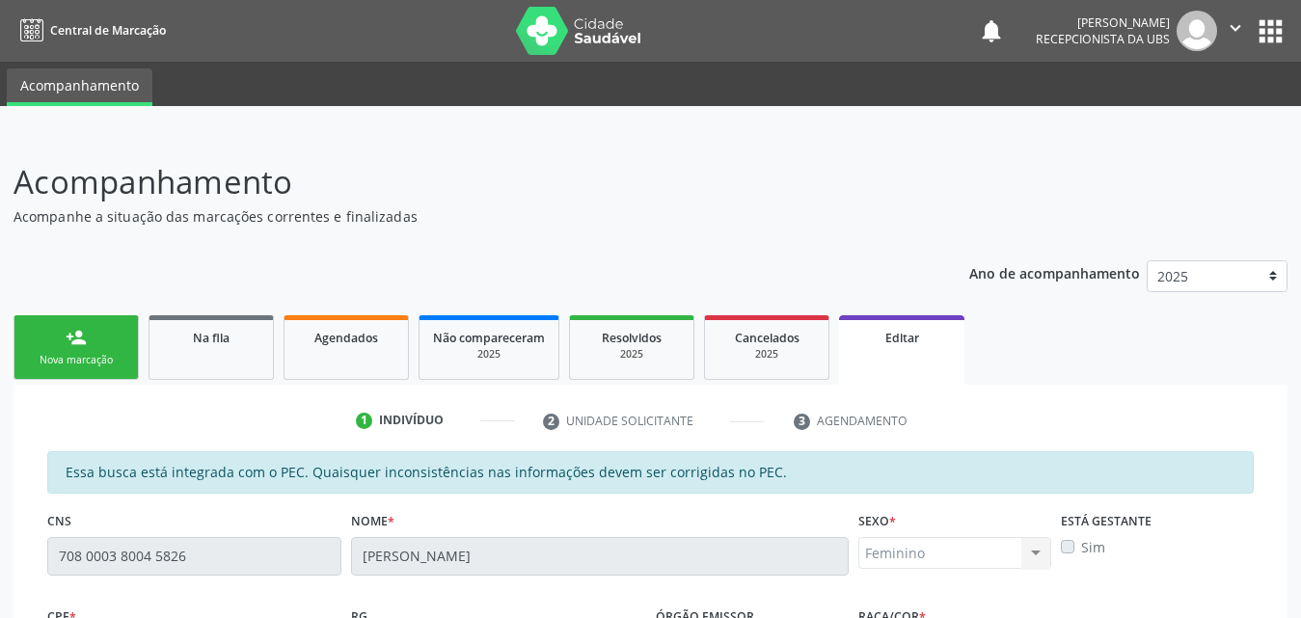
scroll to position [96, 0]
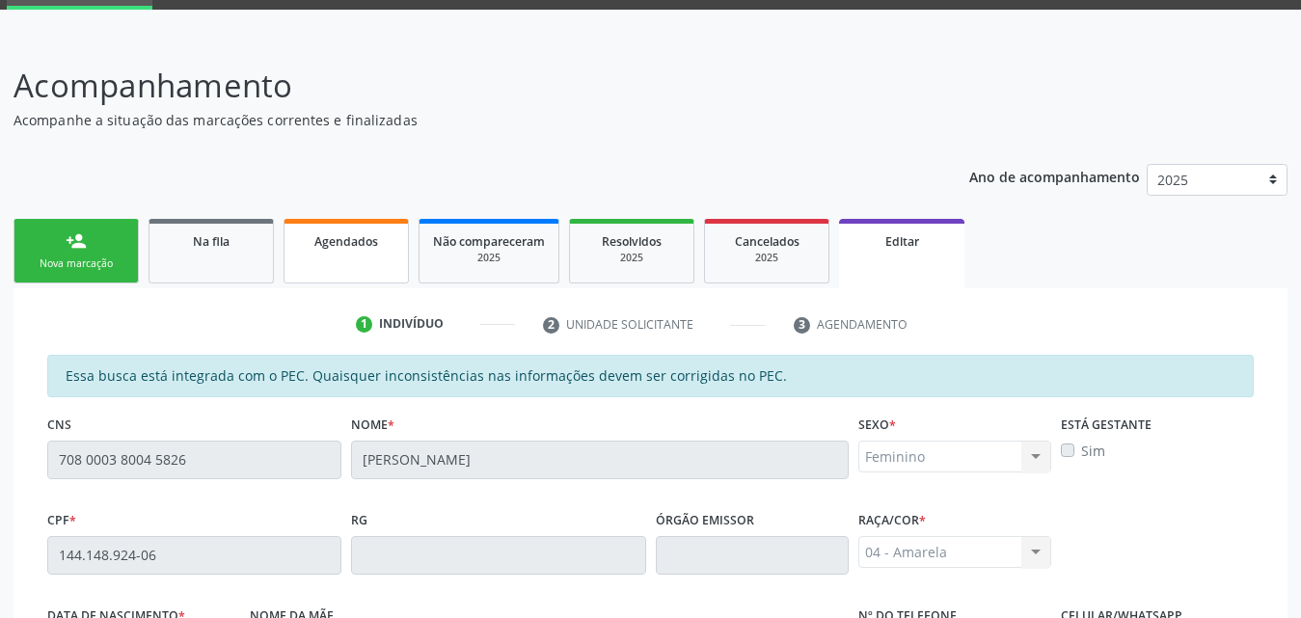
click at [348, 254] on link "Agendados" at bounding box center [346, 251] width 125 height 65
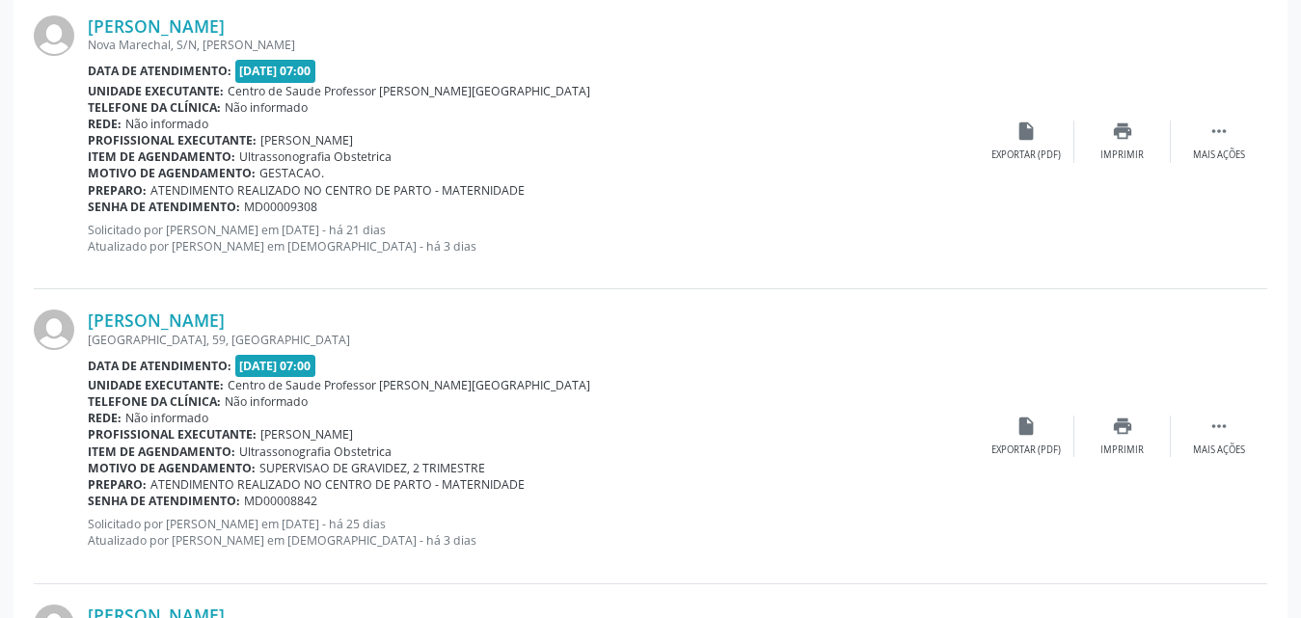
scroll to position [3842, 0]
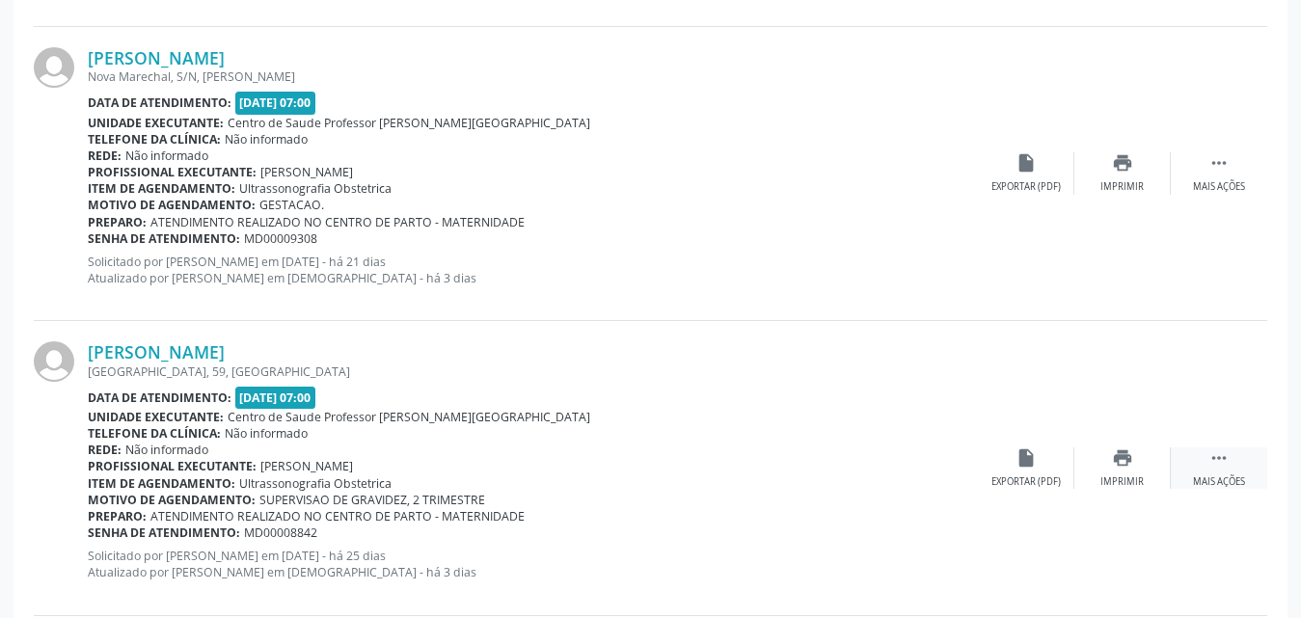
click at [1217, 471] on div " Mais ações" at bounding box center [1219, 468] width 96 height 41
click at [1125, 482] on div "Editar" at bounding box center [1122, 483] width 31 height 14
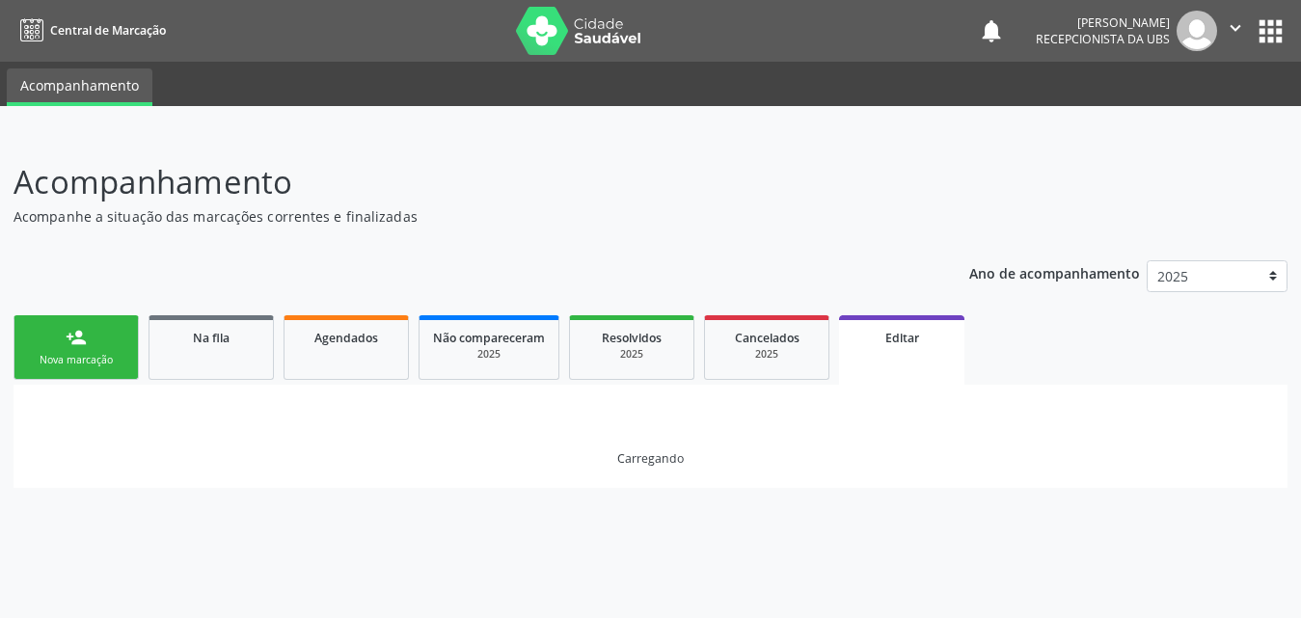
scroll to position [0, 0]
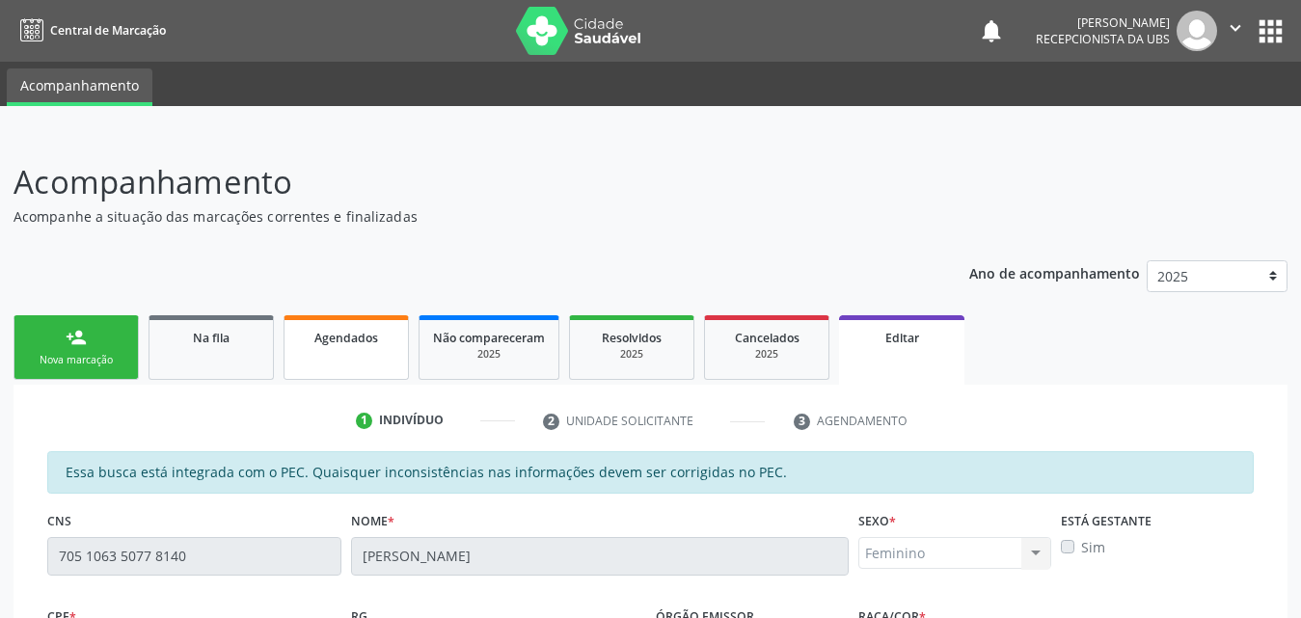
click at [345, 335] on span "Agendados" at bounding box center [346, 338] width 64 height 16
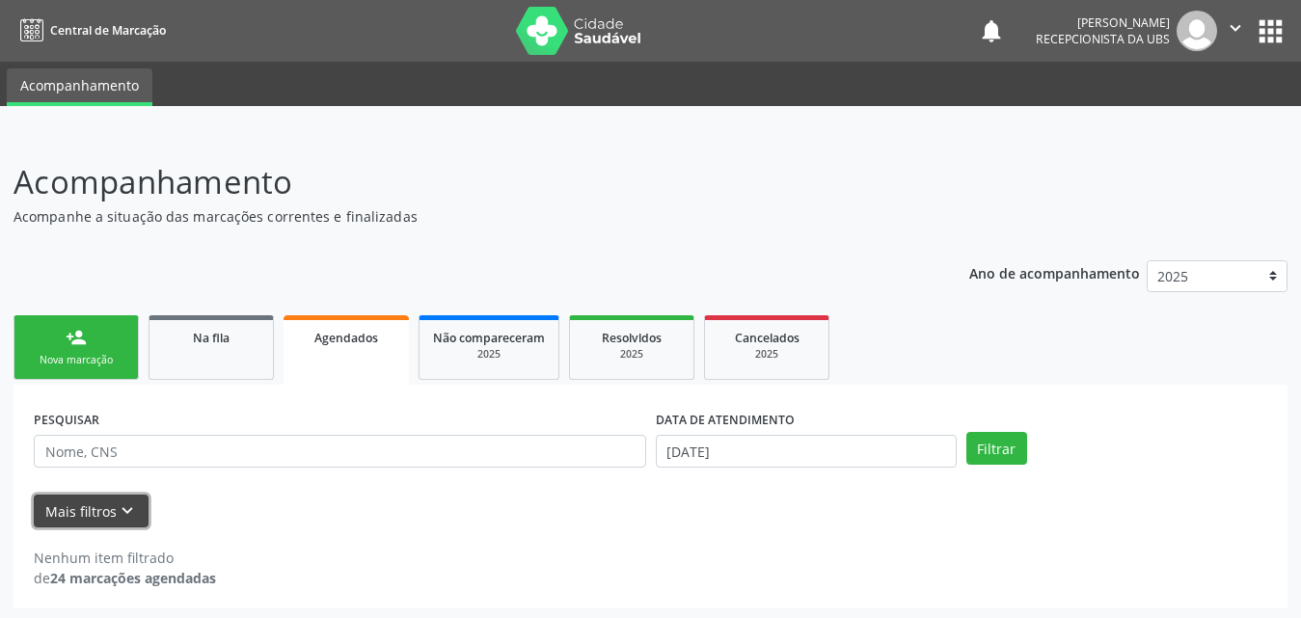
click at [69, 509] on button "Mais filtros keyboard_arrow_down" at bounding box center [91, 512] width 115 height 34
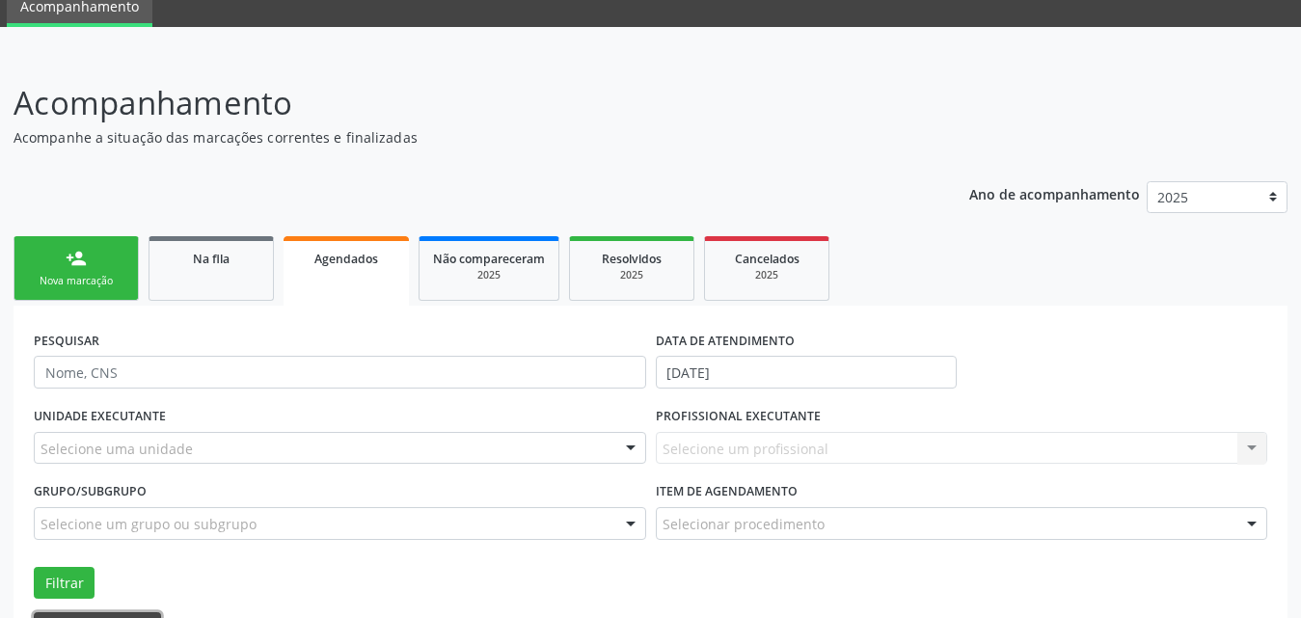
scroll to position [202, 0]
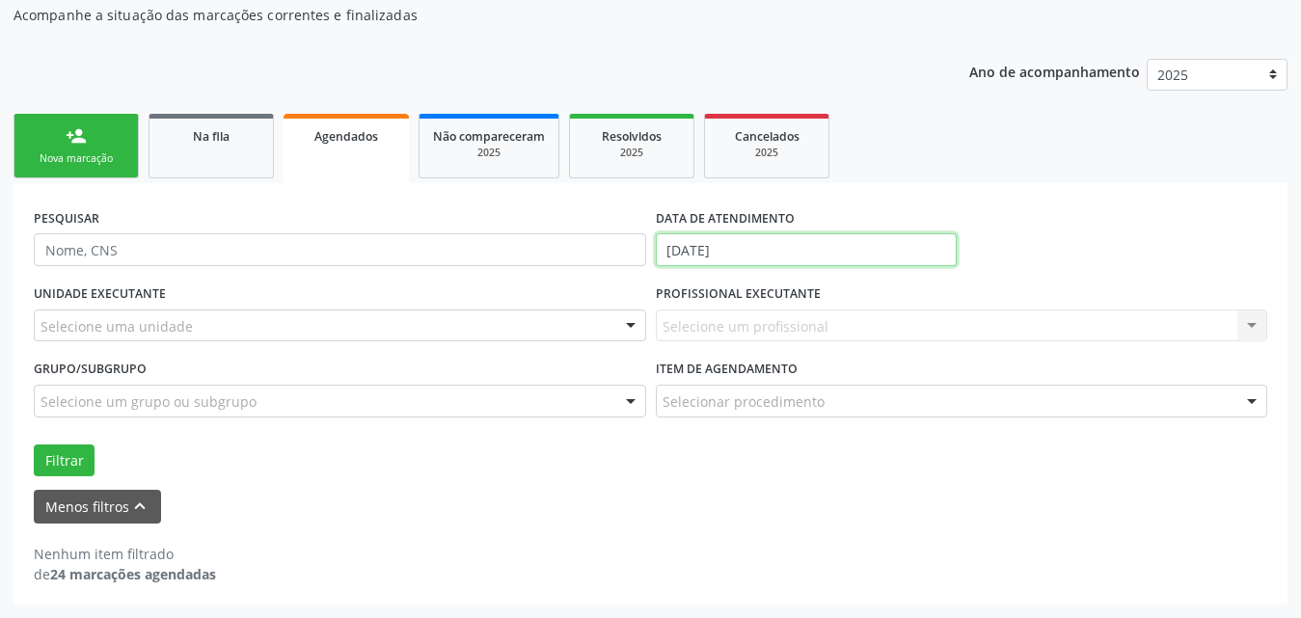
click at [833, 240] on input "[DATE]" at bounding box center [806, 249] width 301 height 33
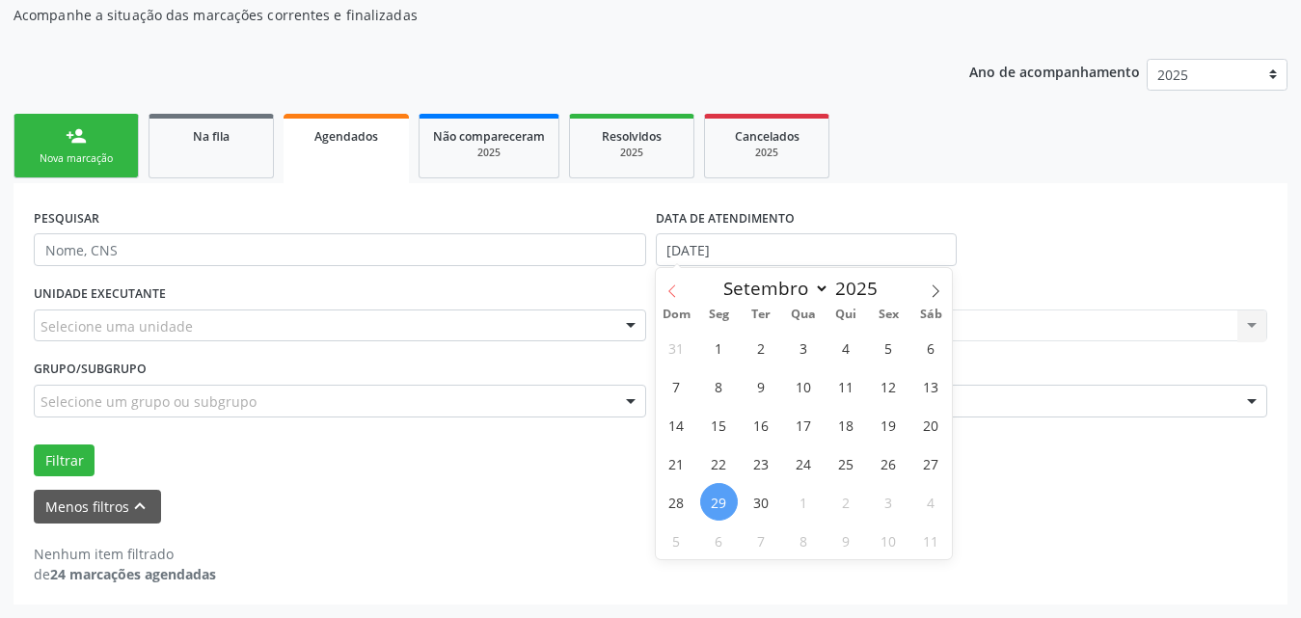
click at [676, 299] on span at bounding box center [672, 284] width 33 height 33
select select "7"
click at [882, 348] on span "1" at bounding box center [889, 348] width 38 height 38
type input "[DATE]"
click at [935, 288] on icon at bounding box center [936, 292] width 14 height 14
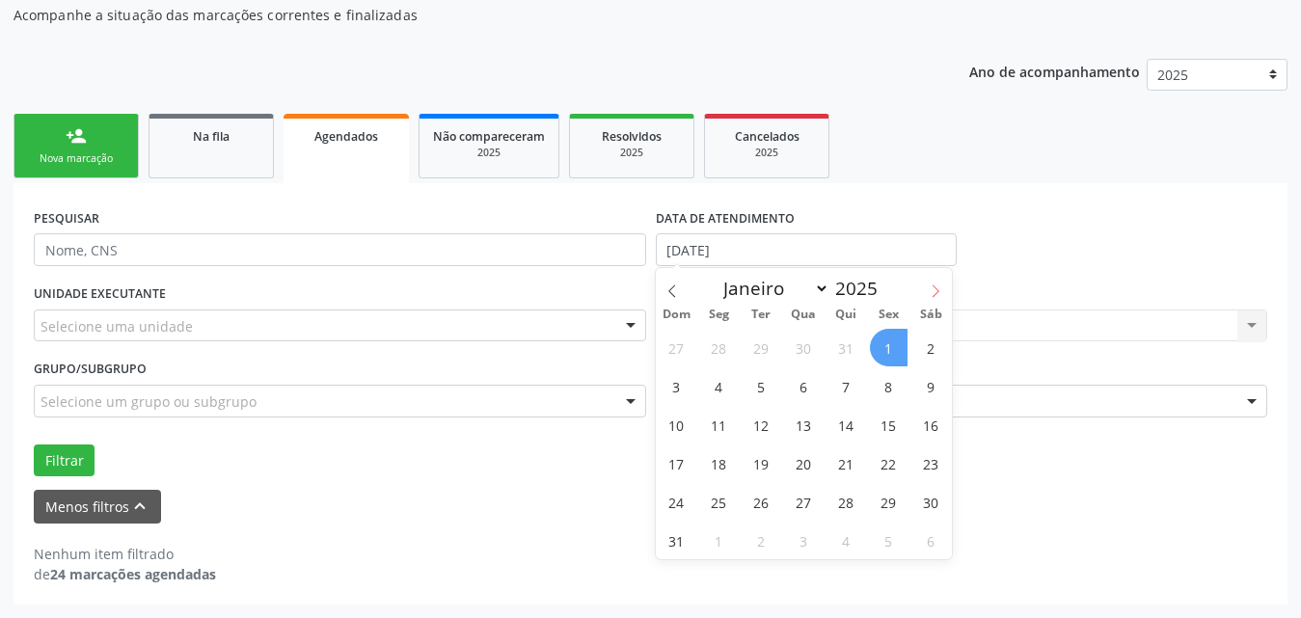
select select "8"
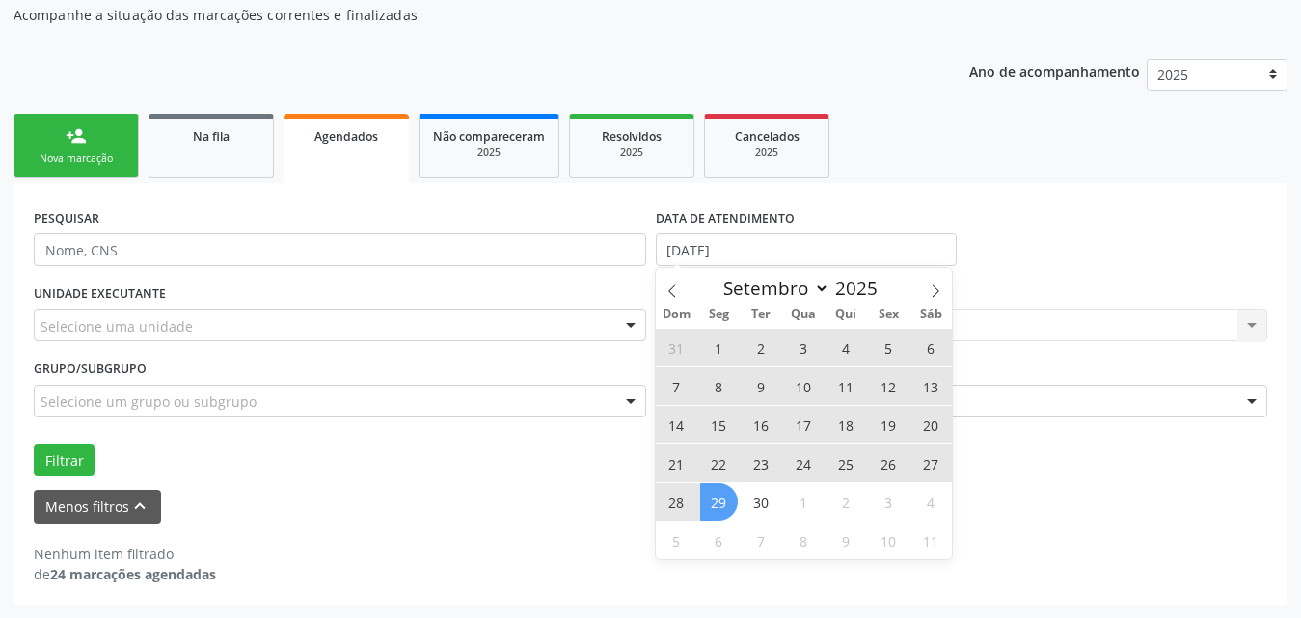
click at [716, 506] on span "29" at bounding box center [719, 502] width 38 height 38
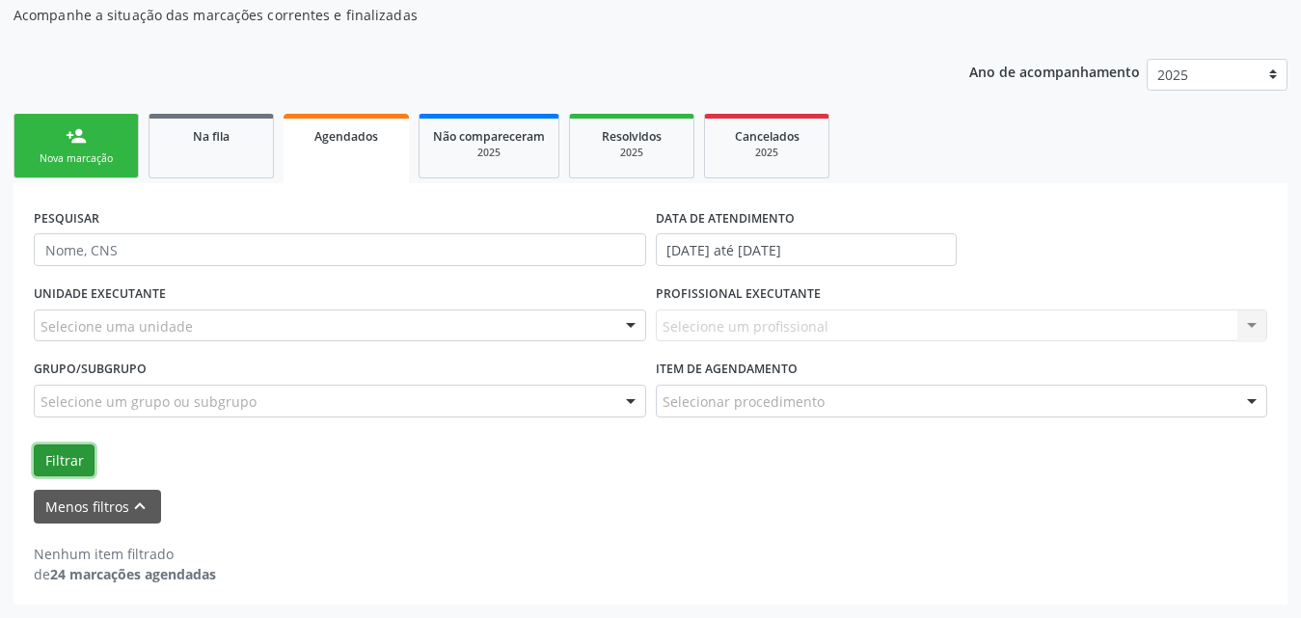
click at [68, 466] on button "Filtrar" at bounding box center [64, 461] width 61 height 33
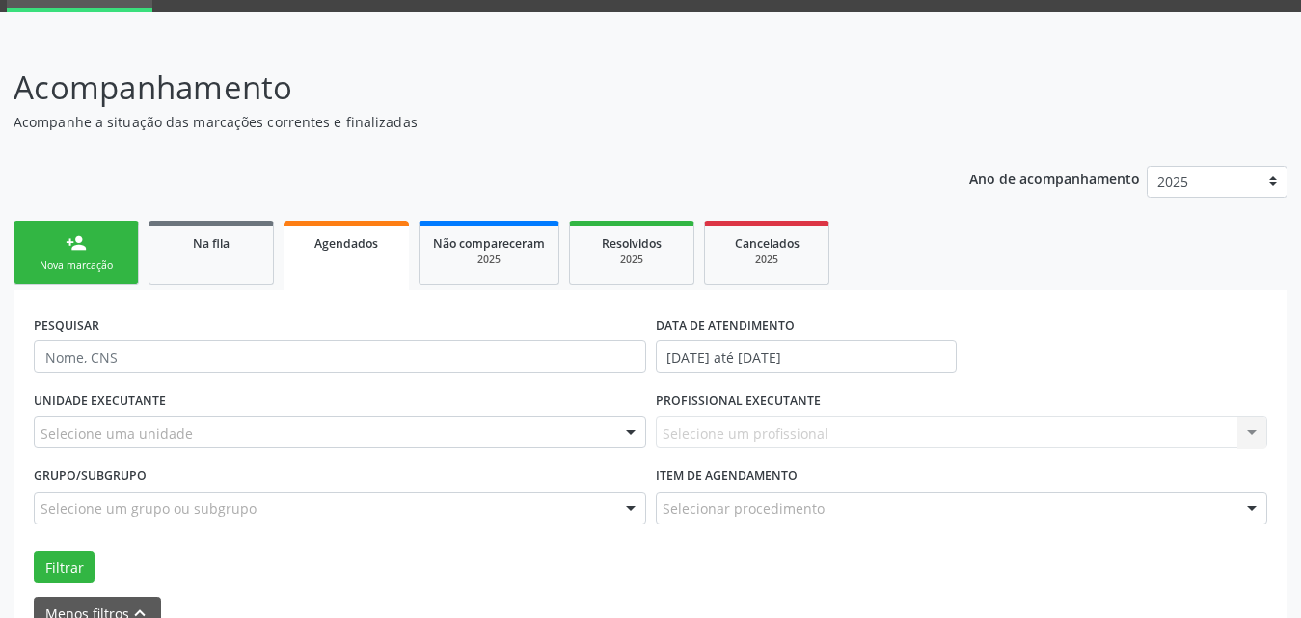
scroll to position [0, 0]
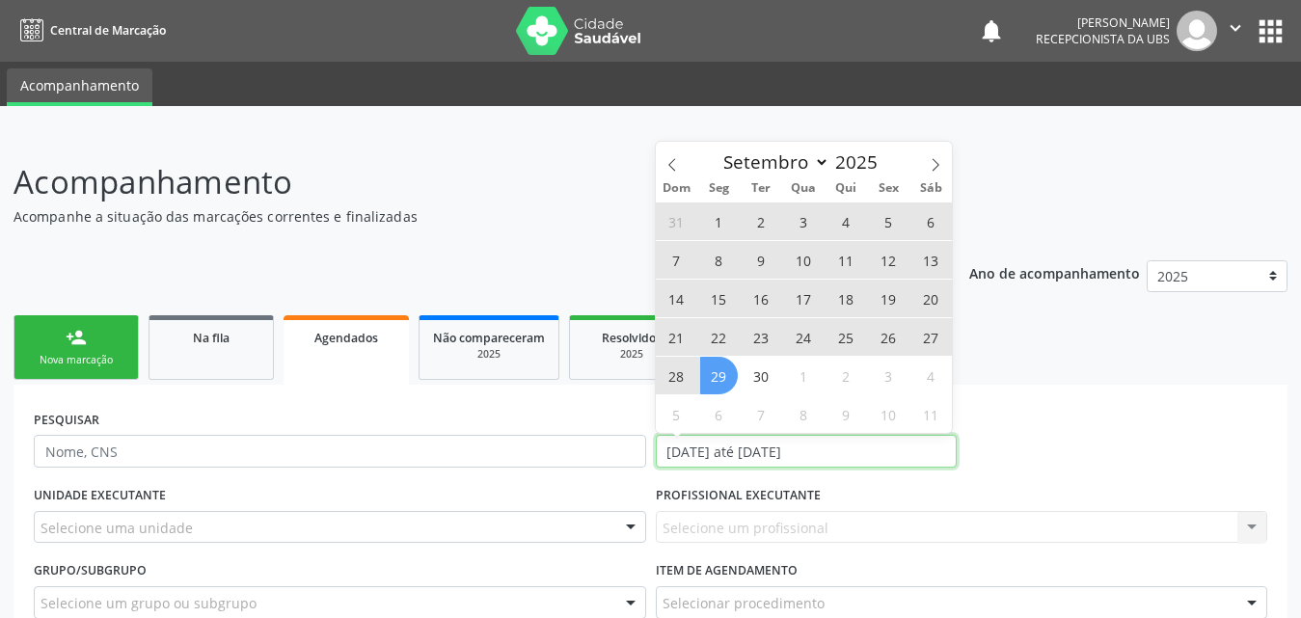
click at [893, 451] on input "[DATE] até [DATE]" at bounding box center [806, 451] width 301 height 33
click at [717, 330] on span "22" at bounding box center [719, 337] width 38 height 38
type input "[DATE]"
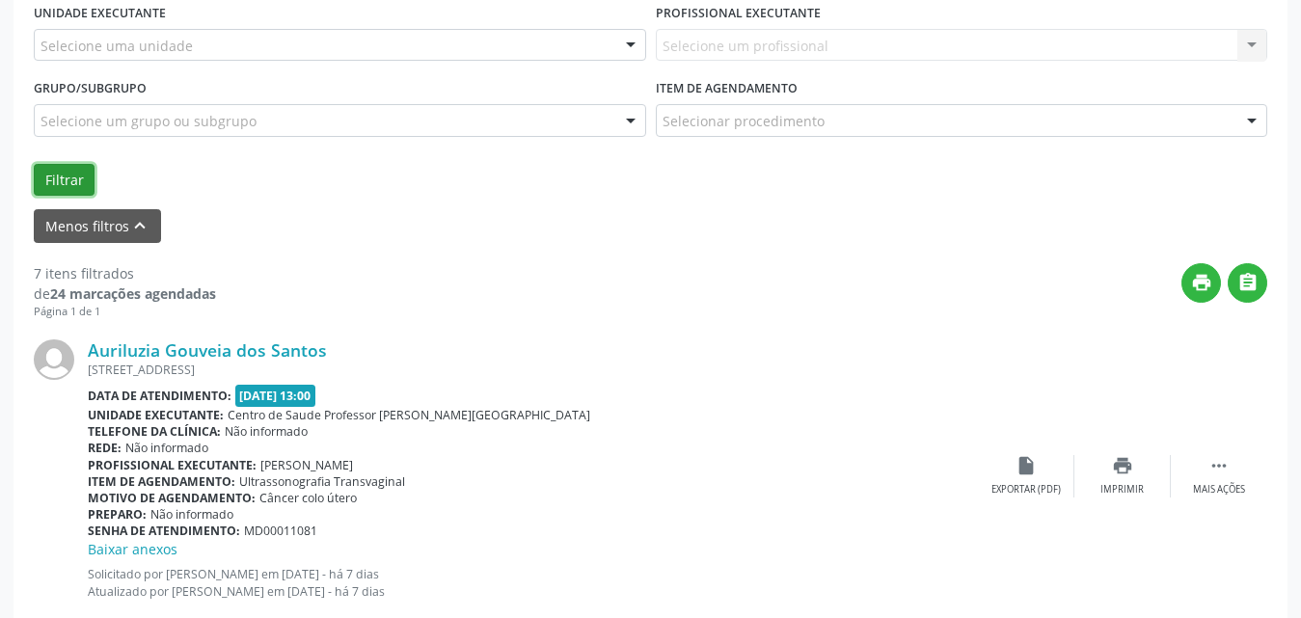
click at [68, 174] on button "Filtrar" at bounding box center [64, 180] width 61 height 33
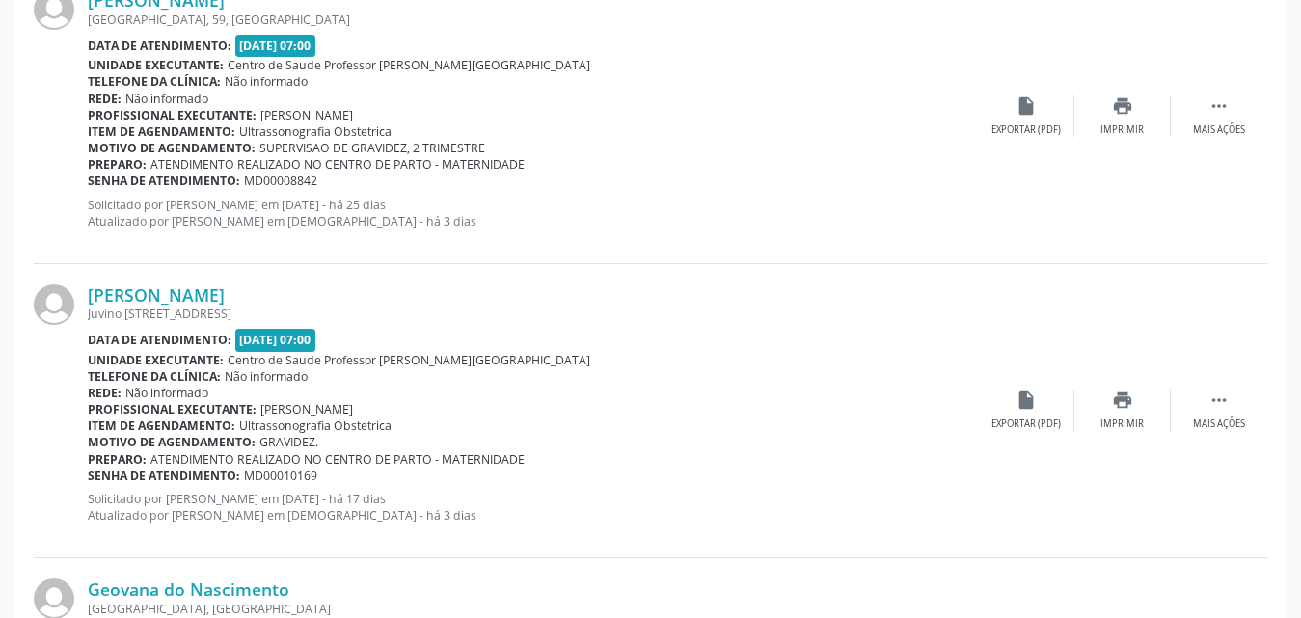
scroll to position [4424, 0]
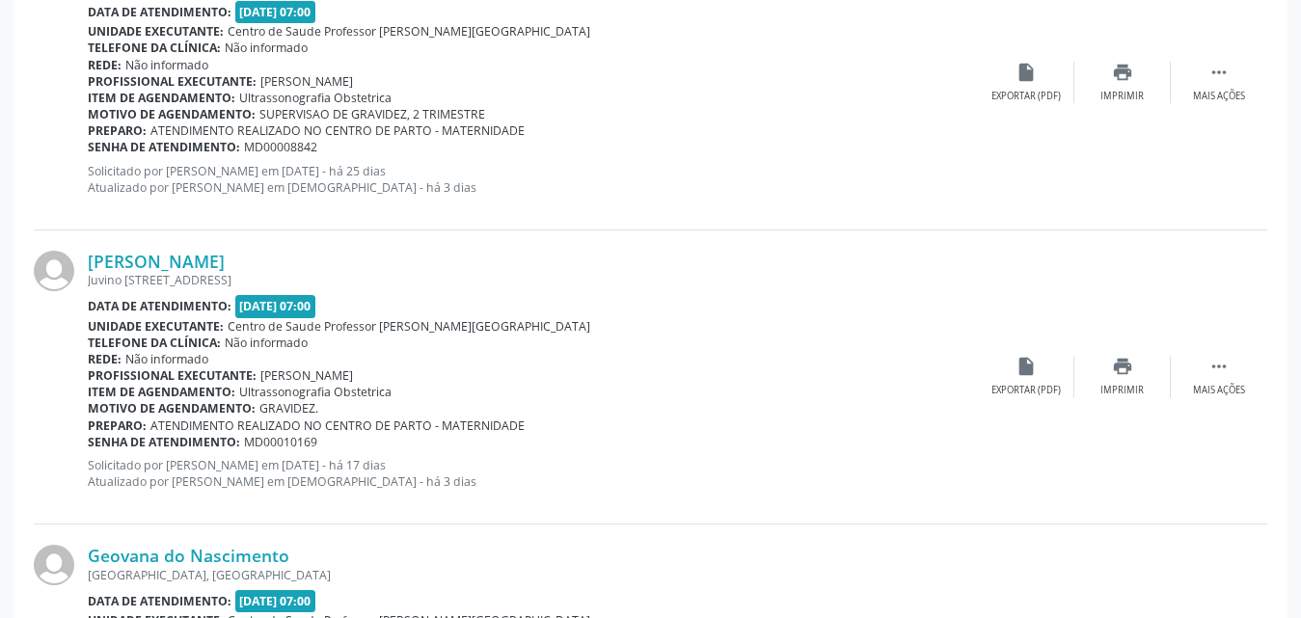
drag, startPoint x: 137, startPoint y: 258, endPoint x: 827, endPoint y: 349, distance: 695.7
click at [827, 349] on div "Telefone da clínica: Não informado" at bounding box center [533, 343] width 890 height 16
click at [184, 258] on link "[PERSON_NAME]" at bounding box center [156, 261] width 137 height 21
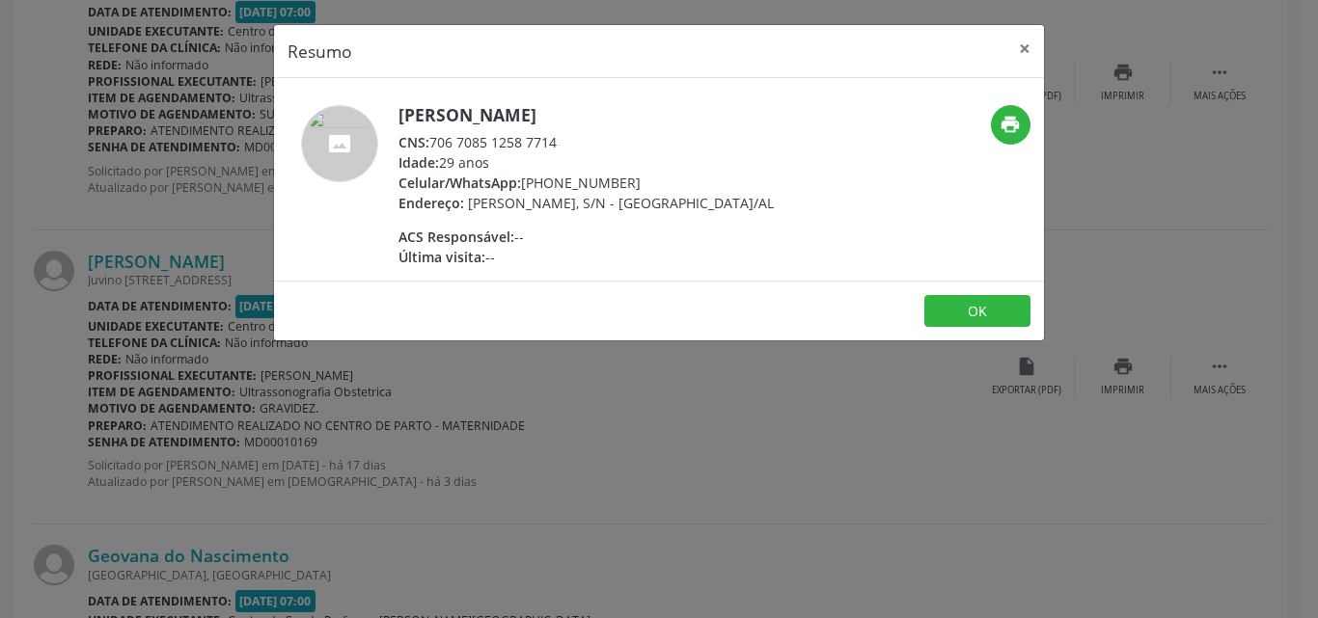
drag, startPoint x: 433, startPoint y: 143, endPoint x: 578, endPoint y: 148, distance: 144.8
click at [578, 148] on div "CNS: 706 7085 1258 7714" at bounding box center [585, 142] width 375 height 20
copy div "706 7085 1258 7714"
click at [1019, 44] on button "×" at bounding box center [1024, 48] width 39 height 47
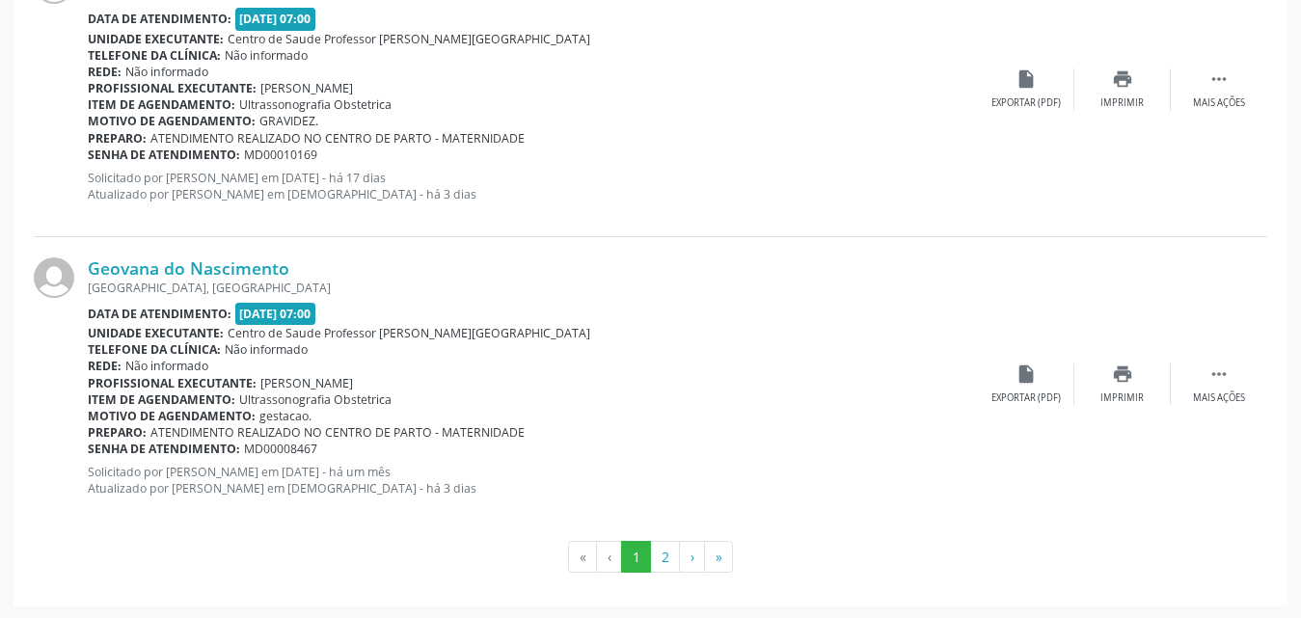
scroll to position [4714, 0]
click at [217, 269] on link "Geovana do Nascimento" at bounding box center [189, 266] width 202 height 21
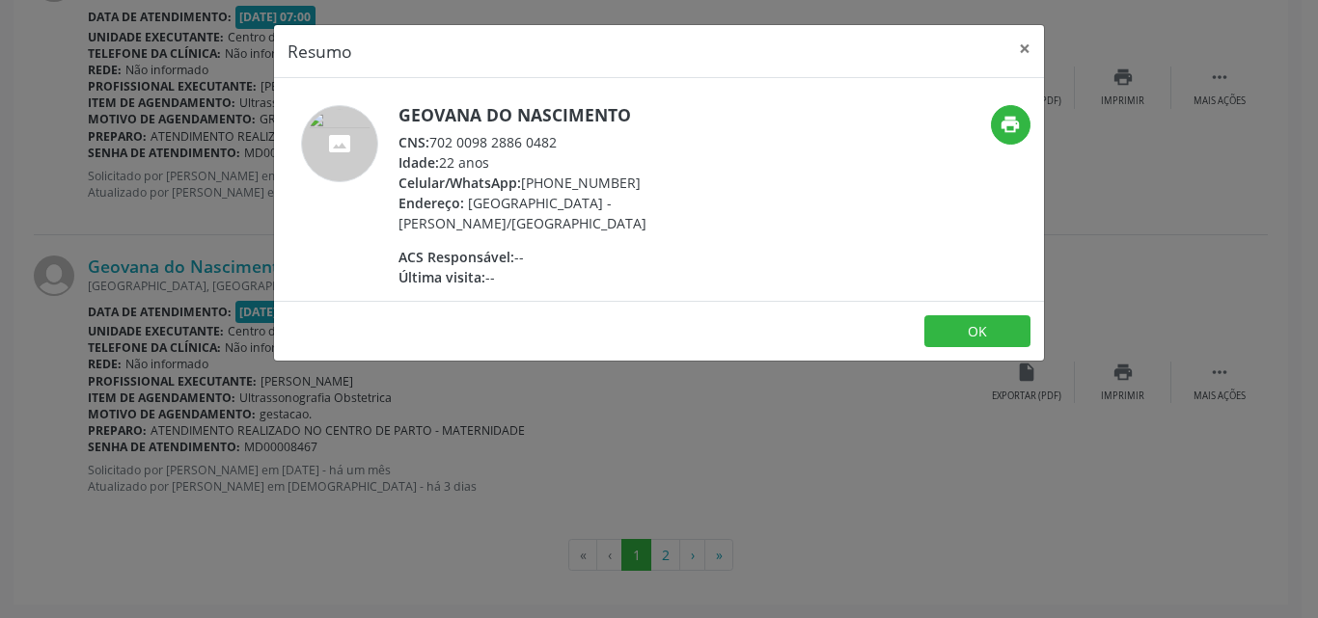
drag, startPoint x: 431, startPoint y: 143, endPoint x: 565, endPoint y: 131, distance: 134.6
click at [565, 132] on div "CNS: 702 0098 2886 0482" at bounding box center [585, 142] width 375 height 20
copy div "702 0098 2886 0482"
click at [1024, 44] on button "×" at bounding box center [1024, 48] width 39 height 47
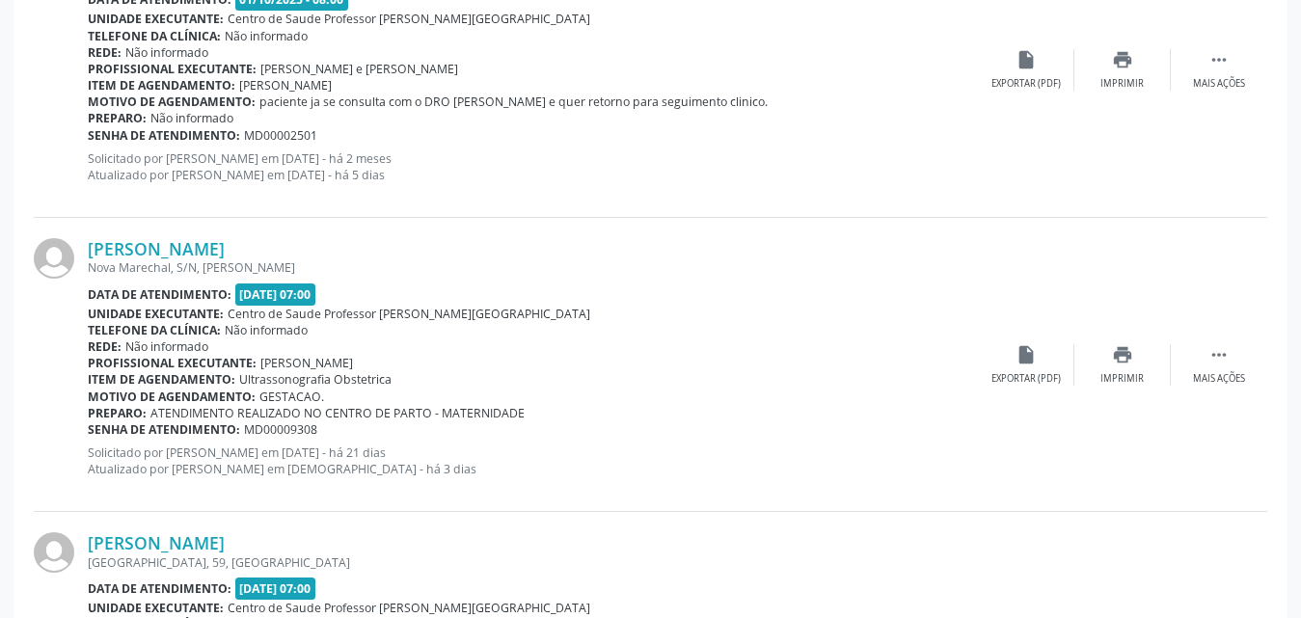
scroll to position [3845, 0]
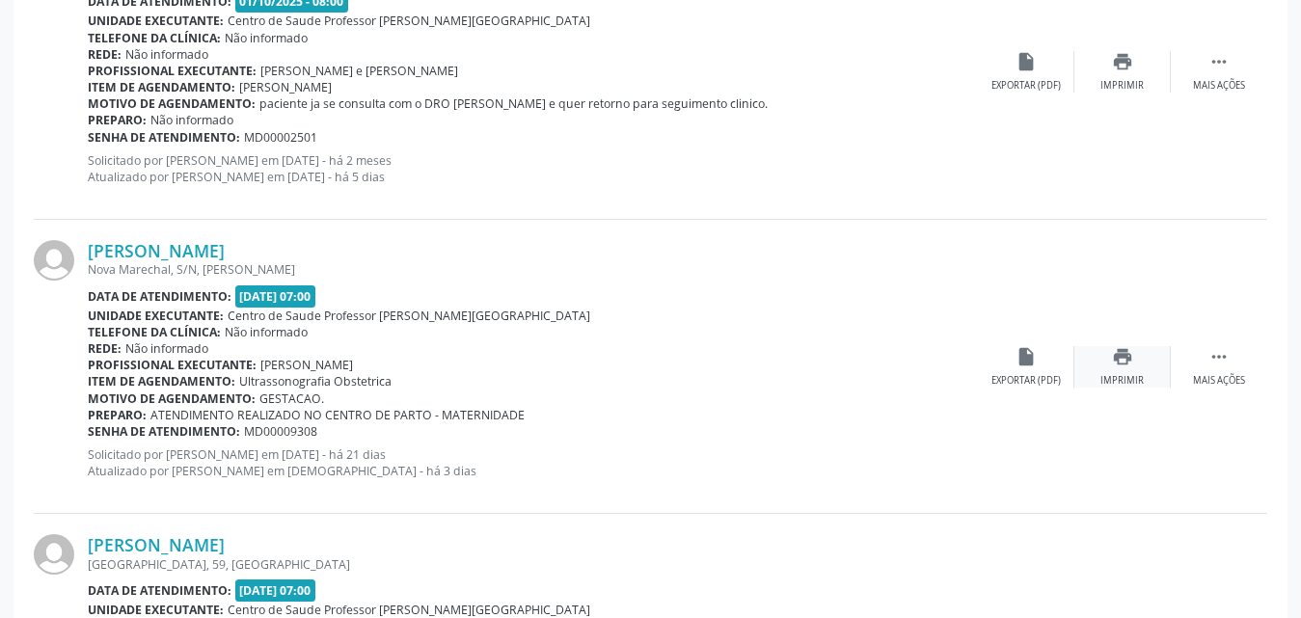
click at [1119, 367] on div "print Imprimir" at bounding box center [1122, 366] width 96 height 41
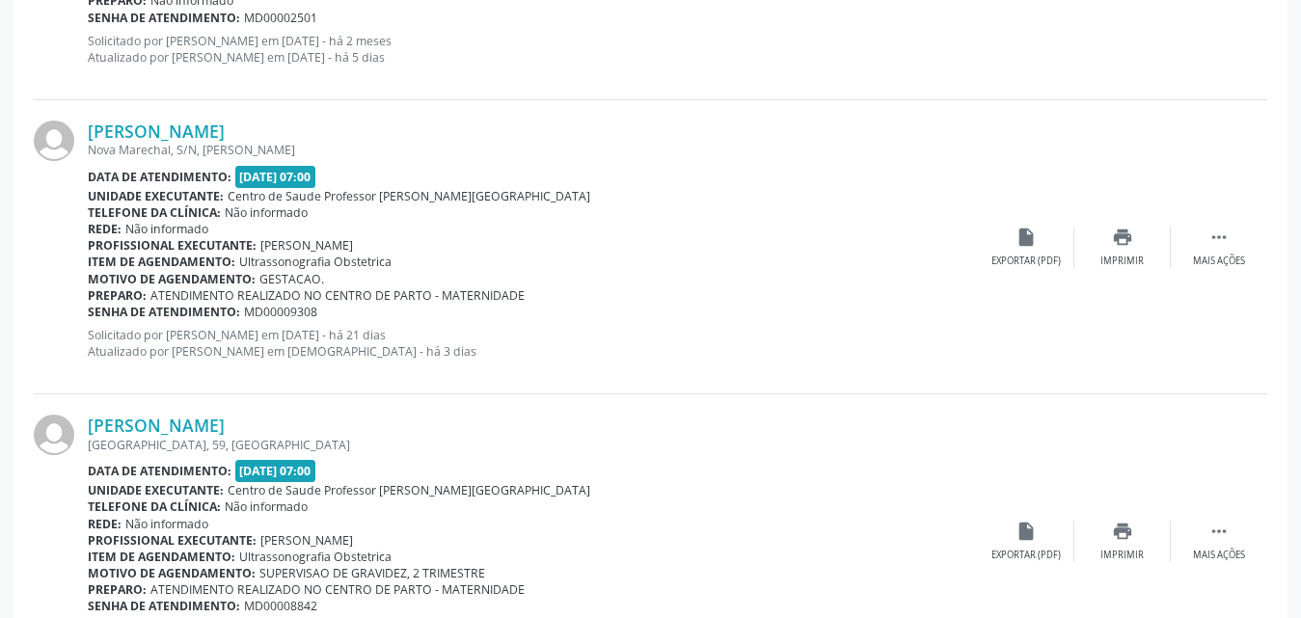
scroll to position [4135, 0]
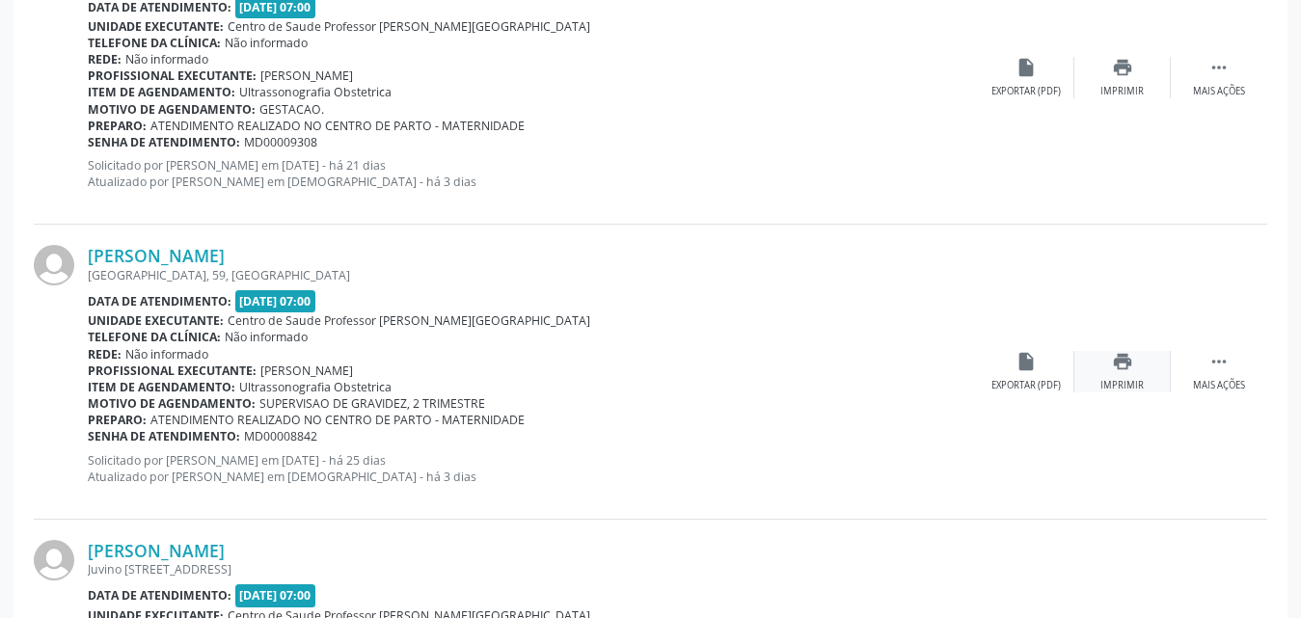
click at [1129, 378] on div "print Imprimir" at bounding box center [1122, 371] width 96 height 41
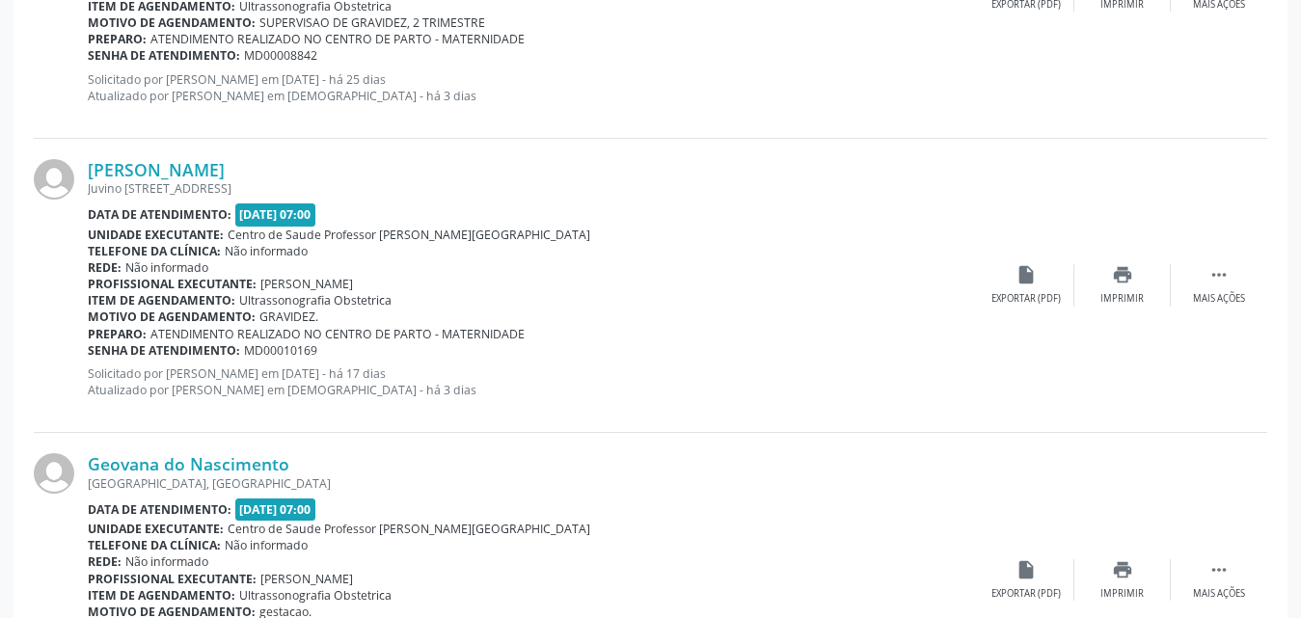
scroll to position [4521, 0]
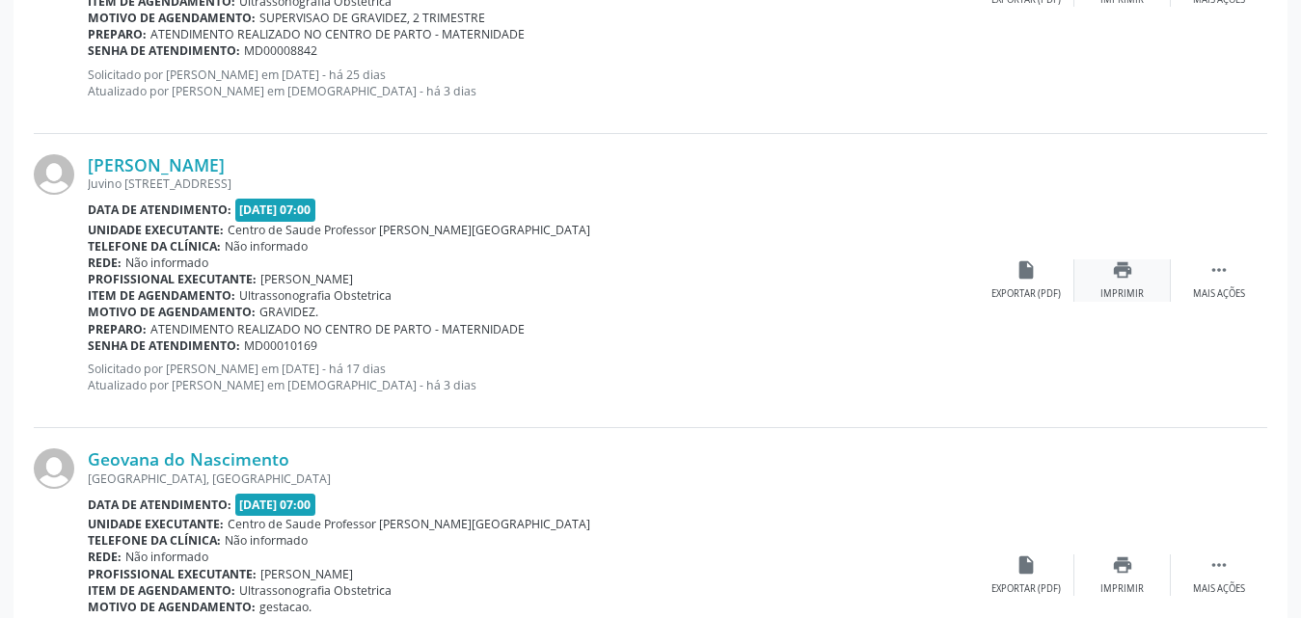
click at [1117, 292] on div "Imprimir" at bounding box center [1121, 294] width 43 height 14
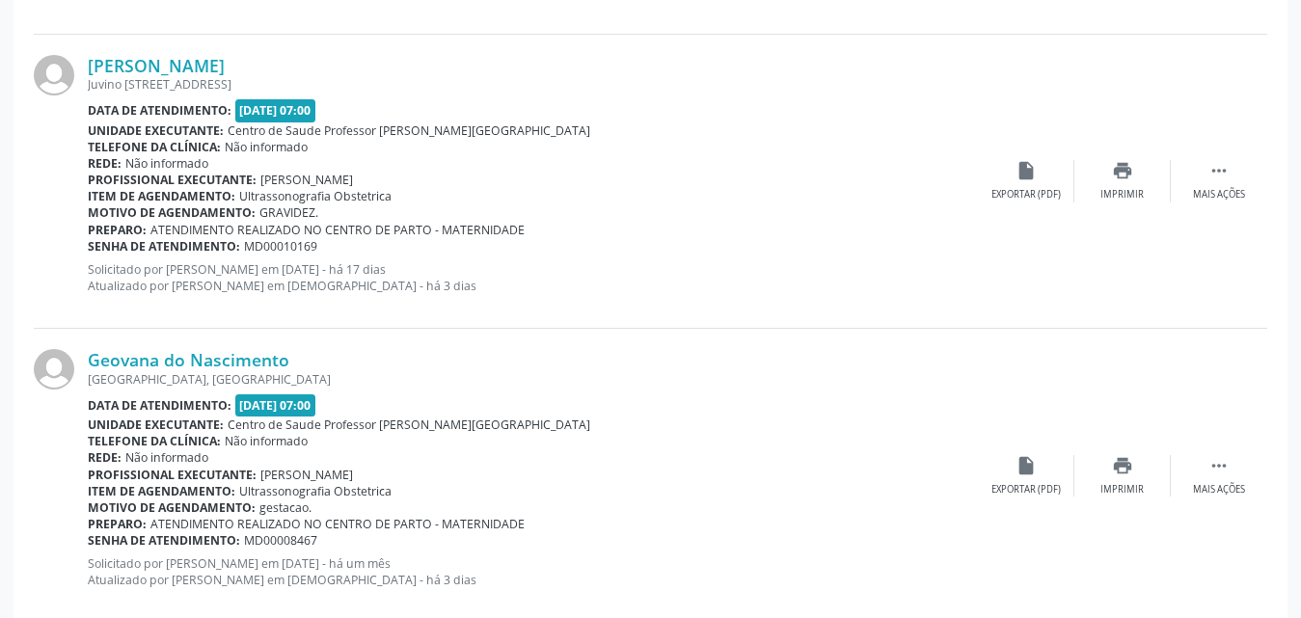
scroll to position [4714, 0]
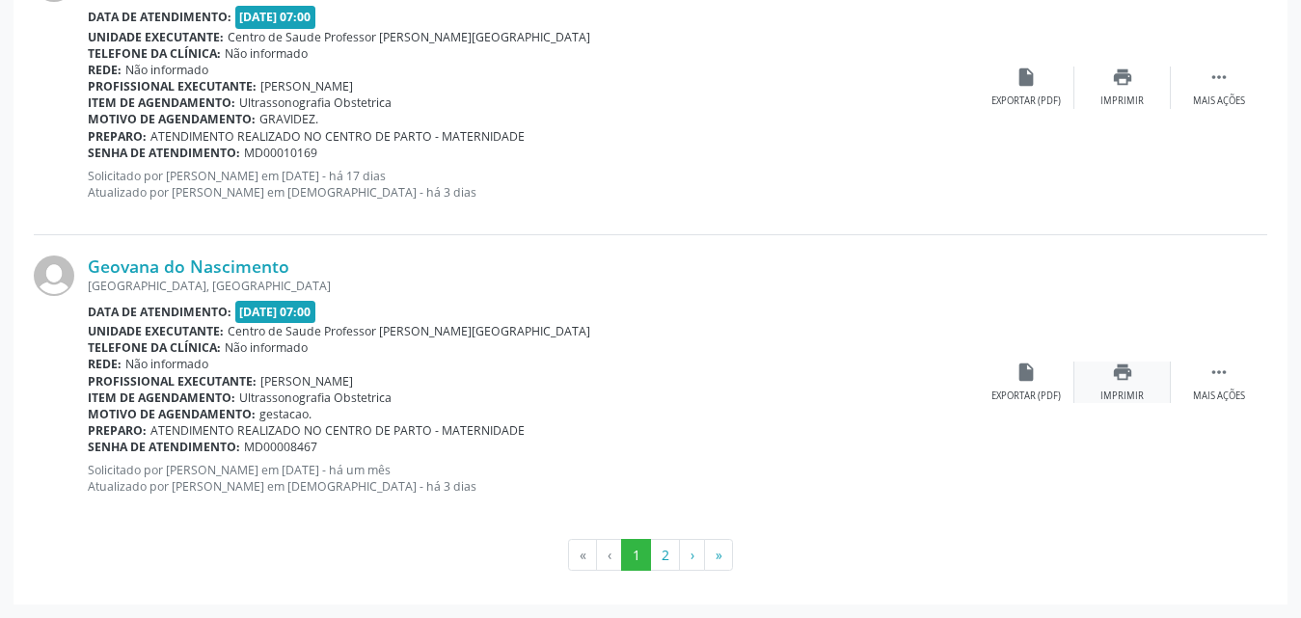
click at [1121, 390] on div "Imprimir" at bounding box center [1121, 397] width 43 height 14
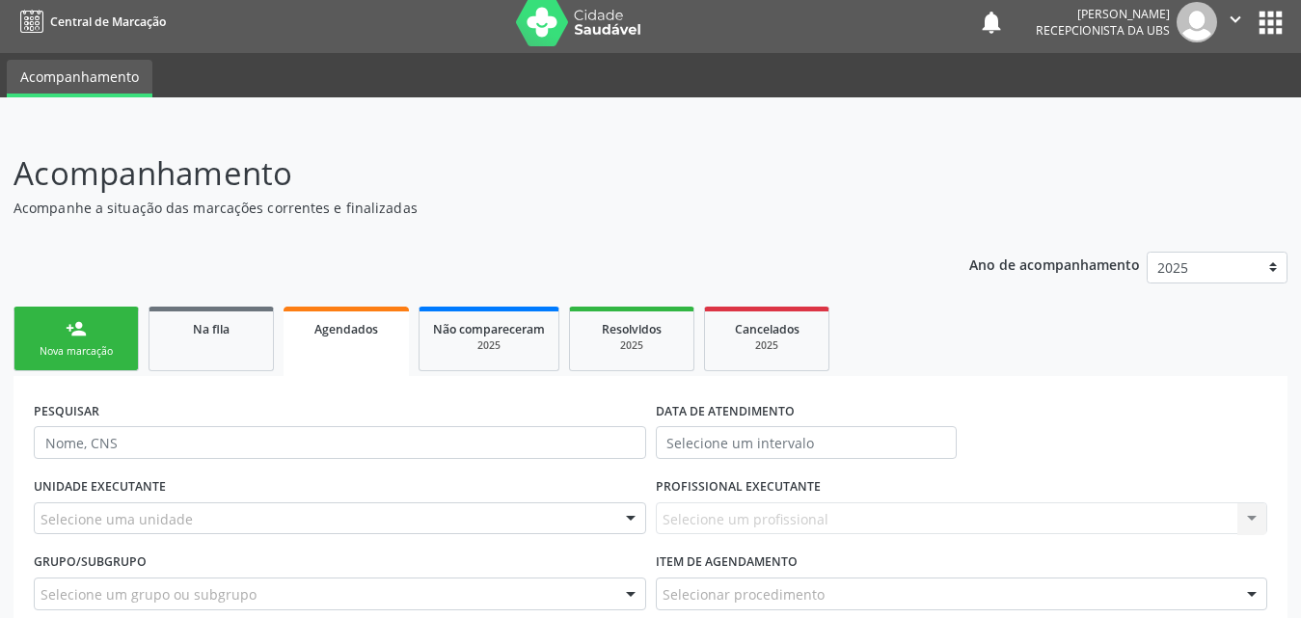
scroll to position [0, 0]
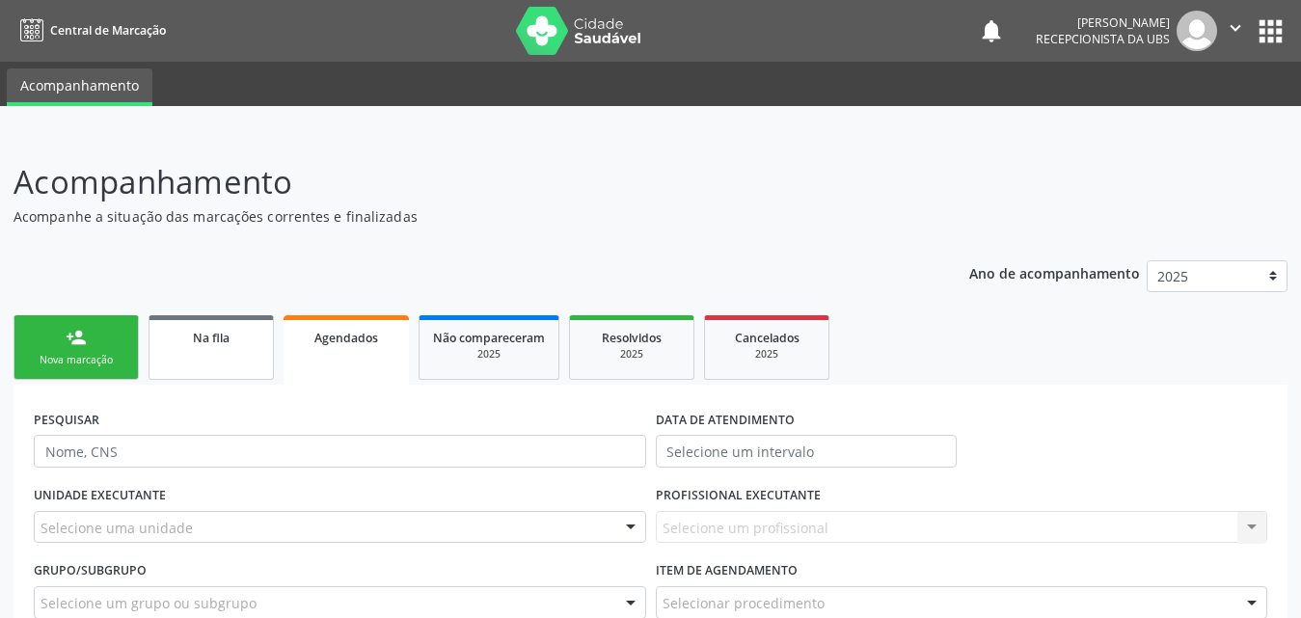
click at [235, 360] on link "Na fila" at bounding box center [211, 347] width 125 height 65
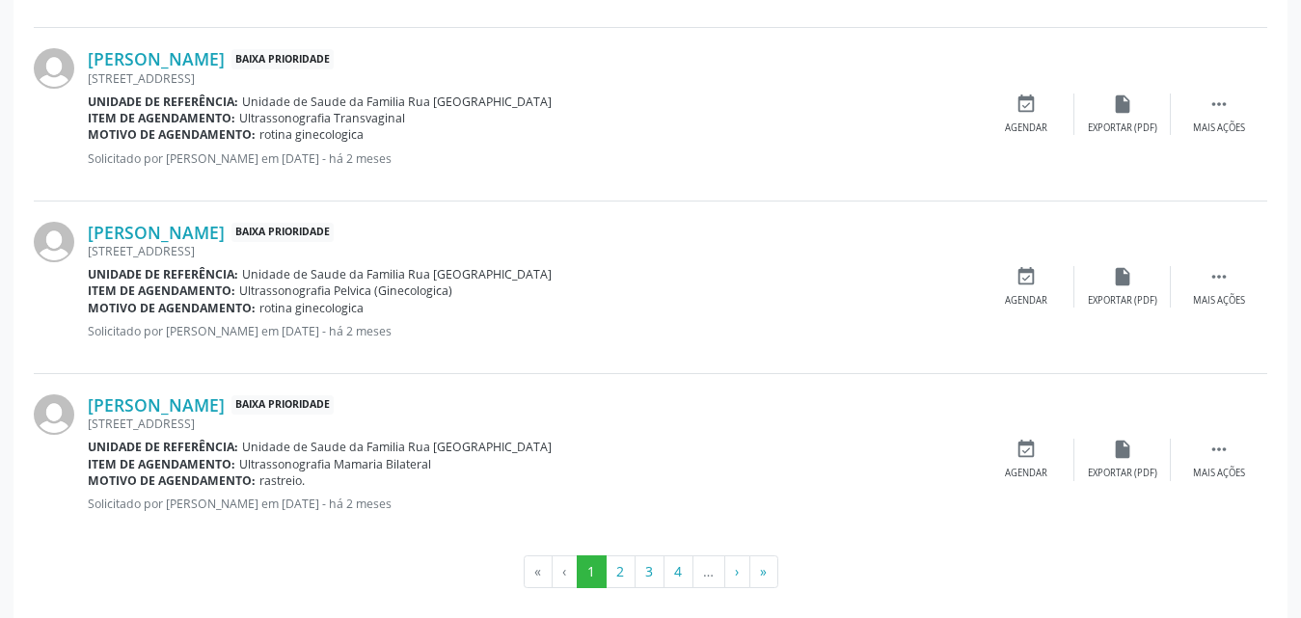
scroll to position [2750, 0]
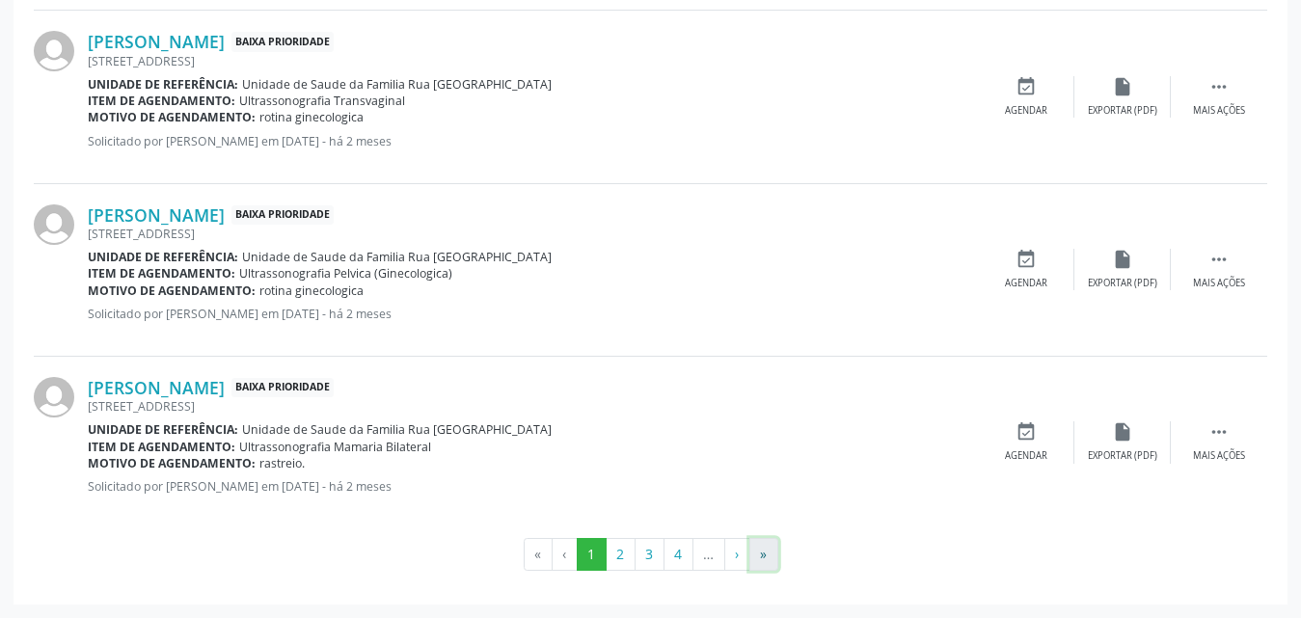
click at [766, 560] on button "»" at bounding box center [763, 554] width 29 height 33
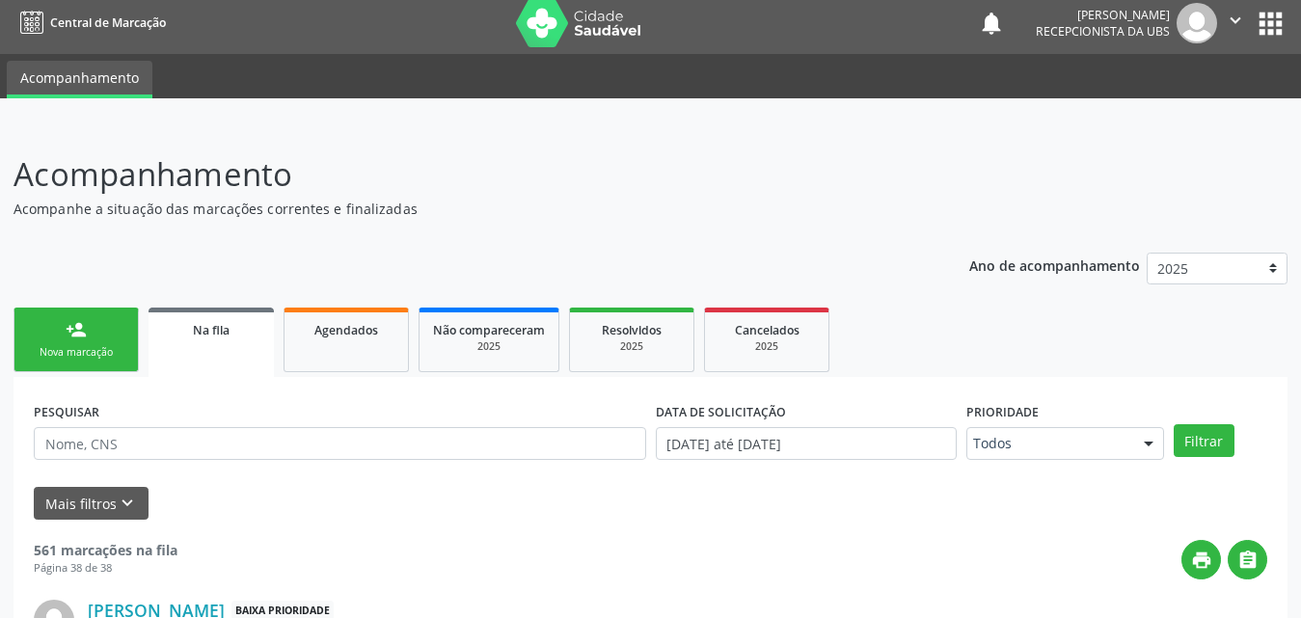
scroll to position [0, 0]
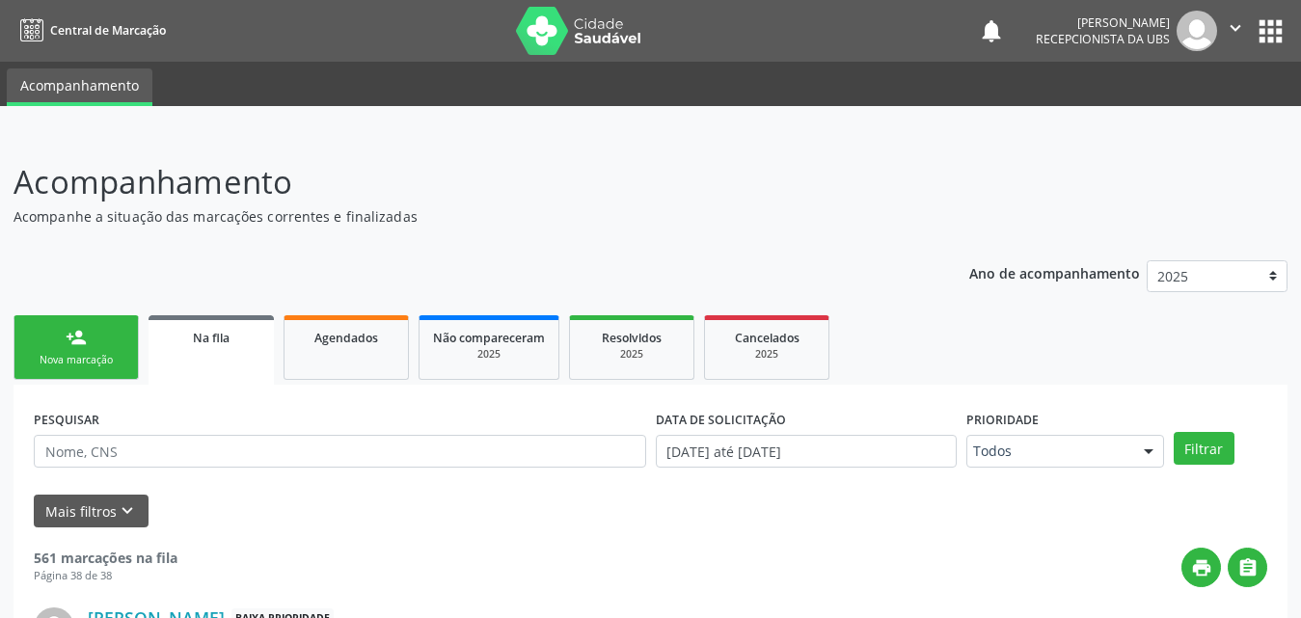
click at [1228, 27] on icon "" at bounding box center [1235, 27] width 21 height 21
click at [1025, 129] on div at bounding box center [650, 119] width 1301 height 27
click at [1239, 27] on icon "" at bounding box center [1235, 27] width 21 height 21
click at [1233, 30] on icon "" at bounding box center [1235, 27] width 21 height 21
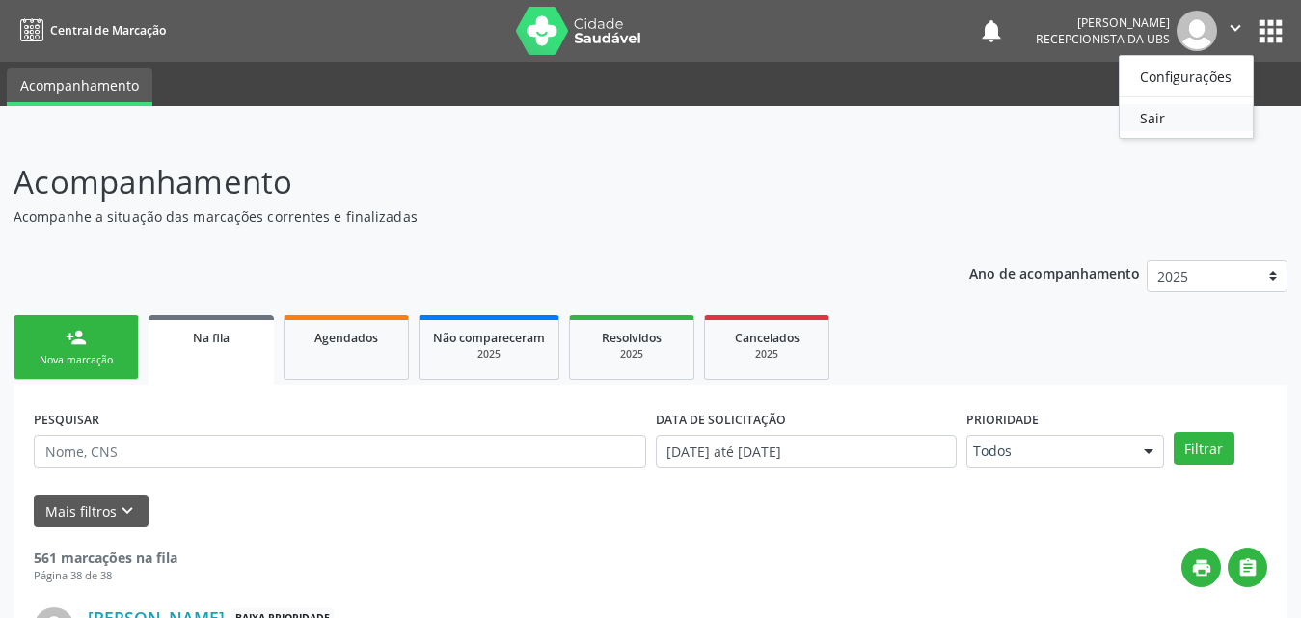
click at [1151, 119] on link "Sair" at bounding box center [1186, 117] width 133 height 27
